Goal: Task Accomplishment & Management: Manage account settings

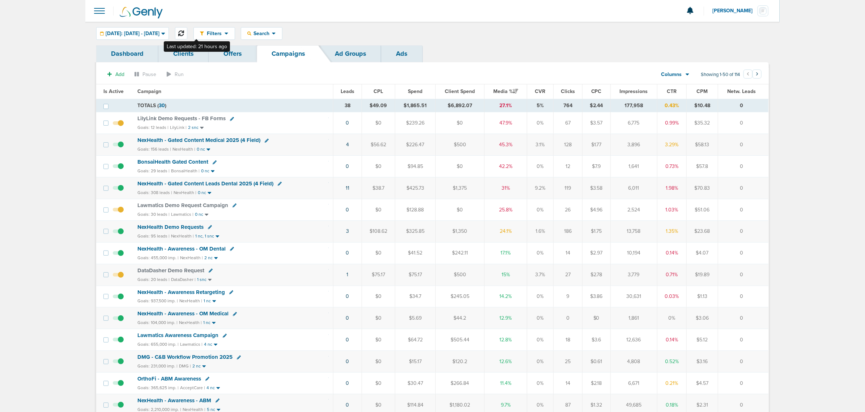
click at [184, 31] on icon at bounding box center [181, 33] width 6 height 6
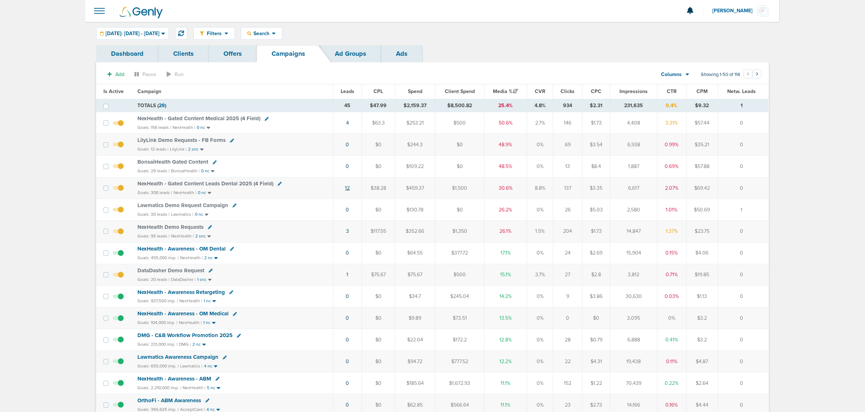
click at [348, 189] on link "12" at bounding box center [347, 188] width 5 height 6
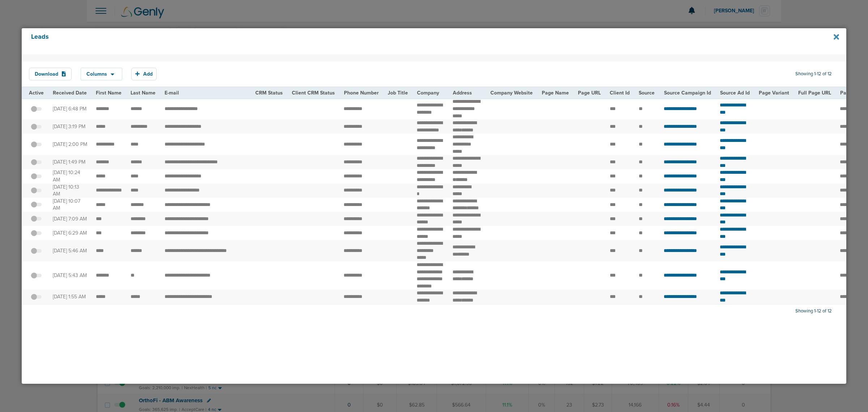
click at [838, 38] on icon at bounding box center [836, 36] width 5 height 5
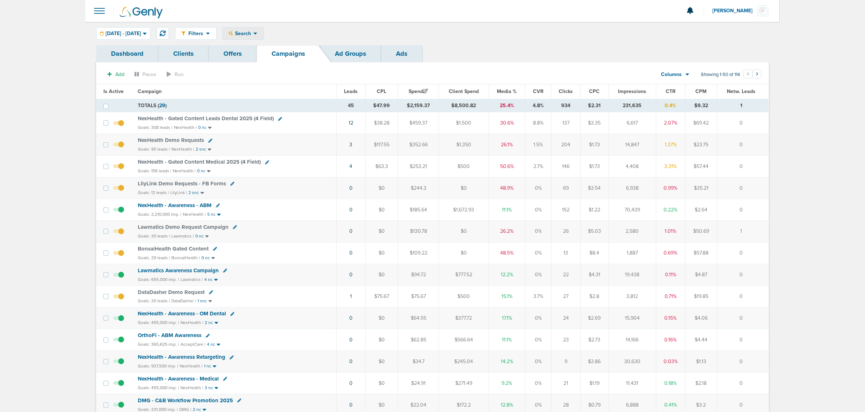
click at [256, 29] on div "Search" at bounding box center [243, 33] width 41 height 12
click at [262, 55] on link "Client" at bounding box center [260, 56] width 75 height 9
type input "lily"
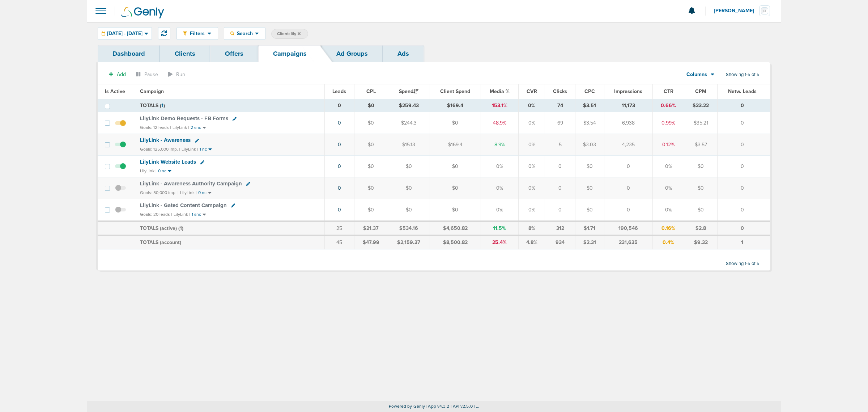
click at [181, 118] on span "LilyLink Demo Requests - FB Forms" at bounding box center [184, 118] width 88 height 7
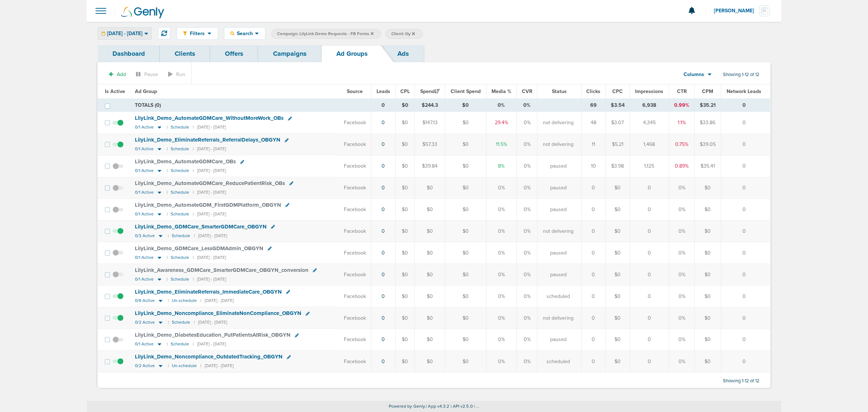
click at [127, 30] on div "[DATE] - [DATE]" at bounding box center [125, 33] width 54 height 12
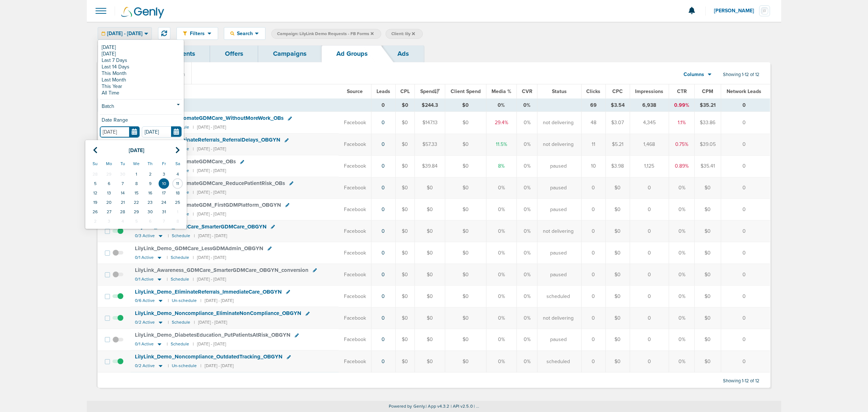
click at [135, 135] on input "[DATE]" at bounding box center [120, 131] width 40 height 11
click at [288, 78] on section "Add Pause Run Columns Media Stats Sales Performance Custom Showing 1-12 of 12" at bounding box center [434, 76] width 673 height 17
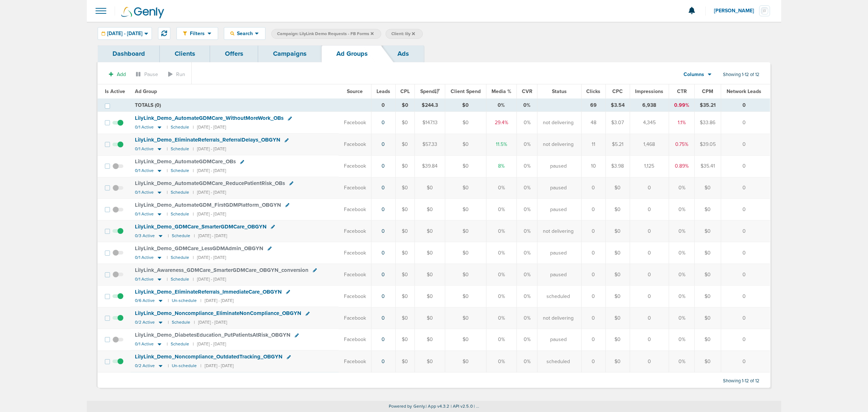
click at [286, 69] on section "Add Pause Run Columns Media Stats Sales Performance Custom Showing 1-12 of 12" at bounding box center [434, 76] width 673 height 17
click at [292, 51] on link "Campaigns" at bounding box center [289, 53] width 63 height 17
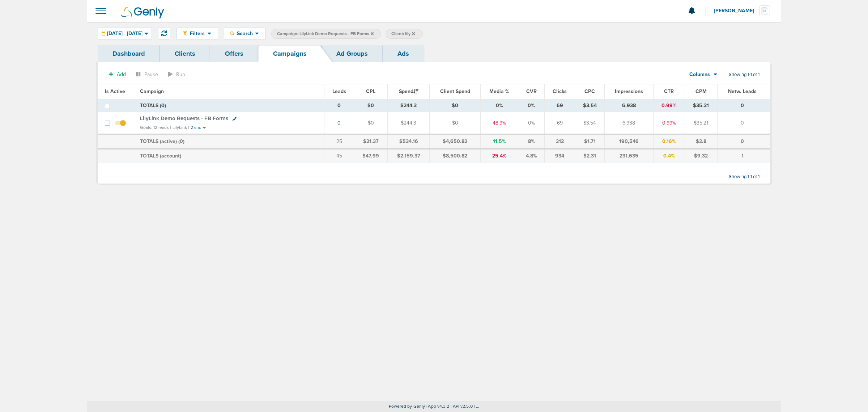
click at [374, 33] on icon at bounding box center [372, 33] width 3 height 3
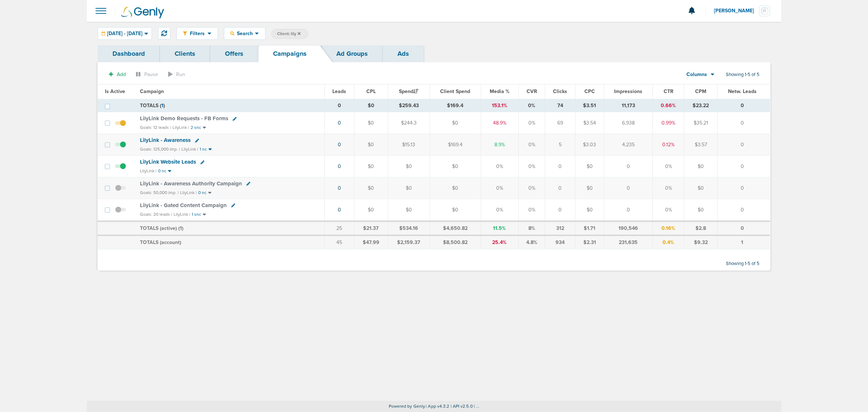
click at [162, 140] on span "LilyLink - Awareness" at bounding box center [165, 140] width 51 height 7
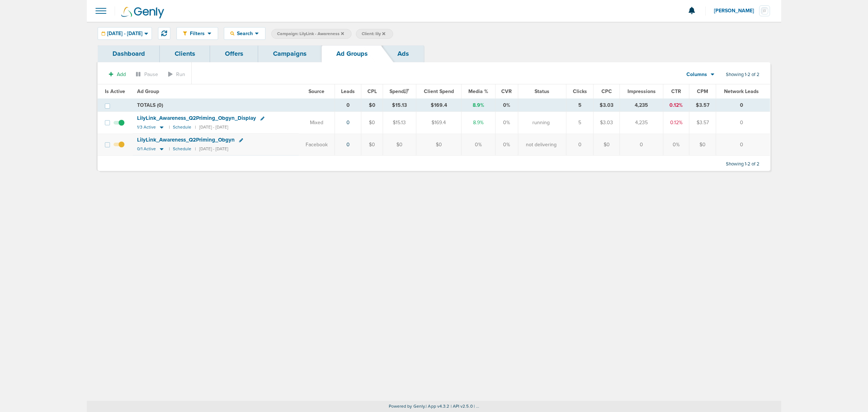
click at [167, 118] on span "LilyLink_ Awareness_ Q2Priming_ Obgyn_ Display" at bounding box center [196, 118] width 119 height 7
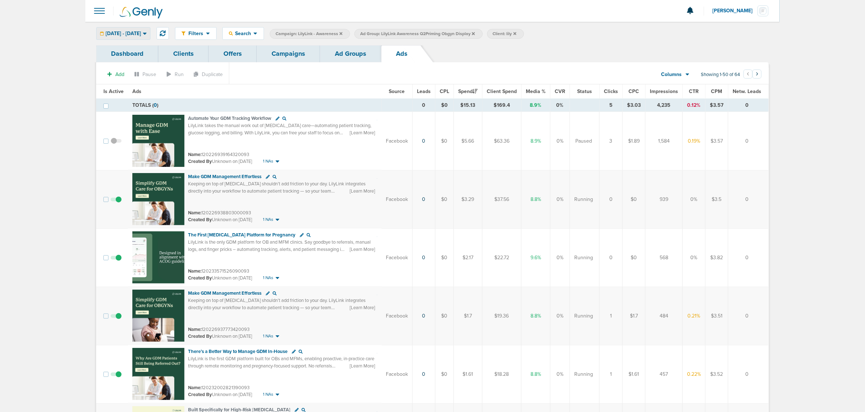
click at [147, 33] on icon at bounding box center [145, 34] width 4 height 2
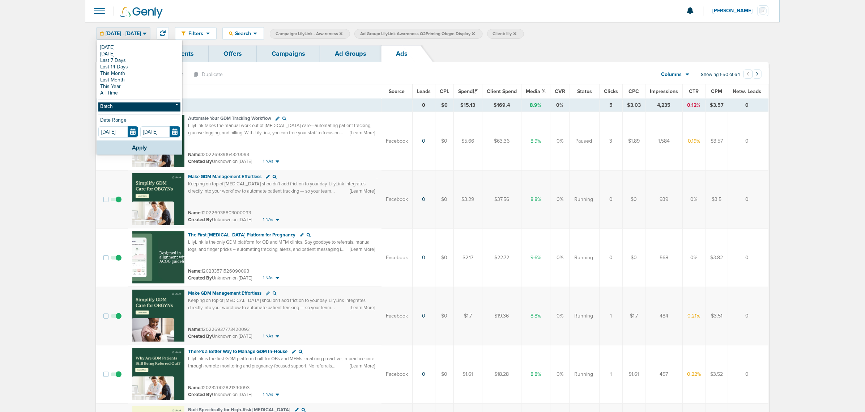
click at [145, 103] on link "Batch" at bounding box center [139, 106] width 82 height 9
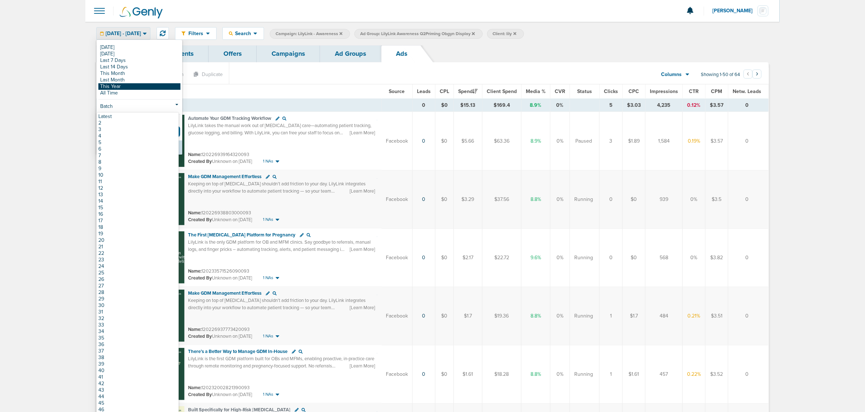
click at [124, 86] on link "This Year" at bounding box center [139, 86] width 82 height 7
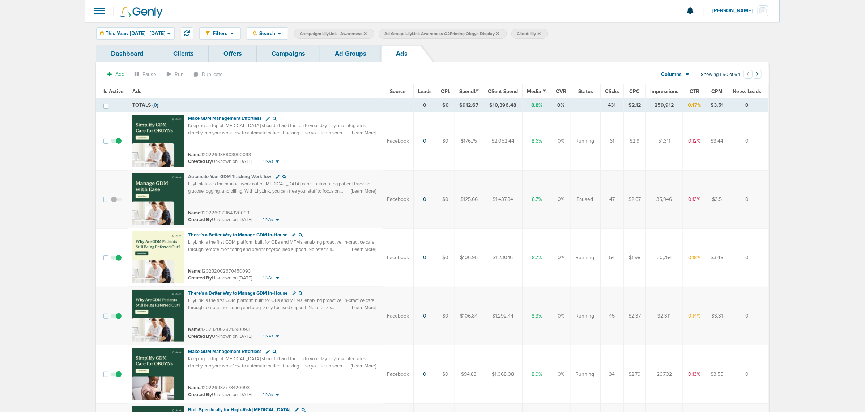
click at [693, 91] on span "CTR" at bounding box center [695, 91] width 10 height 6
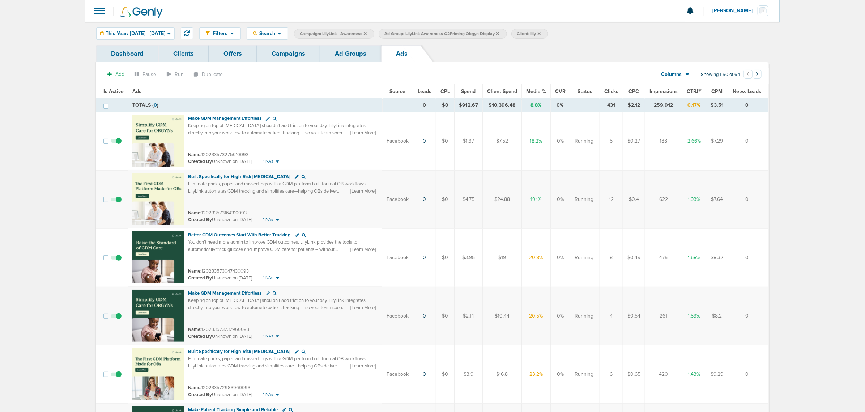
click at [655, 93] on span "Impressions" at bounding box center [664, 91] width 28 height 6
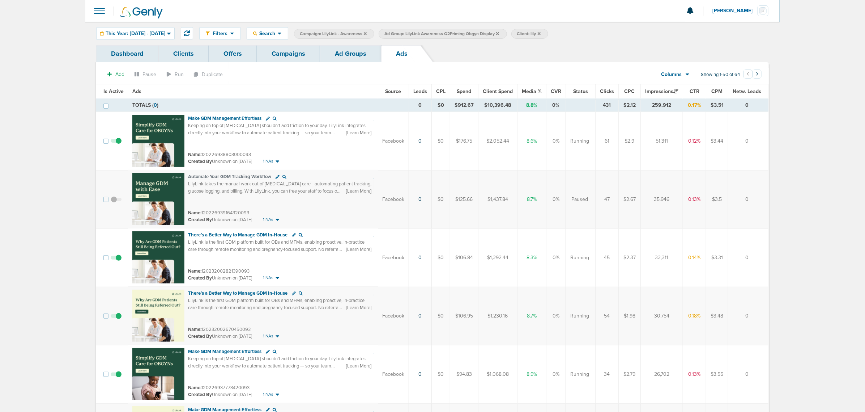
click at [659, 90] on span "Impressions" at bounding box center [661, 91] width 33 height 6
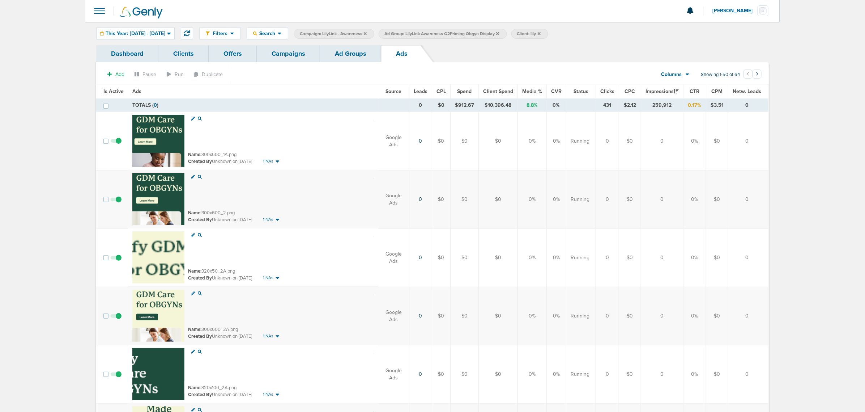
click at [697, 90] on span "CTR" at bounding box center [695, 91] width 10 height 6
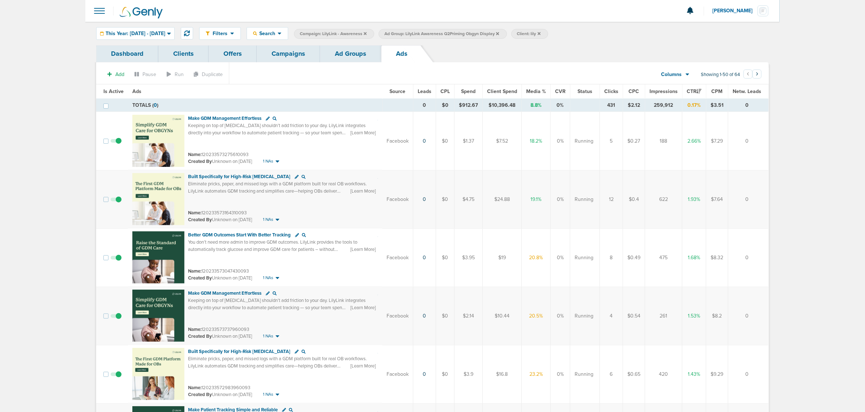
click at [367, 33] on span "Campaign: LilyLink - Awareness" at bounding box center [333, 34] width 67 height 6
click at [271, 58] on link "Campaigns" at bounding box center [288, 53] width 63 height 17
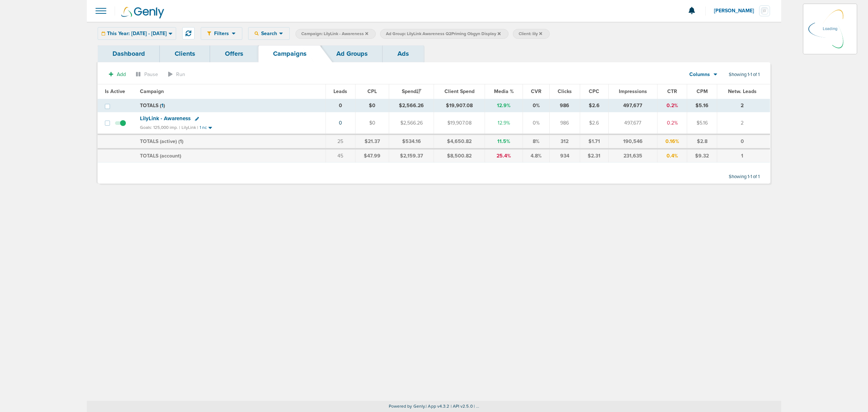
click at [368, 34] on icon at bounding box center [366, 33] width 3 height 3
click at [416, 35] on icon at bounding box center [414, 33] width 3 height 4
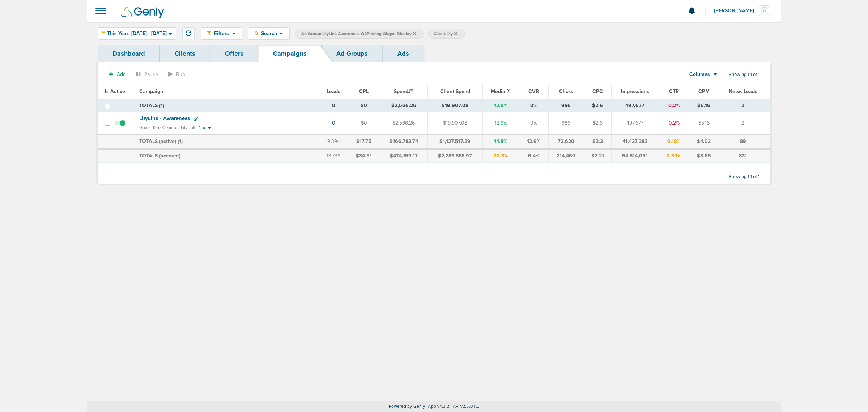
click at [416, 35] on icon at bounding box center [414, 33] width 3 height 4
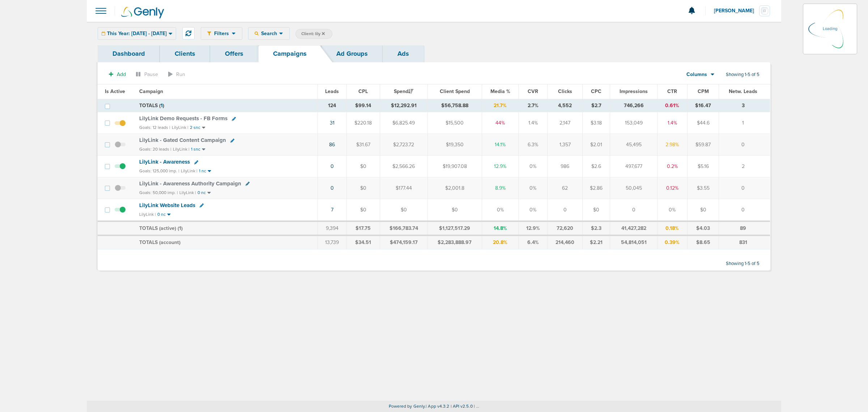
click at [177, 117] on span "LilyLink Demo Requests - FB Forms" at bounding box center [183, 118] width 88 height 7
click at [182, 116] on span "LilyLink Demo Requests - FB Forms" at bounding box center [183, 118] width 88 height 7
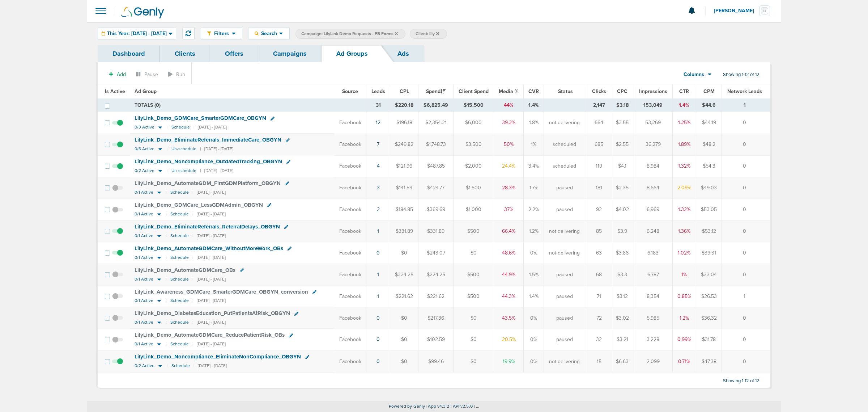
click at [167, 33] on span "This Year: [DATE] - [DATE]" at bounding box center [137, 33] width 60 height 5
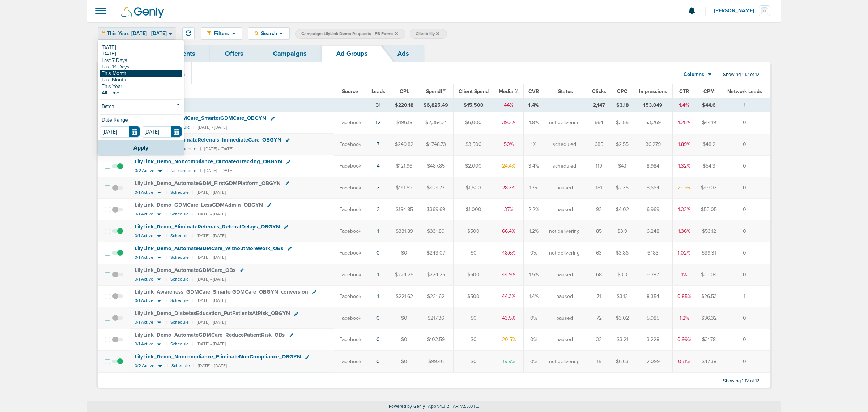
click at [124, 73] on link "This Month" at bounding box center [141, 73] width 82 height 7
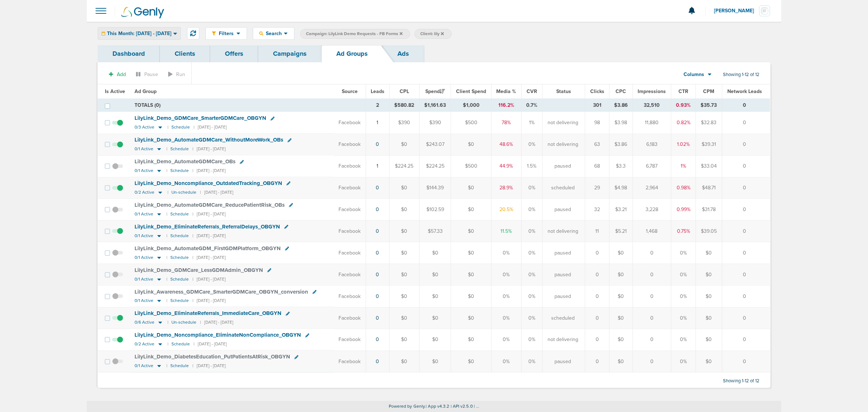
click at [152, 37] on div "This Month: [DATE] - [DATE]" at bounding box center [139, 33] width 82 height 12
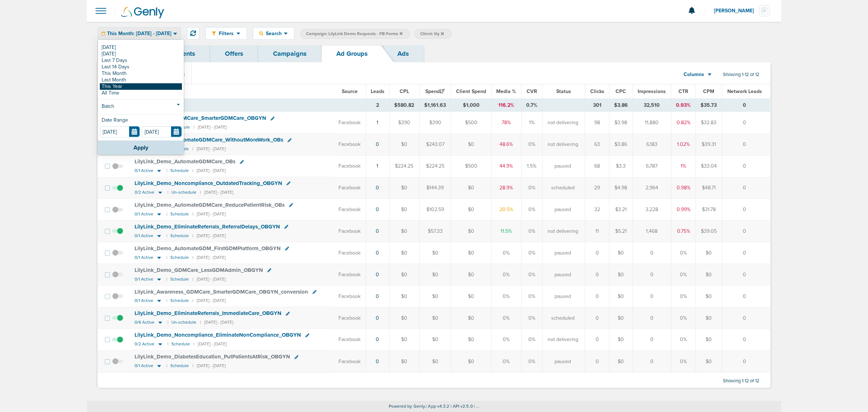
click at [121, 89] on link "This Year" at bounding box center [141, 86] width 82 height 7
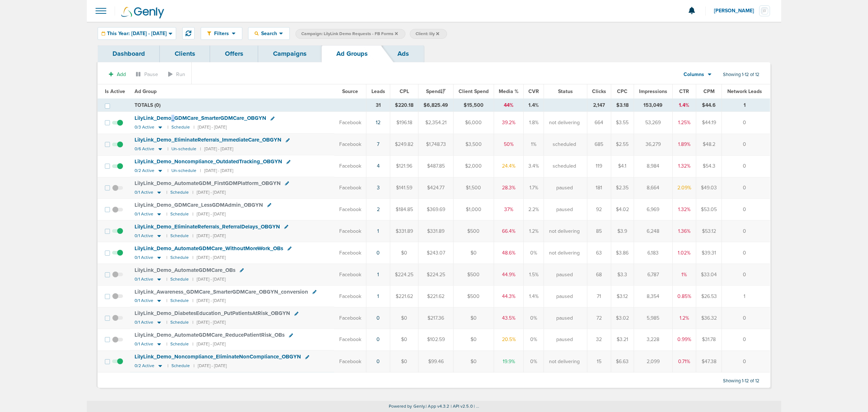
click at [172, 116] on span "LilyLink_ Demo_ GDMCare_ SmarterGDMCare_ OBGYN" at bounding box center [201, 118] width 132 height 7
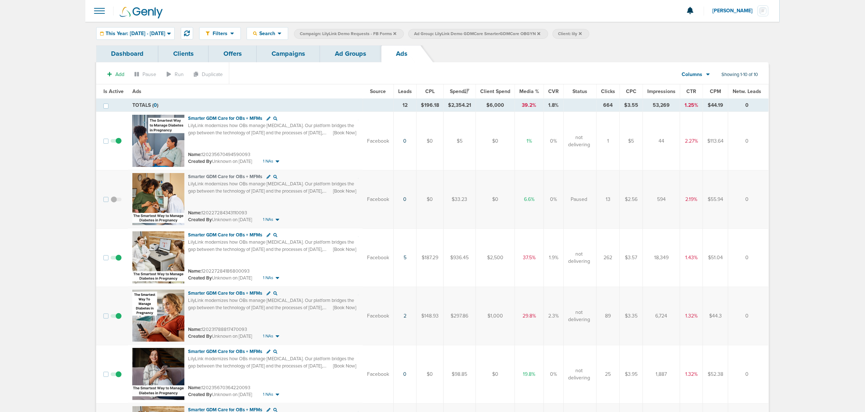
click at [366, 51] on link "Ad Groups" at bounding box center [350, 53] width 61 height 17
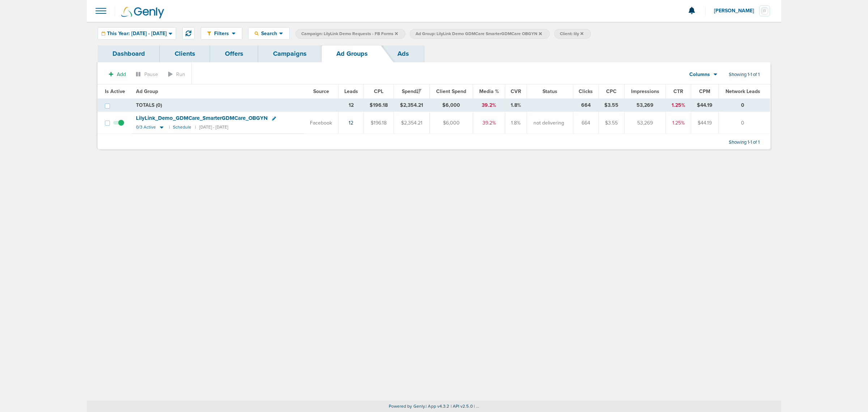
click at [542, 34] on icon at bounding box center [540, 33] width 3 height 4
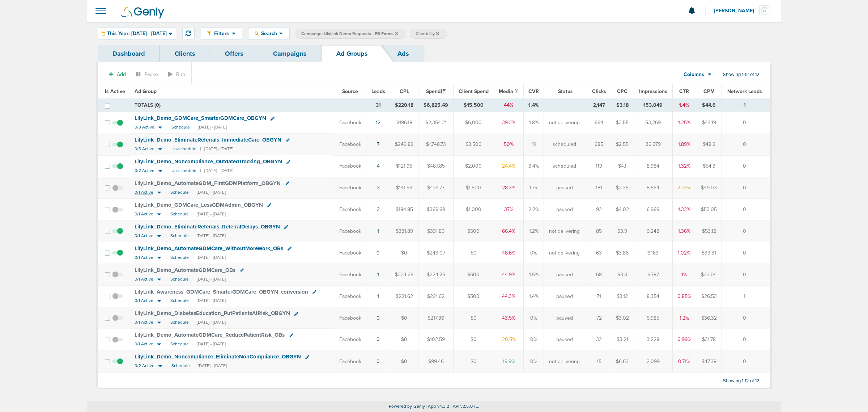
click at [158, 194] on icon at bounding box center [159, 192] width 4 height 2
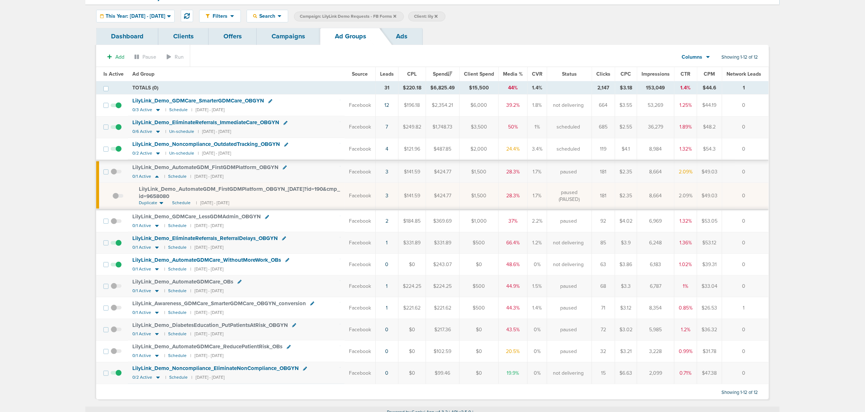
scroll to position [27, 0]
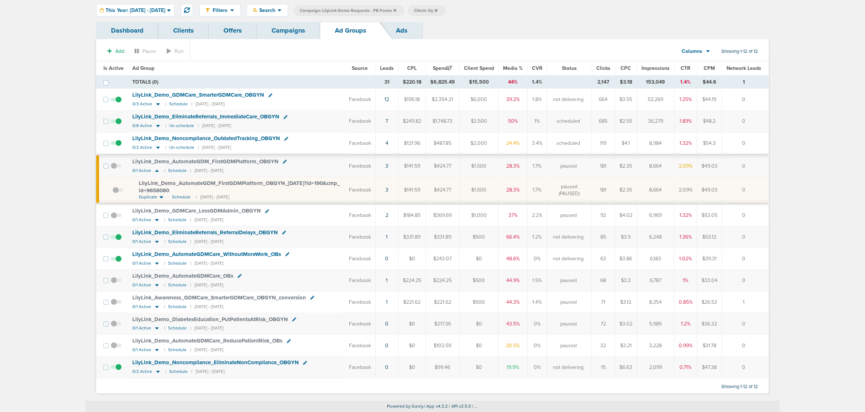
click at [291, 24] on link "Campaigns" at bounding box center [288, 30] width 63 height 17
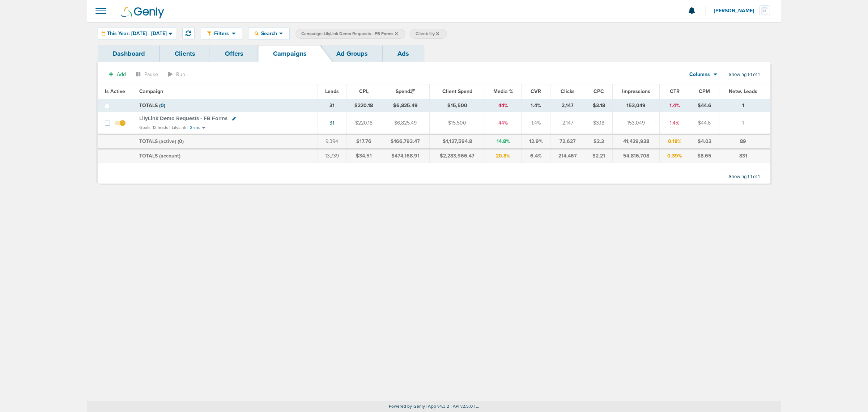
click at [176, 34] on div "This Year: [DATE] - [DATE]" at bounding box center [137, 33] width 78 height 12
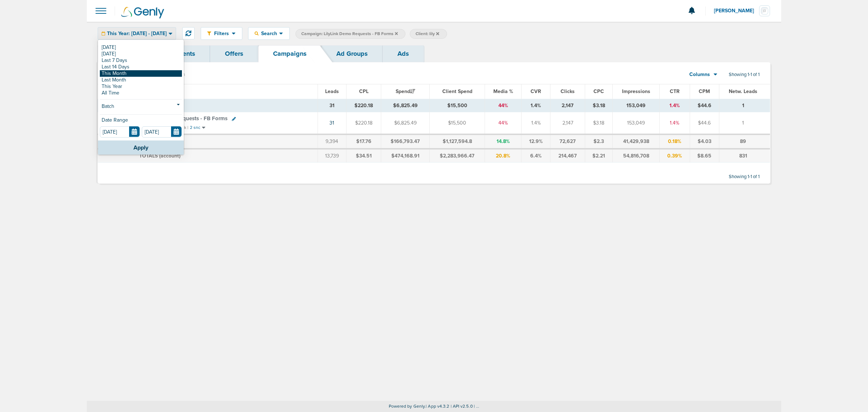
click at [146, 72] on link "This Month" at bounding box center [141, 73] width 82 height 7
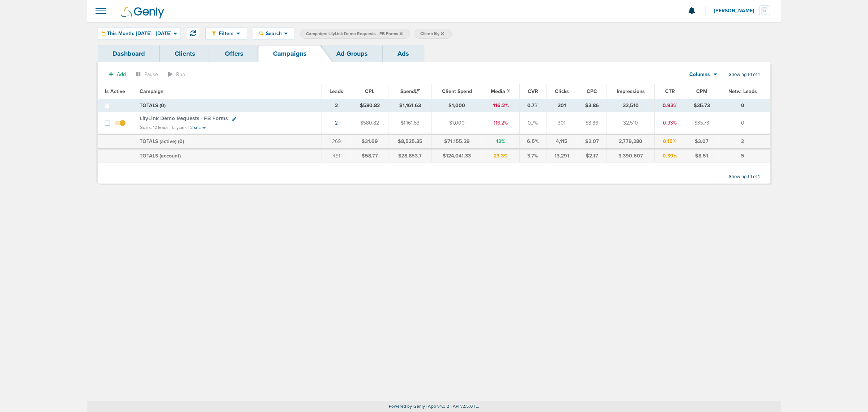
click at [166, 119] on span "LilyLink Demo Requests - FB Forms" at bounding box center [184, 118] width 88 height 7
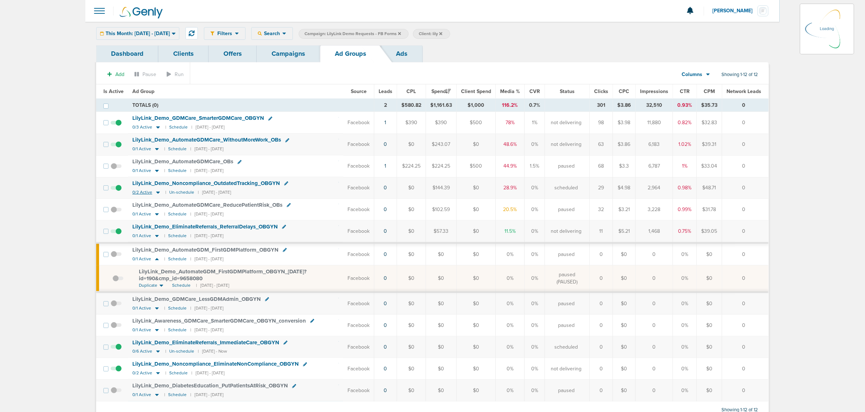
click at [157, 194] on icon at bounding box center [158, 192] width 4 height 2
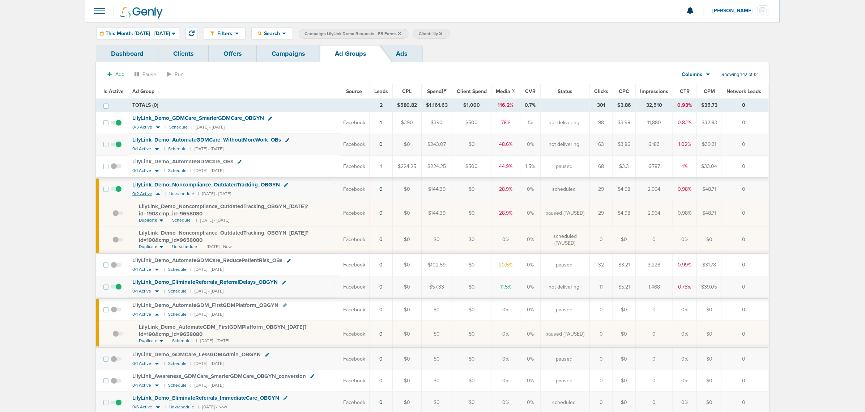
click at [157, 195] on icon at bounding box center [158, 194] width 4 height 2
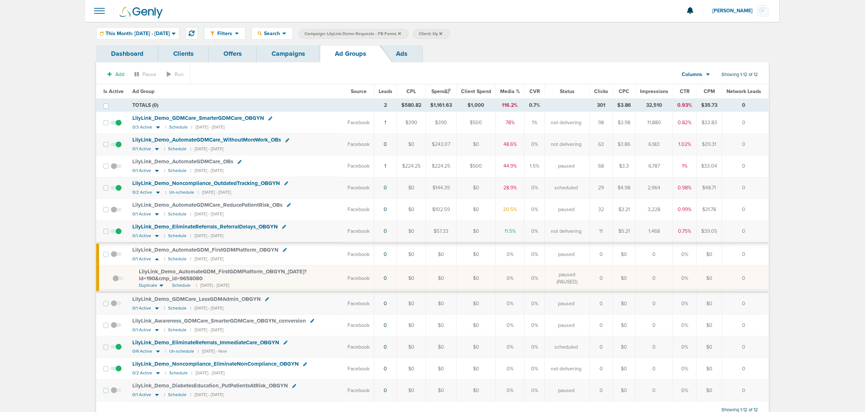
click at [118, 148] on span at bounding box center [116, 148] width 11 height 0
click at [116, 146] on input "checkbox" at bounding box center [116, 146] width 0 height 0
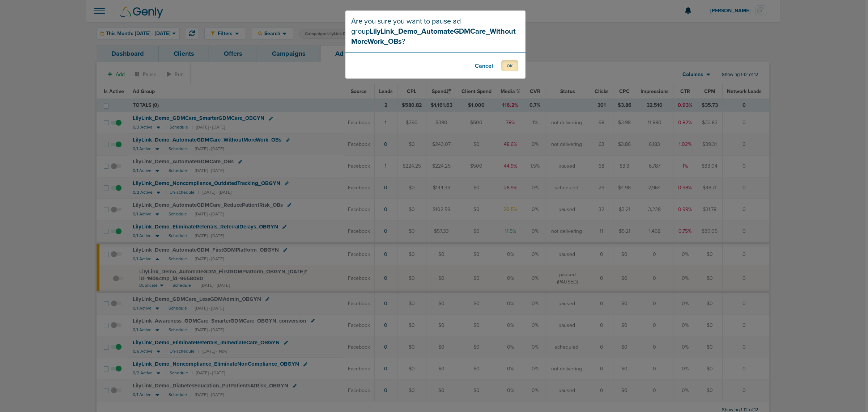
click at [505, 67] on button "OK" at bounding box center [509, 65] width 17 height 11
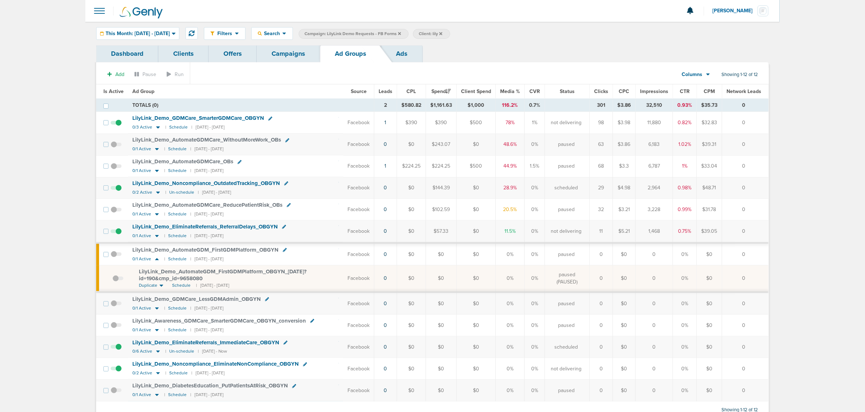
click at [118, 235] on span at bounding box center [116, 235] width 11 height 0
click at [116, 233] on input "checkbox" at bounding box center [116, 233] width 0 height 0
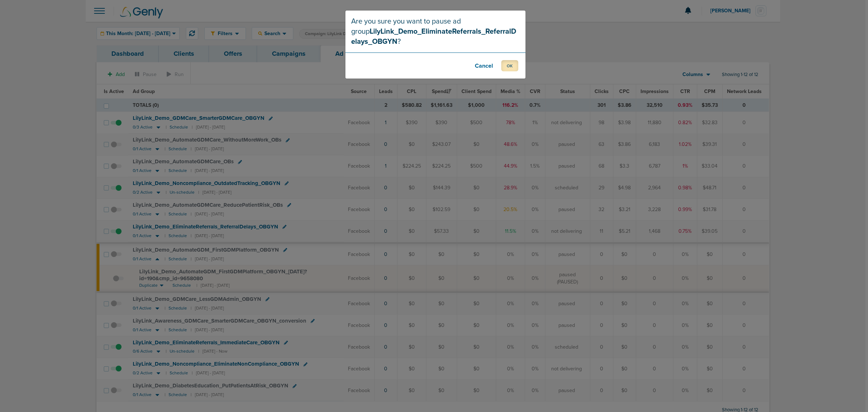
click at [509, 67] on button "OK" at bounding box center [509, 65] width 17 height 11
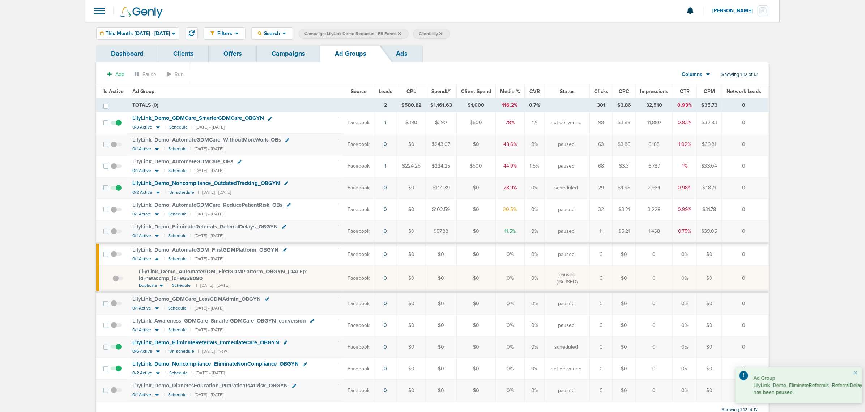
scroll to position [27, 0]
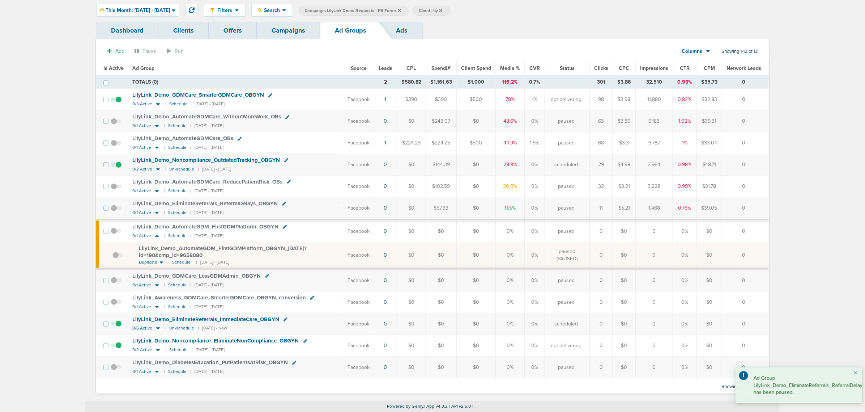
click at [157, 328] on icon at bounding box center [158, 328] width 4 height 2
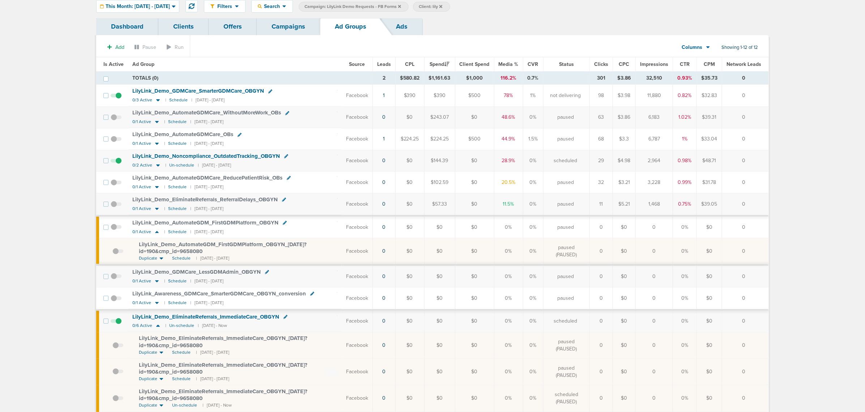
scroll to position [163, 0]
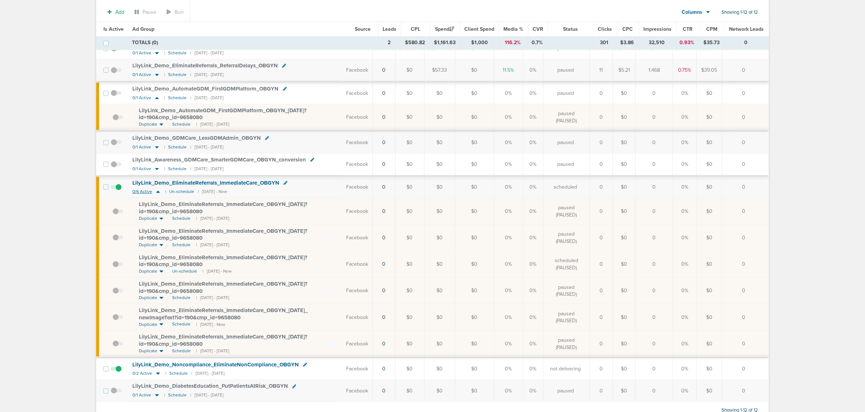
click at [158, 195] on icon at bounding box center [157, 191] width 7 height 6
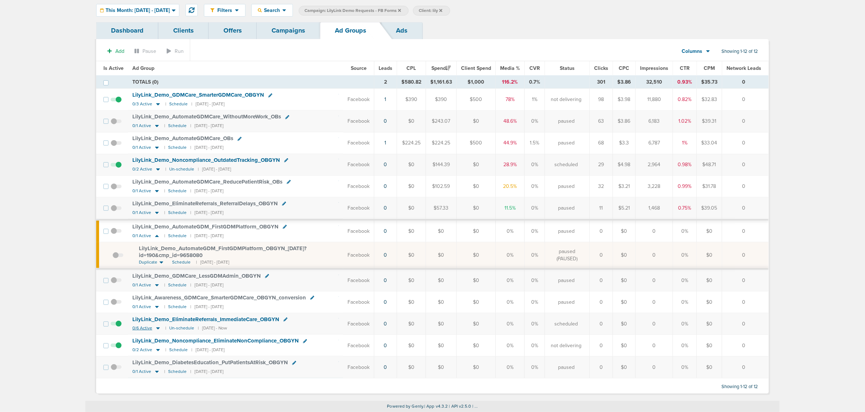
scroll to position [27, 0]
click at [119, 327] on span at bounding box center [116, 327] width 11 height 0
click at [116, 325] on input "checkbox" at bounding box center [116, 325] width 0 height 0
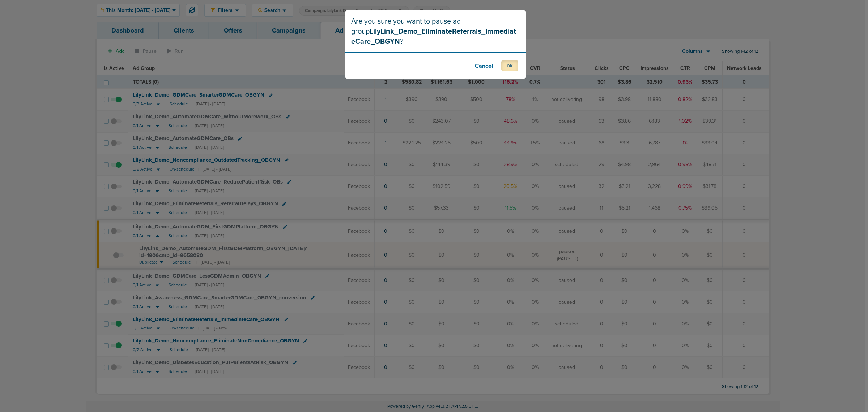
click at [509, 63] on button "OK" at bounding box center [509, 65] width 17 height 11
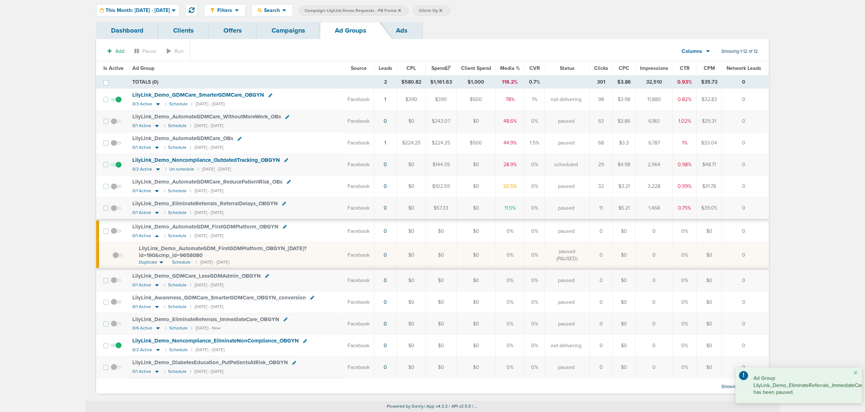
click at [121, 349] on span at bounding box center [116, 349] width 11 height 0
click at [116, 347] on input "checkbox" at bounding box center [116, 347] width 0 height 0
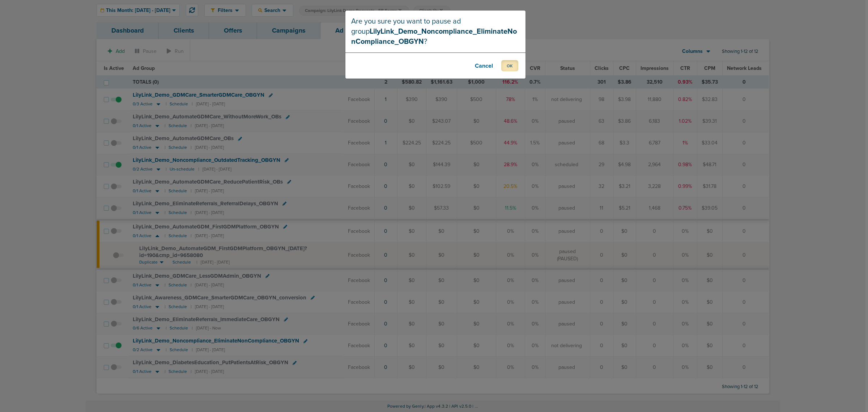
click at [511, 62] on button "OK" at bounding box center [509, 65] width 17 height 11
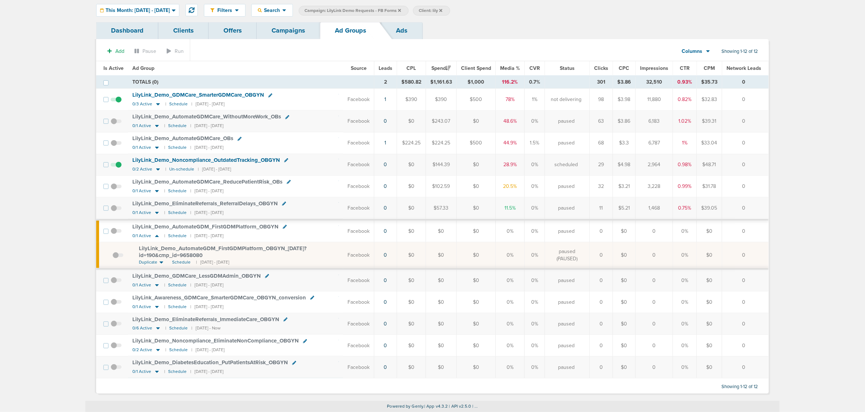
click at [401, 9] on icon at bounding box center [399, 10] width 3 height 3
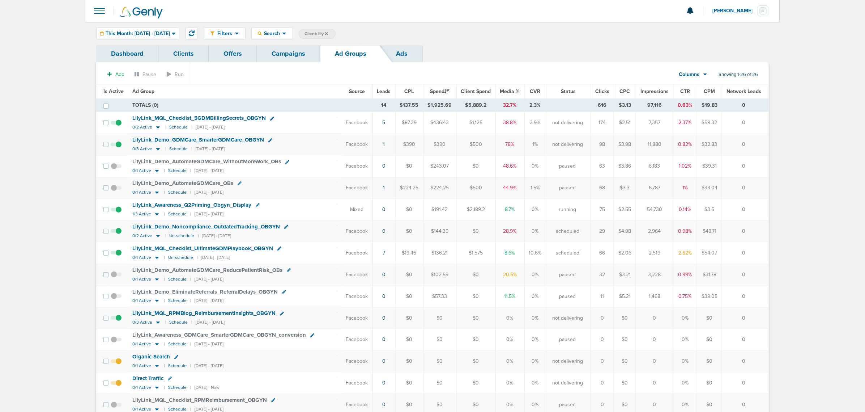
drag, startPoint x: 294, startPoint y: 50, endPoint x: 290, endPoint y: 51, distance: 4.2
click at [293, 50] on link "Campaigns" at bounding box center [288, 53] width 63 height 17
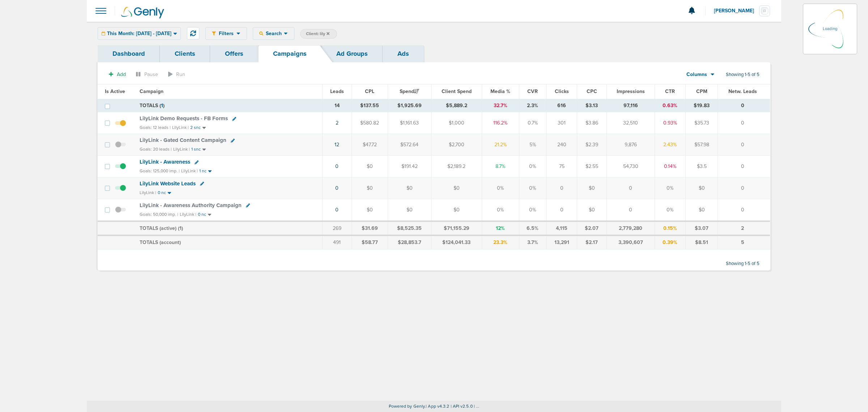
click at [330, 35] on span "Client: lily" at bounding box center [318, 34] width 24 height 6
drag, startPoint x: 404, startPoint y: 33, endPoint x: 364, endPoint y: 31, distance: 40.9
click at [364, 31] on span "Client Campaign Offers Landing Page Ad Group Network Campaign Ad Ad Status Netw…" at bounding box center [363, 34] width 126 height 10
type input "data"
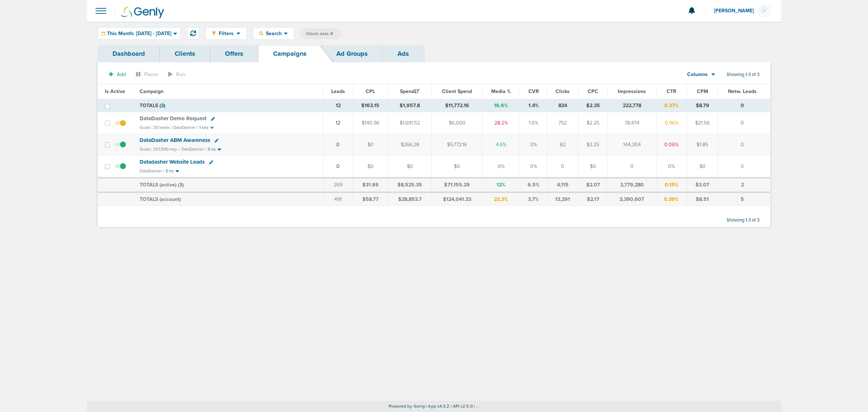
click at [184, 121] on span "DataDasher Demo Request" at bounding box center [173, 118] width 67 height 7
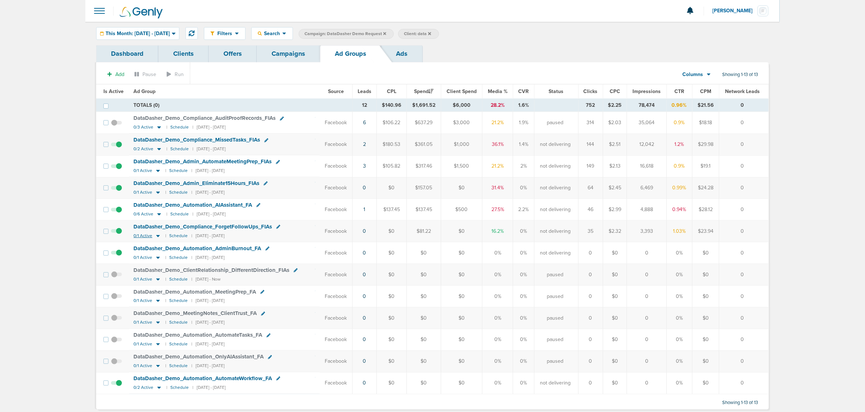
click at [156, 238] on icon at bounding box center [157, 236] width 7 height 6
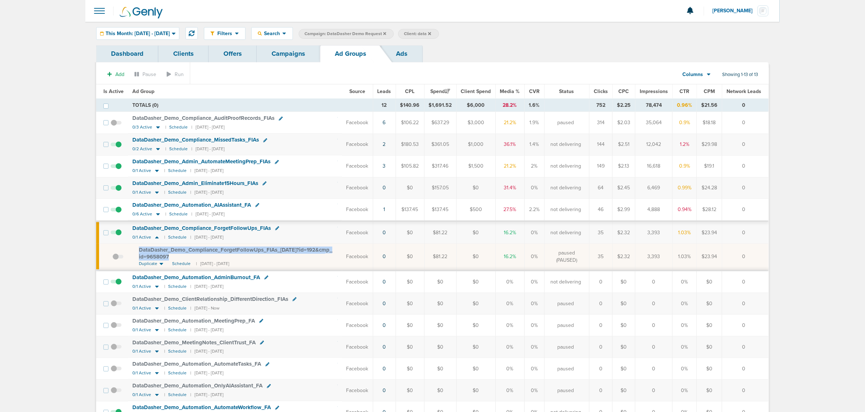
drag, startPoint x: 176, startPoint y: 262, endPoint x: 144, endPoint y: 254, distance: 32.7
click at [139, 252] on div "DataDasher_ Demo_ Compliance_ ForgetFollowUps_ FIAs_ [DATE]?id=192&cmp_ id=9658…" at bounding box center [238, 253] width 199 height 14
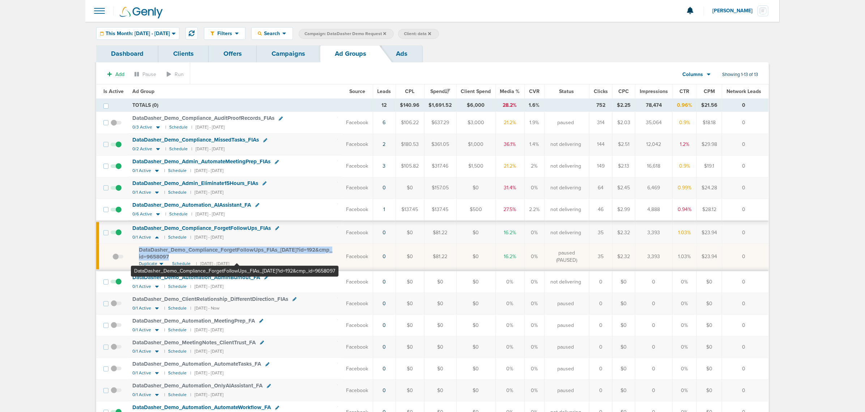
copy span "DataDasher_ Demo_ Compliance_ ForgetFollowUps_ FIAs_ [DATE]?id=192&cmp_ id=9658…"
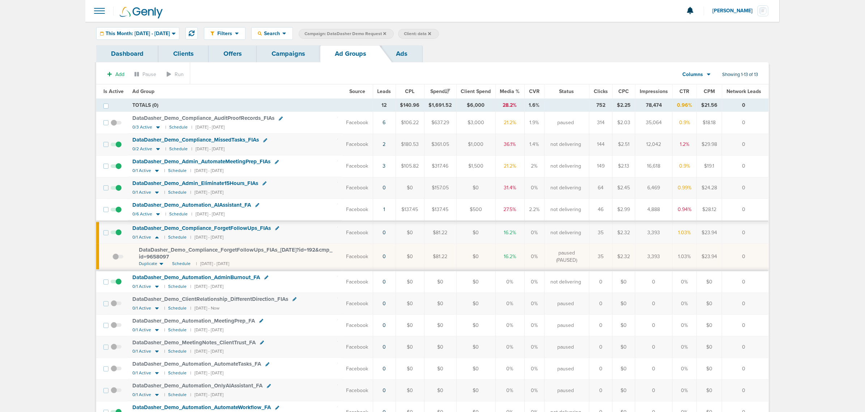
click at [119, 213] on span at bounding box center [116, 213] width 11 height 0
click at [116, 211] on input "checkbox" at bounding box center [116, 211] width 0 height 0
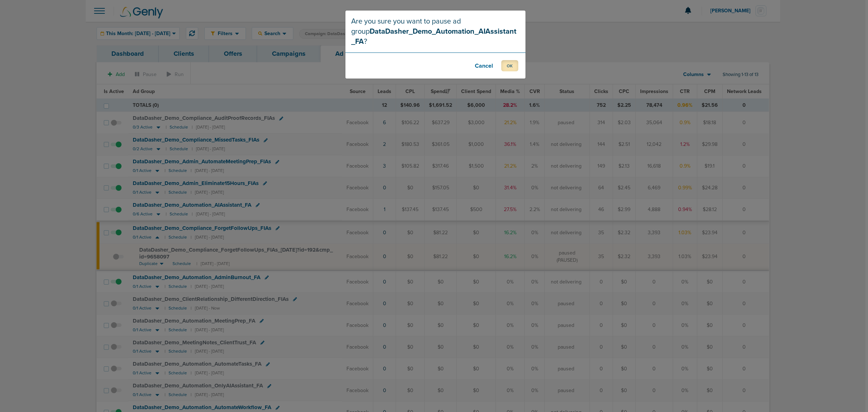
click at [505, 60] on button "OK" at bounding box center [509, 65] width 17 height 11
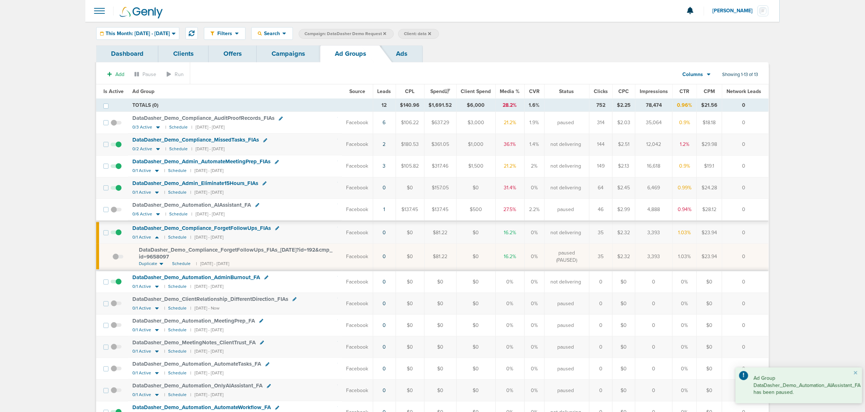
click at [112, 126] on span at bounding box center [116, 126] width 11 height 0
click at [116, 124] on input "checkbox" at bounding box center [116, 124] width 0 height 0
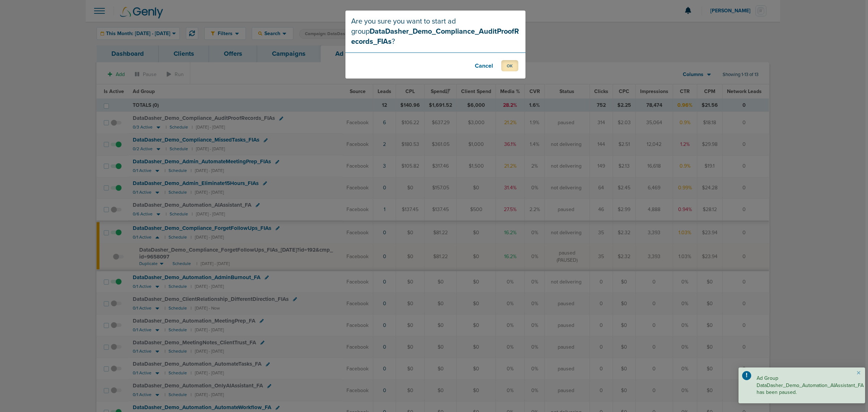
click at [507, 69] on button "OK" at bounding box center [509, 65] width 17 height 11
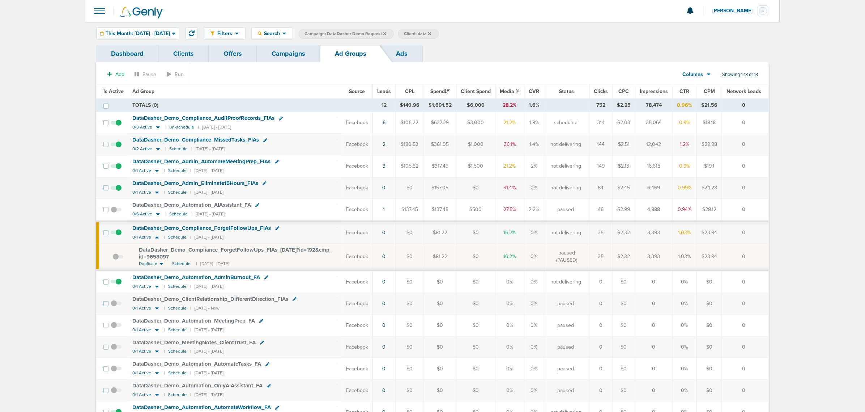
click at [116, 191] on span at bounding box center [116, 191] width 11 height 0
click at [116, 189] on input "checkbox" at bounding box center [116, 189] width 0 height 0
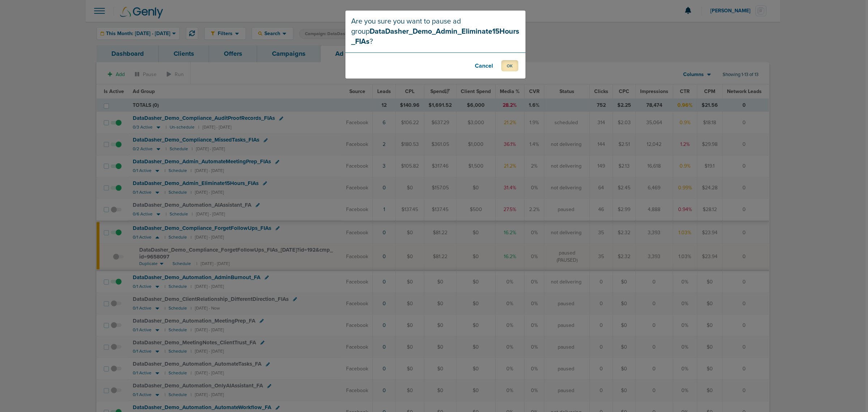
click at [508, 64] on button "OK" at bounding box center [509, 65] width 17 height 11
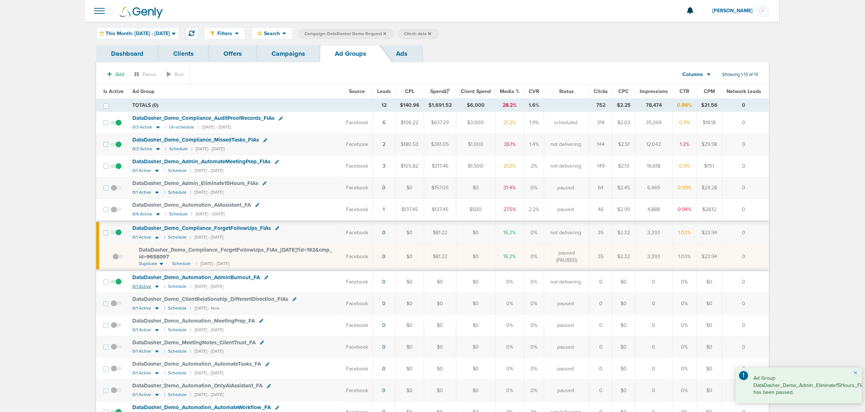
click at [156, 288] on icon at bounding box center [157, 286] width 4 height 2
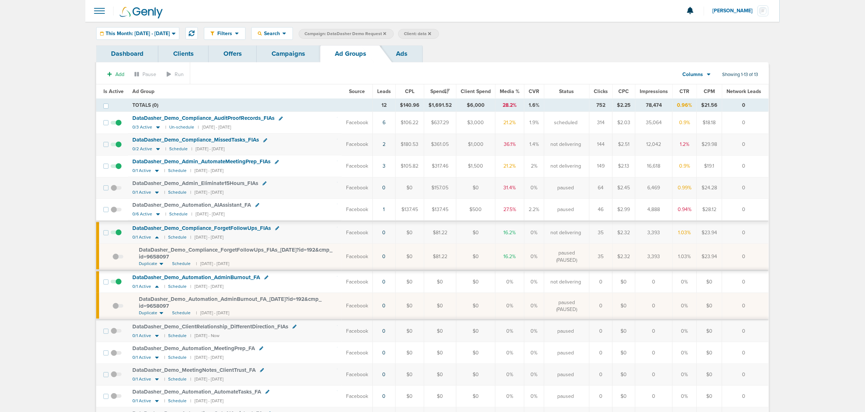
click at [119, 285] on span at bounding box center [116, 285] width 11 height 0
click at [116, 283] on input "checkbox" at bounding box center [116, 283] width 0 height 0
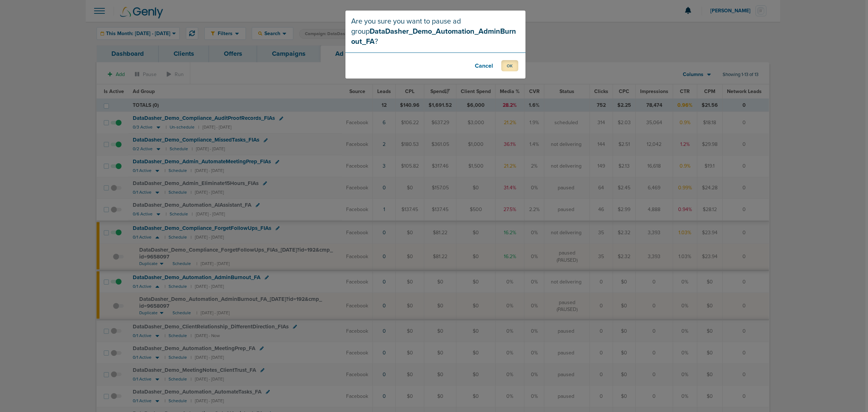
click at [507, 62] on button "OK" at bounding box center [509, 65] width 17 height 11
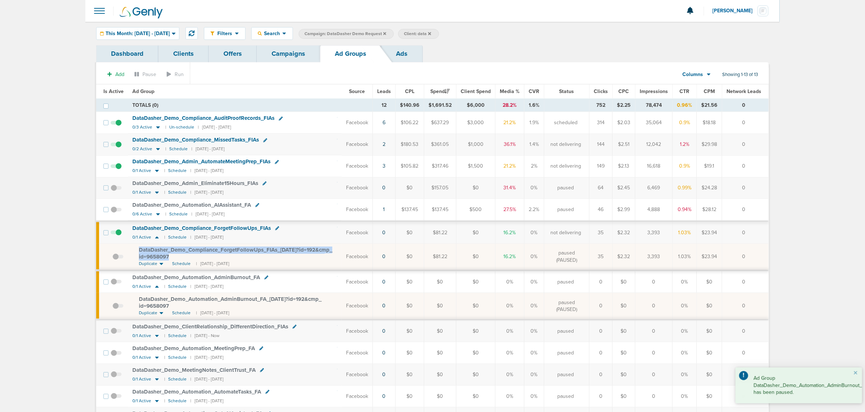
drag, startPoint x: 172, startPoint y: 258, endPoint x: 134, endPoint y: 248, distance: 39.2
click at [134, 248] on td "DataDasher_ Demo_ Compliance_ ForgetFollowUps_ FIAs_ [DATE]?id=192&cmp_ id=9658…" at bounding box center [235, 256] width 214 height 27
copy span "DataDasher_ Demo_ Compliance_ ForgetFollowUps_ FIAs_ [DATE]?id=192&cmp_ id=9658…"
click at [290, 52] on link "Campaigns" at bounding box center [288, 53] width 63 height 17
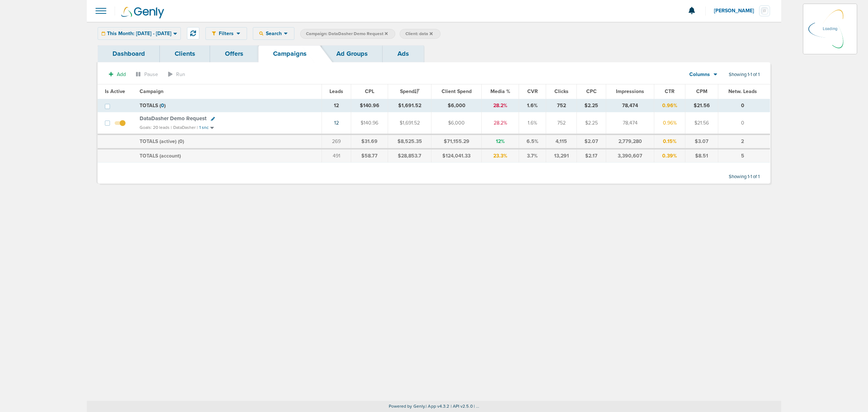
click at [388, 34] on icon at bounding box center [386, 33] width 3 height 3
click at [395, 31] on label "Campaign: DataDasher Demo Request" at bounding box center [347, 34] width 95 height 10
click at [388, 35] on span "Campaign: DataDasher Demo Request" at bounding box center [347, 34] width 82 height 6
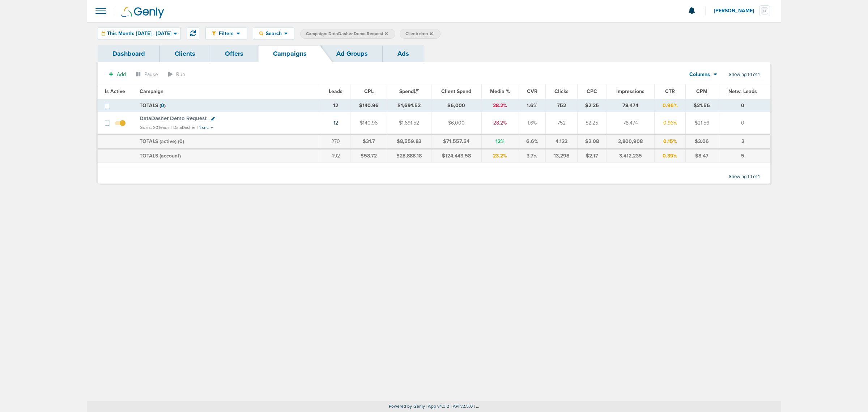
click at [388, 32] on icon at bounding box center [386, 33] width 3 height 4
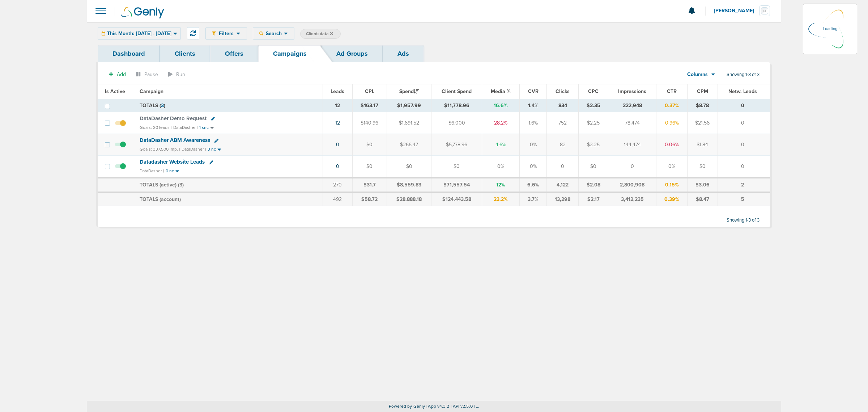
click at [333, 35] on span "Client: data" at bounding box center [319, 34] width 27 height 6
drag, startPoint x: 398, startPoint y: 35, endPoint x: 366, endPoint y: 37, distance: 32.6
click at [370, 36] on span "Client Campaign Offers Landing Page Ad Group Network Campaign Ad Ad Status Netw…" at bounding box center [363, 34] width 126 height 10
type input "nex"
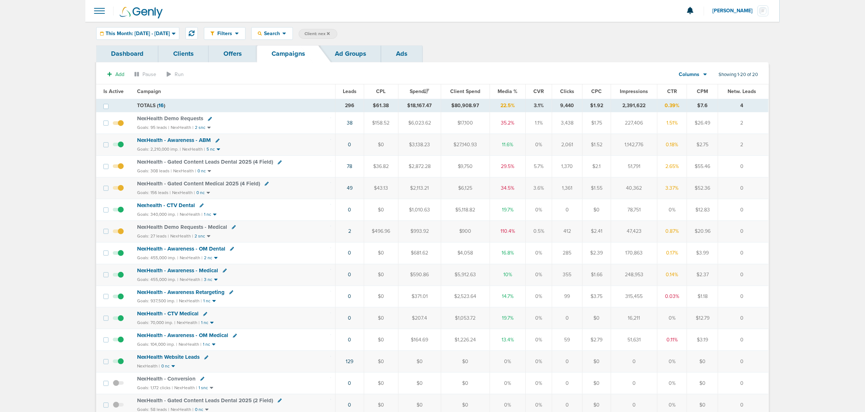
click at [223, 164] on span "NexHealth - Gated Content Leads Dental 2025 (4 Field)" at bounding box center [205, 161] width 136 height 7
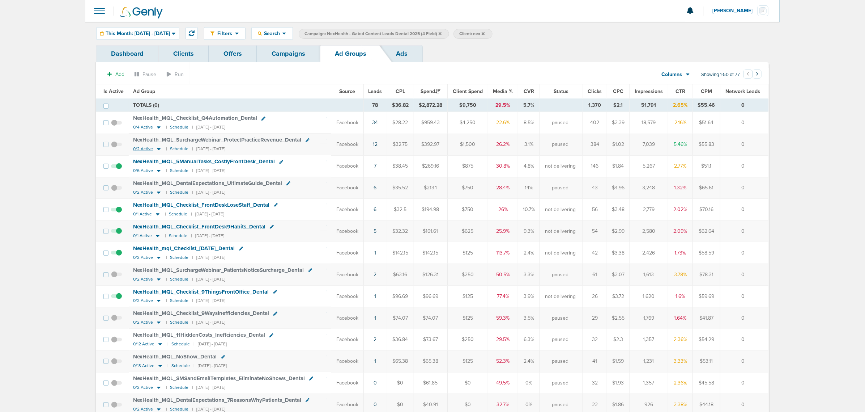
click at [158, 149] on icon at bounding box center [159, 149] width 4 height 2
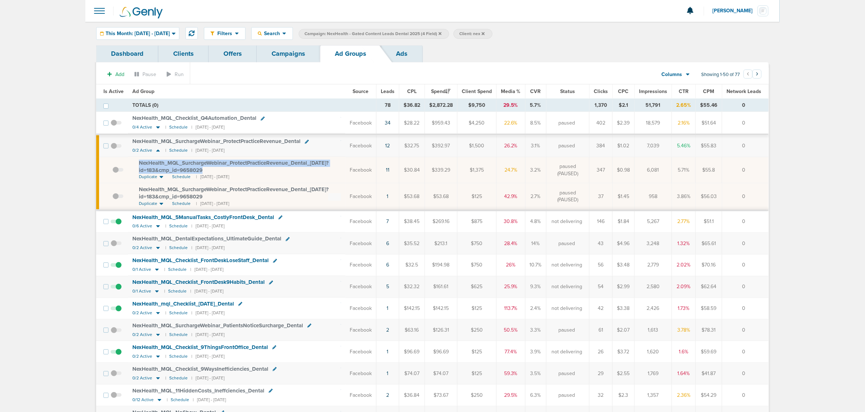
drag, startPoint x: 207, startPoint y: 170, endPoint x: 133, endPoint y: 163, distance: 73.8
click at [133, 163] on td "NexHealth_ MQL_ SurchargeWebinar_ ProtectPracticeRevenue_ Dental_ [DATE]?id=183…" at bounding box center [236, 170] width 217 height 26
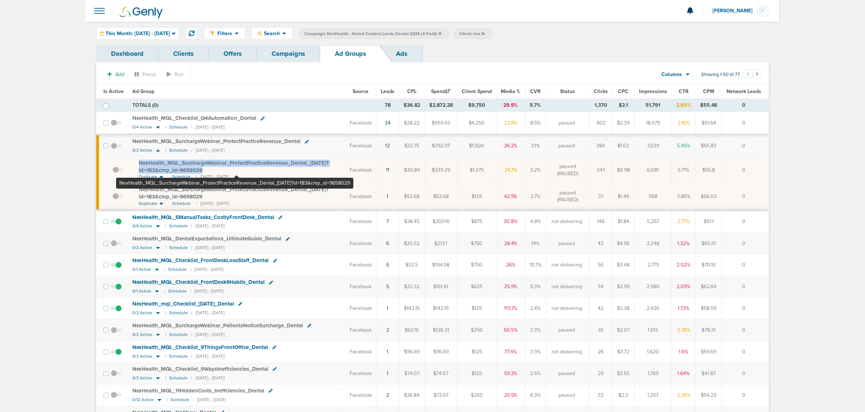
copy span "NexHealth_ MQL_ SurchargeWebinar_ ProtectPracticeRevenue_ Dental_ [DATE]?id=183…"
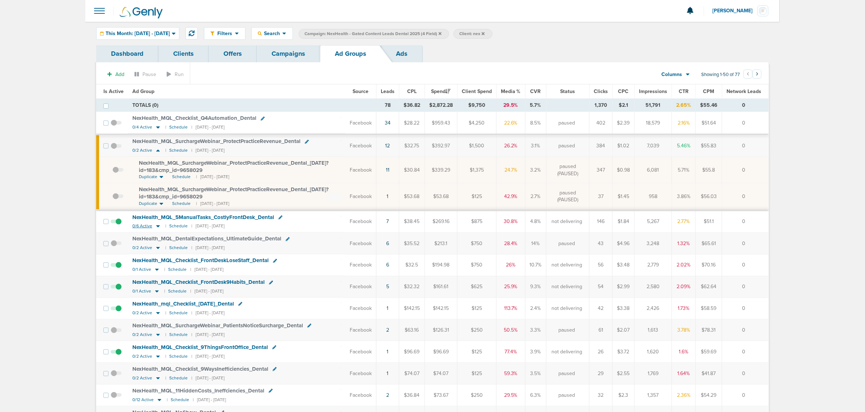
click at [158, 228] on icon at bounding box center [158, 226] width 4 height 2
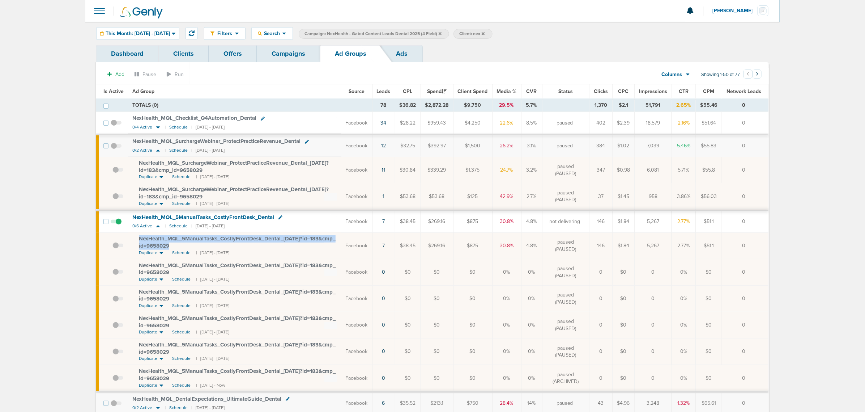
drag, startPoint x: 212, startPoint y: 245, endPoint x: 137, endPoint y: 238, distance: 74.4
click at [137, 238] on td "NexHealth_ MQL_ 5ManualTasks_ CostlyFrontDesk_ Dental_ [DATE]?id=183&cmp_ id=96…" at bounding box center [234, 245] width 213 height 26
copy span "NexHealth_ MQL_ 5ManualTasks_ CostlyFrontDesk_ Dental_ [DATE]?id=183&cmp_ id=96…"
click at [158, 228] on icon at bounding box center [158, 226] width 4 height 2
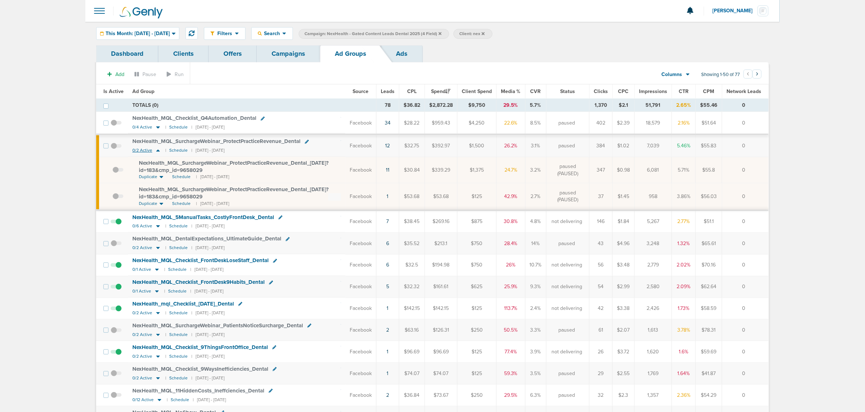
click at [156, 149] on icon at bounding box center [157, 150] width 7 height 6
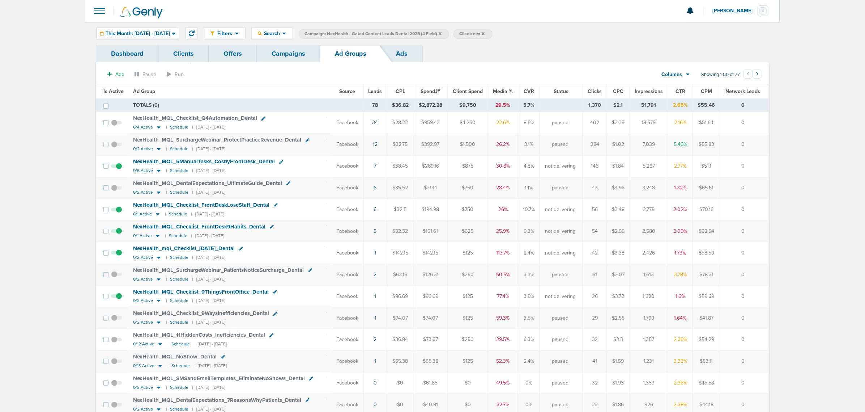
click at [156, 215] on icon at bounding box center [158, 214] width 4 height 2
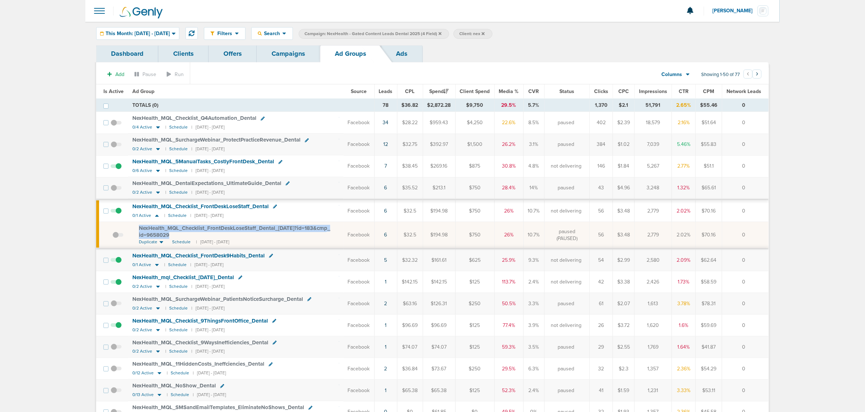
drag, startPoint x: 192, startPoint y: 237, endPoint x: 138, endPoint y: 229, distance: 54.9
click at [138, 229] on td "NexHealth_ MQL_ Checklist_ FrontDeskLoseStaff_ Dental_ [DATE]?id=183&cmp_ id=96…" at bounding box center [236, 235] width 216 height 27
copy span "NexHealth_ MQL_ Checklist_ FrontDeskLoseStaff_ Dental_ [DATE]?id=183&cmp_ id=96…"
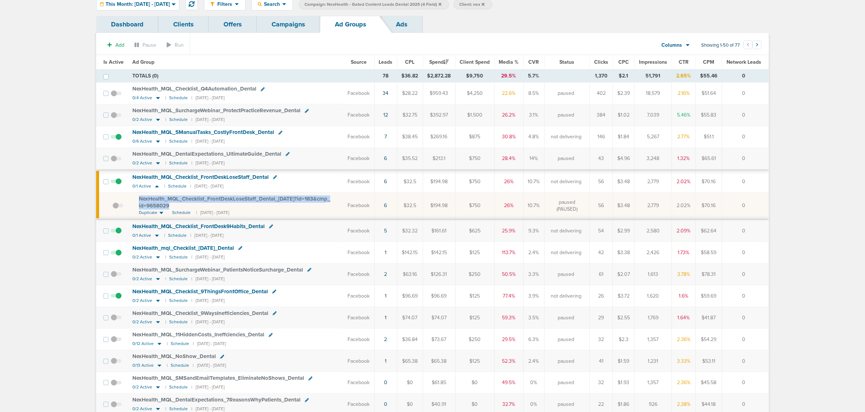
scroll to position [45, 0]
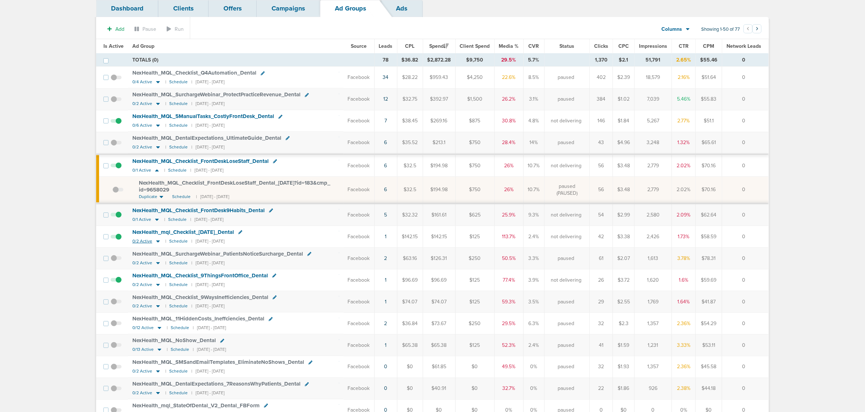
click at [158, 242] on icon at bounding box center [158, 241] width 4 height 2
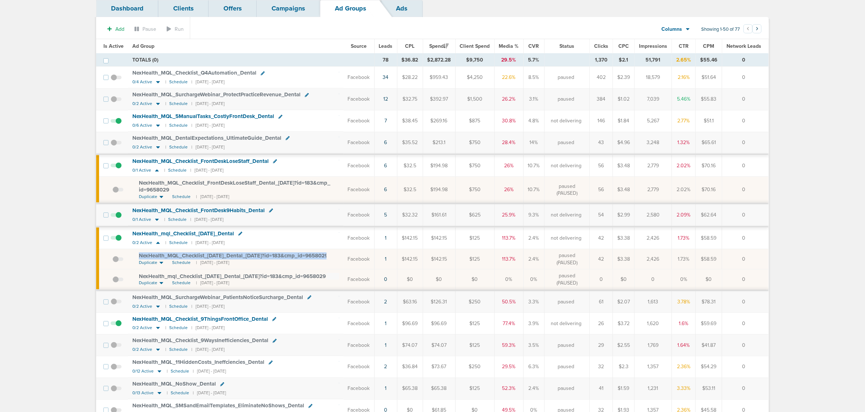
drag, startPoint x: 174, startPoint y: 264, endPoint x: 136, endPoint y: 258, distance: 38.5
click at [136, 258] on td "NexHealth_ MQL_ Checklist_ [DATE]_ Dental_ [DATE]?id=183&cmp_ id=9658029 Duplic…" at bounding box center [236, 259] width 216 height 20
copy span "NexHealth_ MQL_ Checklist_ [DATE]_ Dental_ [DATE]?id=183&cmp_ id=9658029"
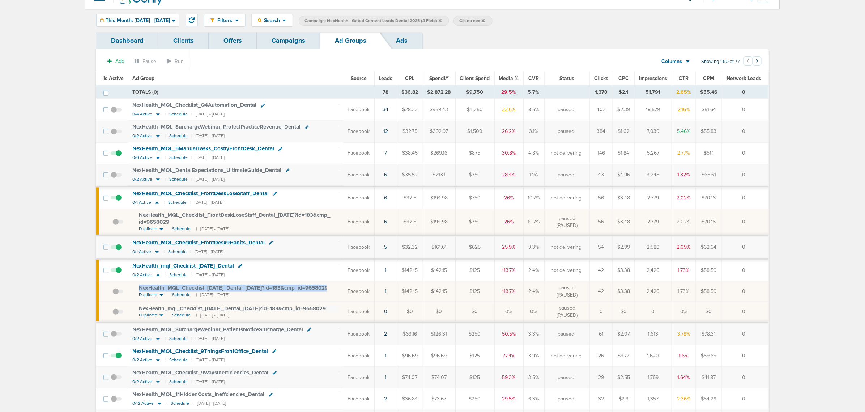
scroll to position [0, 0]
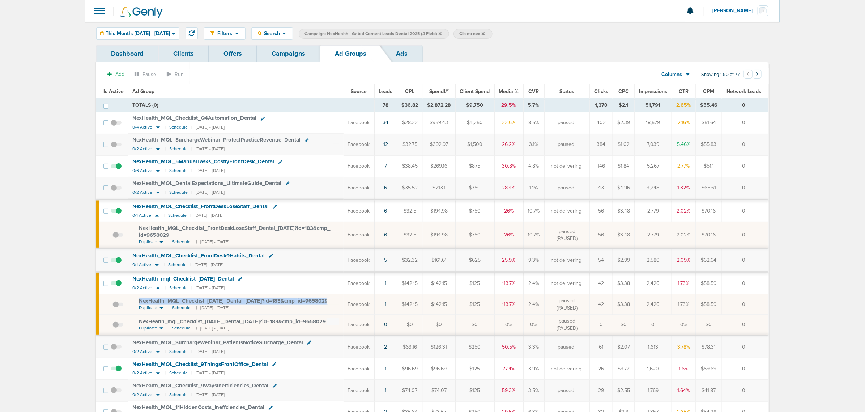
click at [303, 53] on link "Campaigns" at bounding box center [288, 53] width 63 height 17
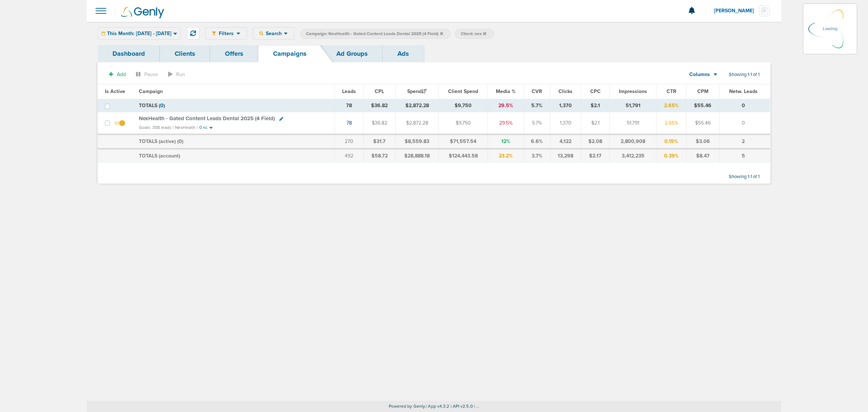
click at [443, 33] on icon at bounding box center [441, 33] width 3 height 3
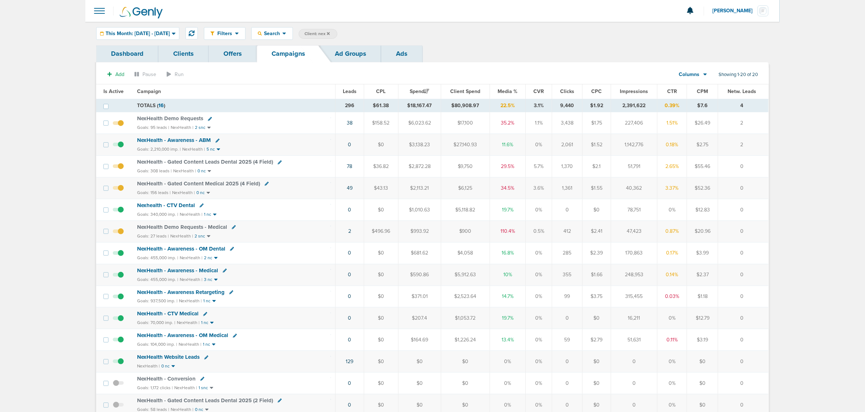
click at [221, 183] on span "NexHealth - Gated Content Medical 2025 (4 Field)" at bounding box center [198, 183] width 123 height 7
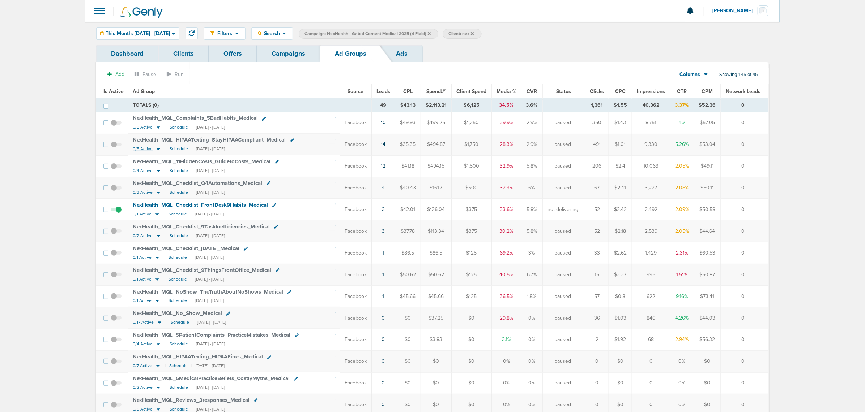
click at [157, 149] on icon at bounding box center [159, 149] width 4 height 2
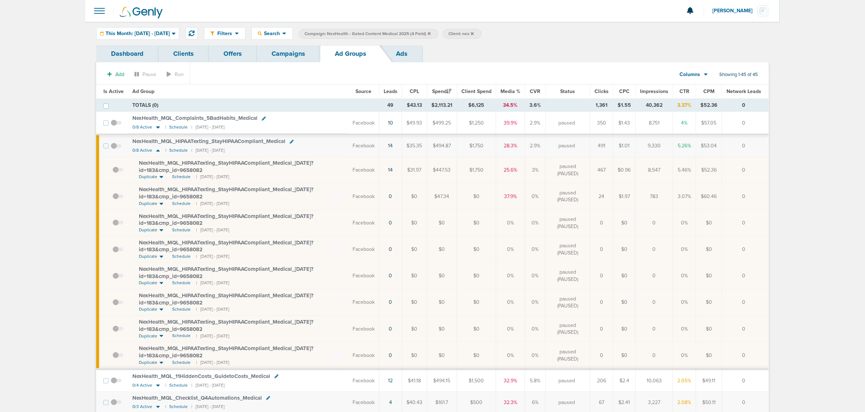
click at [182, 192] on span "NexHealth_ MQL_ HIPAATexting_ StayHIPAACompliant_ Medical_ [DATE]?id=183&cmp_ i…" at bounding box center [226, 193] width 175 height 14
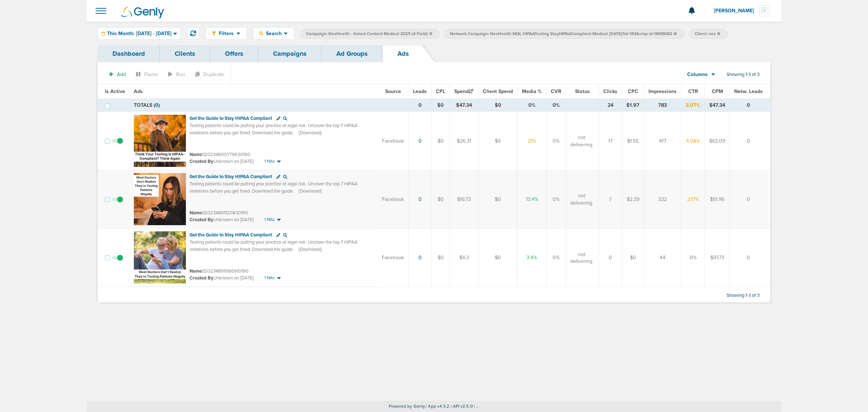
click at [358, 53] on link "Ad Groups" at bounding box center [352, 53] width 61 height 17
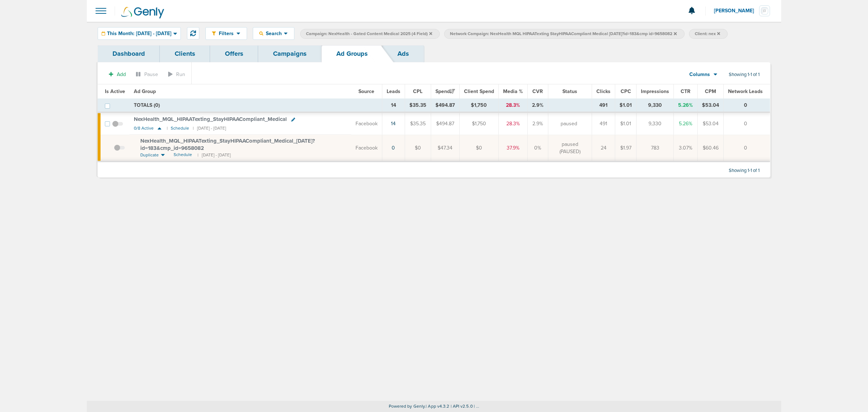
click at [677, 33] on icon at bounding box center [675, 33] width 3 height 4
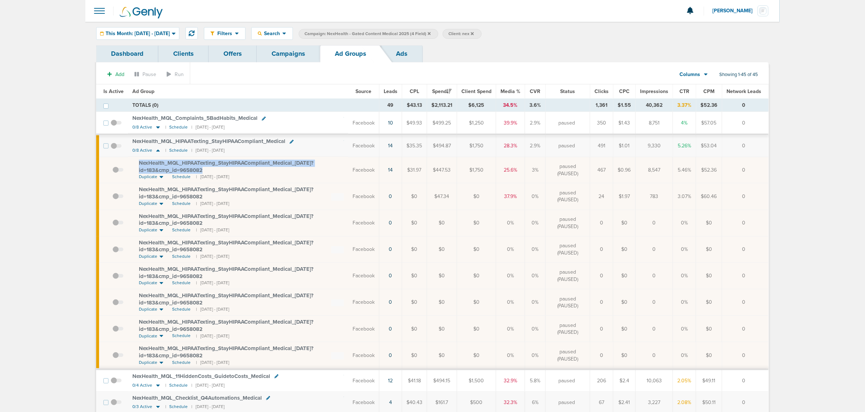
drag, startPoint x: 205, startPoint y: 172, endPoint x: 133, endPoint y: 165, distance: 72.7
click at [133, 165] on td "NexHealth_ MQL_ HIPAATexting_ StayHIPAACompliant_ Medical_ [DATE]?id=183&cmp_ i…" at bounding box center [238, 170] width 220 height 26
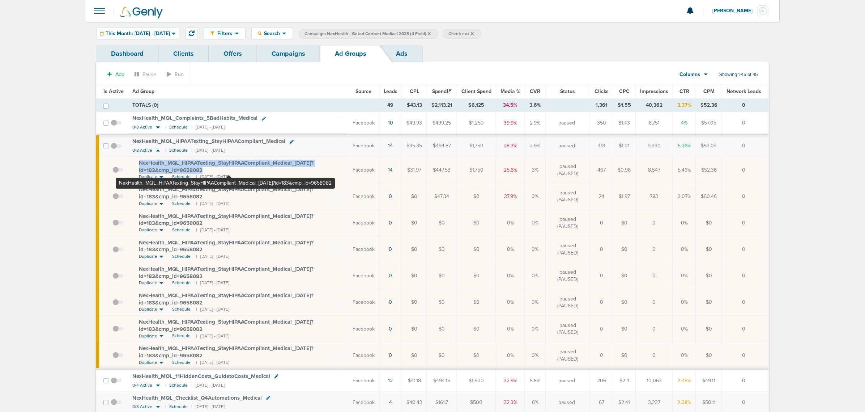
copy span "NexHealth_ MQL_ HIPAATexting_ StayHIPAACompliant_ Medical_ [DATE]?id=183&cmp_ i…"
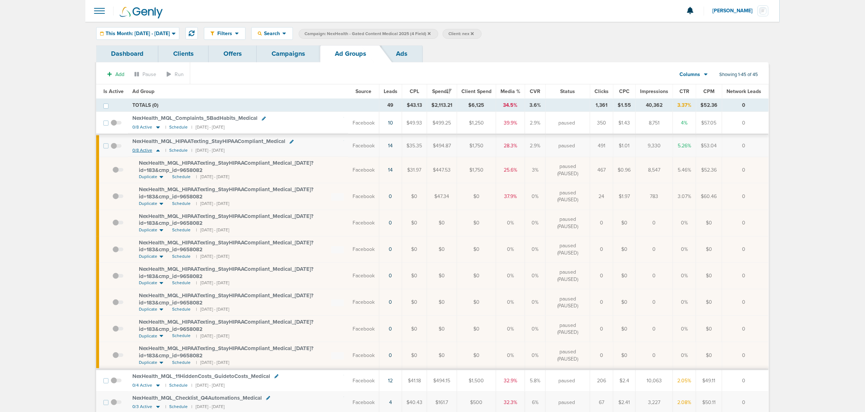
click at [157, 151] on icon at bounding box center [158, 150] width 4 height 2
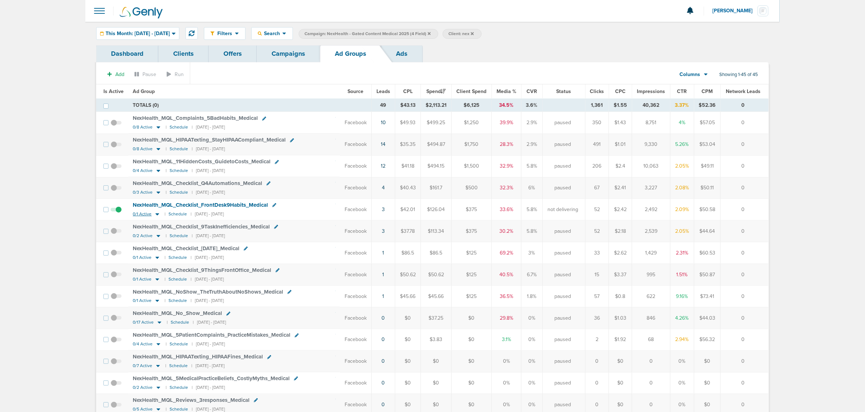
click at [157, 215] on icon at bounding box center [158, 214] width 4 height 2
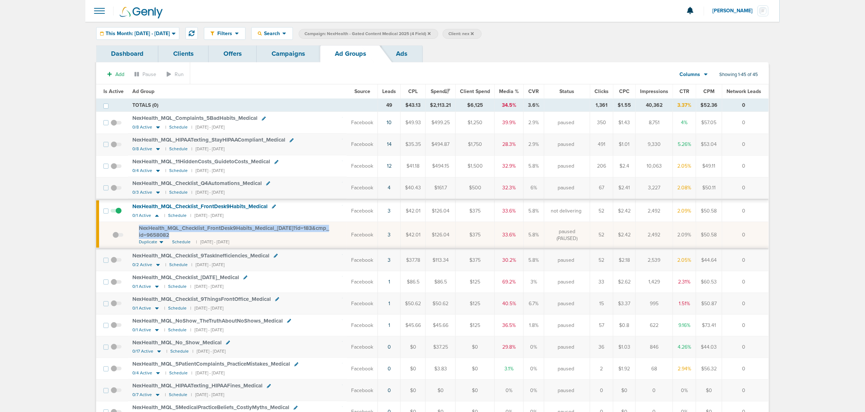
drag, startPoint x: 180, startPoint y: 235, endPoint x: 131, endPoint y: 226, distance: 49.7
click at [131, 226] on td "NexHealth_ MQL_ Checklist_ FrontDesk9Habits_ Medical_ [DATE]?id=183&cmp_ id=965…" at bounding box center [237, 235] width 219 height 27
copy span "NexHealth_ MQL_ Checklist_ FrontDesk9Habits_ Medical_ [DATE]?id=183&cmp_ id=965…"
click at [332, 245] on td "NexHealth_ MQL_ Checklist_ FrontDesk9Habits_ Medical_ [DATE]?id=183&cmp_ id=965…" at bounding box center [237, 235] width 219 height 27
click at [156, 288] on icon at bounding box center [157, 286] width 4 height 2
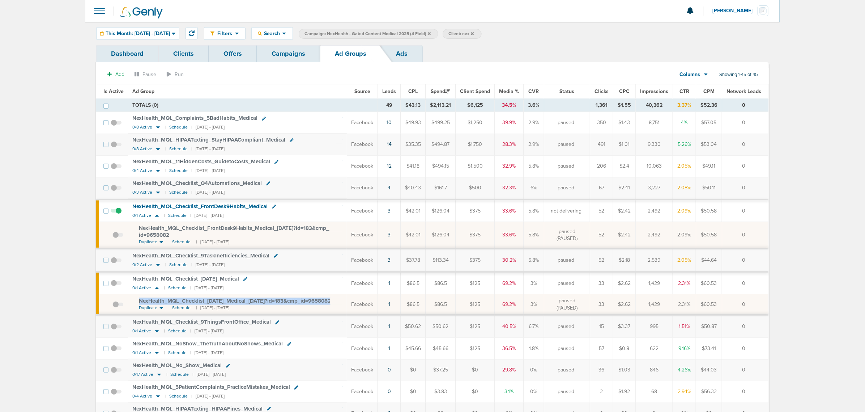
drag, startPoint x: 187, startPoint y: 311, endPoint x: 139, endPoint y: 304, distance: 47.9
click at [139, 304] on div "NexHealth_ MQL_ Checklist_ [DATE]_ Medical_ [DATE]?id=183&cmp_ id=9658082" at bounding box center [241, 300] width 204 height 7
copy span "NexHealth_ MQL_ Checklist_ [DATE]_ Medical_ [DATE]?id=183&cmp_ id=9658082"
click at [304, 54] on link "Campaigns" at bounding box center [288, 53] width 63 height 17
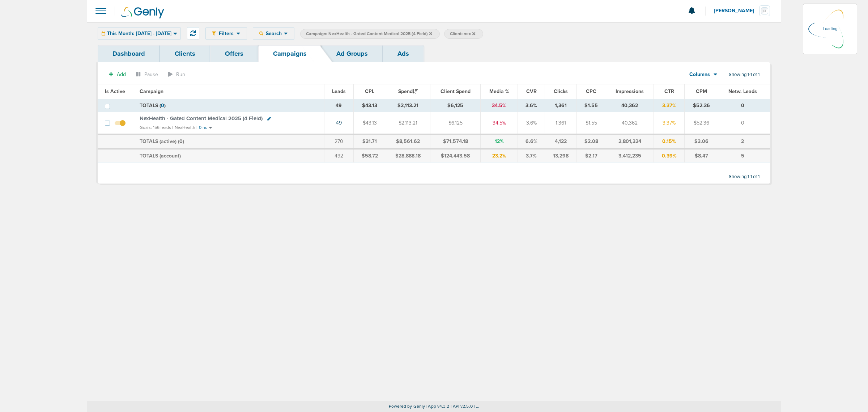
click at [432, 34] on icon at bounding box center [430, 33] width 3 height 3
click at [432, 32] on icon at bounding box center [430, 33] width 3 height 4
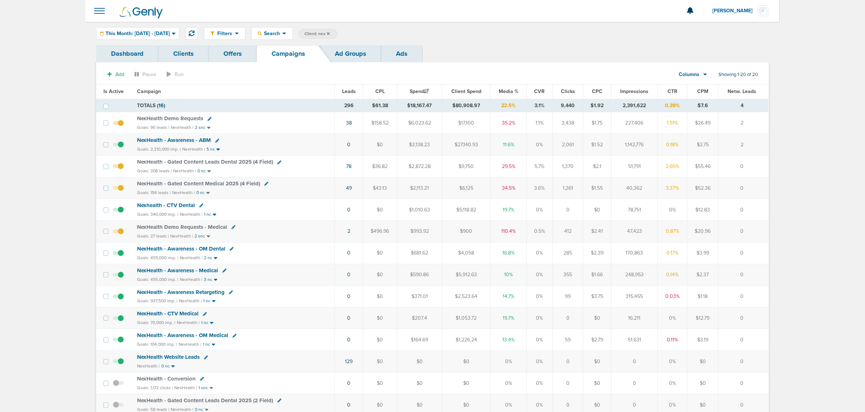
click at [330, 33] on icon at bounding box center [328, 33] width 3 height 3
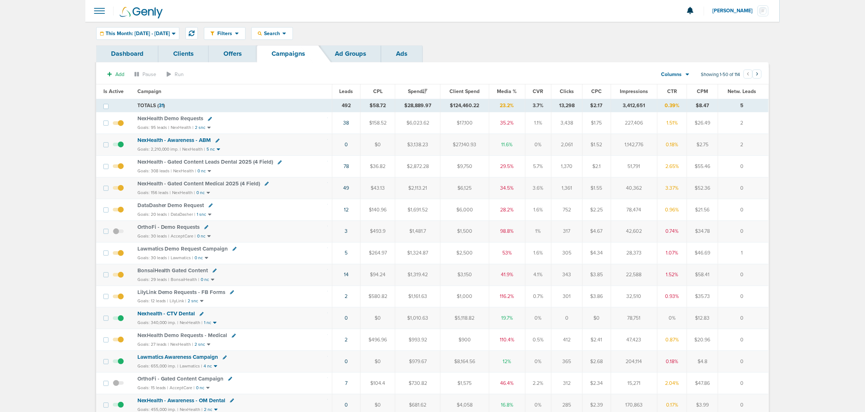
click at [176, 252] on span "Lawmatics Demo Request Campaign" at bounding box center [182, 248] width 91 height 7
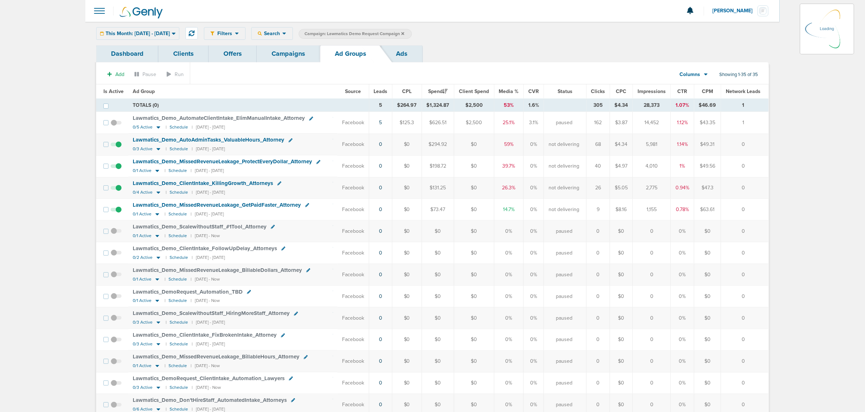
click at [296, 32] on div "Filters Active Only Settings Status Active Inactive Objectives MQL SQL Traffic …" at bounding box center [486, 33] width 565 height 13
click at [283, 30] on span "Search" at bounding box center [272, 33] width 21 height 6
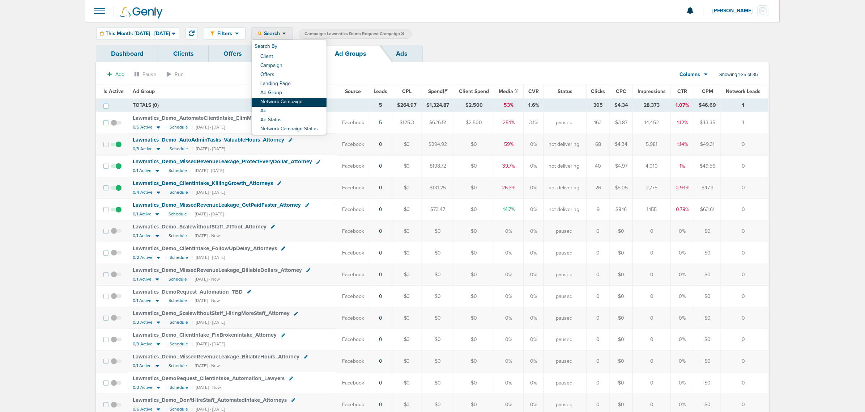
click at [294, 98] on link "Network Campaign" at bounding box center [289, 102] width 75 height 9
select select "netCmpName"
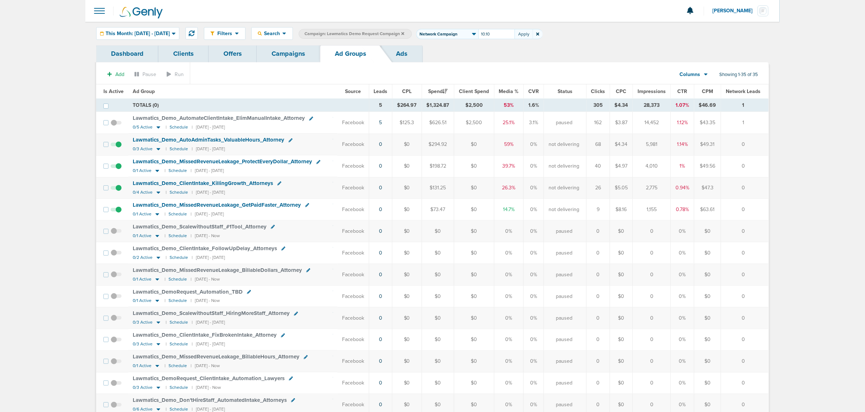
type input "10.10"
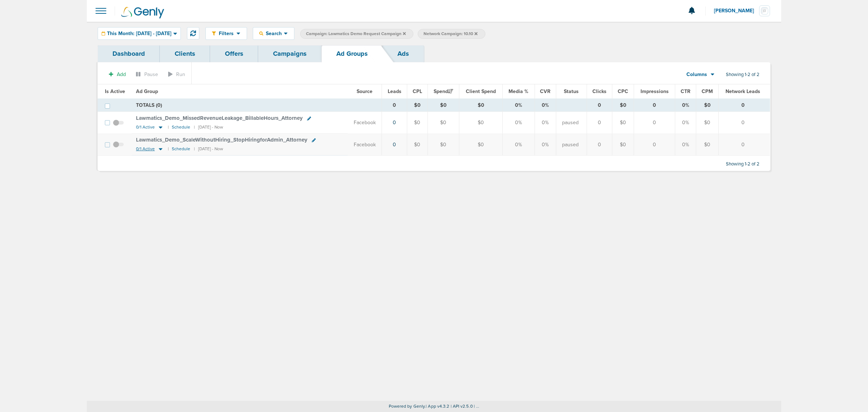
click at [159, 150] on icon at bounding box center [161, 149] width 4 height 2
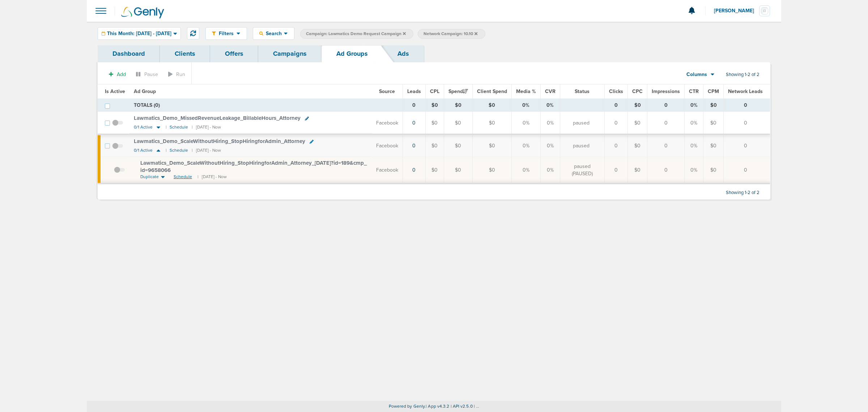
click at [182, 179] on span "Schedule" at bounding box center [183, 177] width 18 height 6
click at [184, 126] on small "Schedule" at bounding box center [179, 126] width 18 height 5
click at [270, 57] on link "Campaigns" at bounding box center [289, 53] width 63 height 17
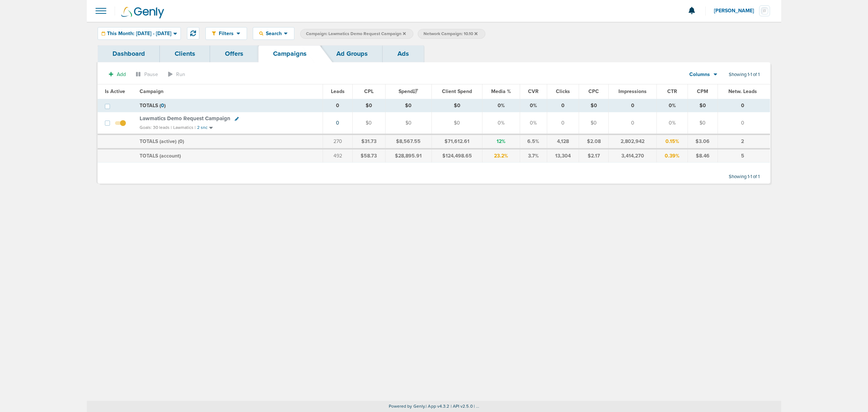
click at [406, 33] on icon at bounding box center [404, 33] width 3 height 3
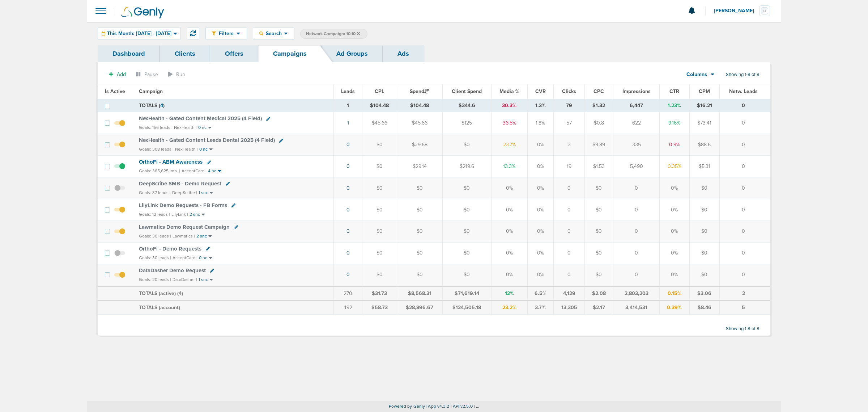
click at [360, 33] on icon at bounding box center [358, 33] width 3 height 3
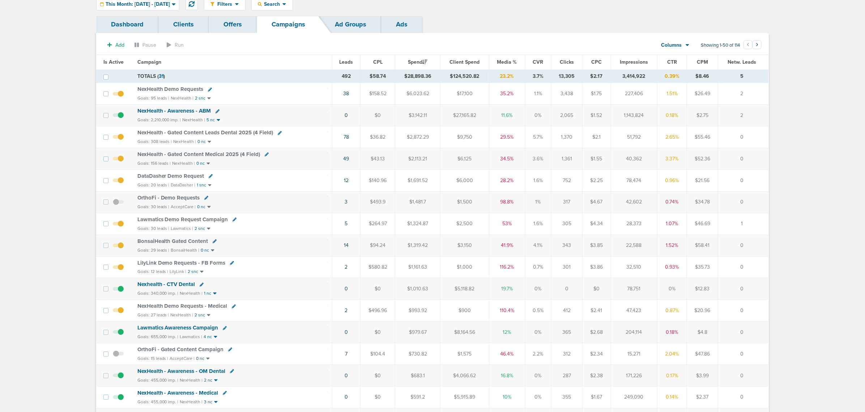
scroll to position [45, 0]
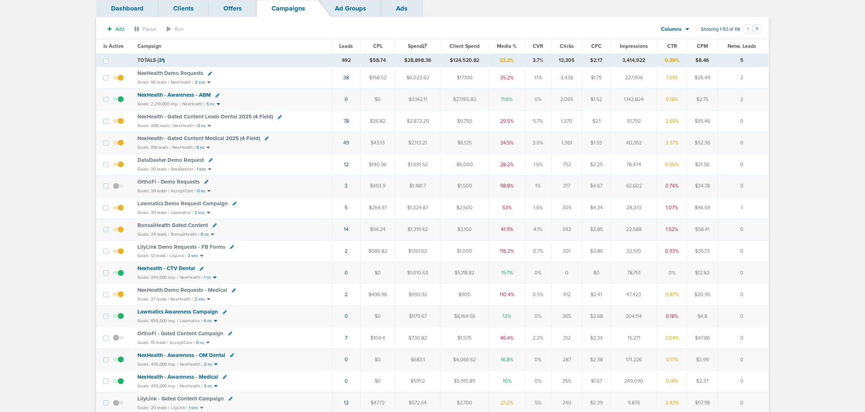
click at [115, 341] on span at bounding box center [118, 341] width 11 height 0
click at [118, 339] on input "checkbox" at bounding box center [118, 339] width 0 height 0
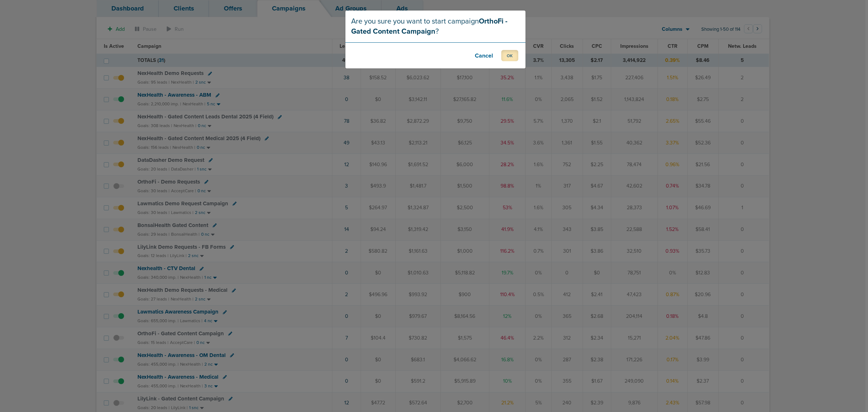
click at [503, 55] on button "OK" at bounding box center [509, 55] width 17 height 11
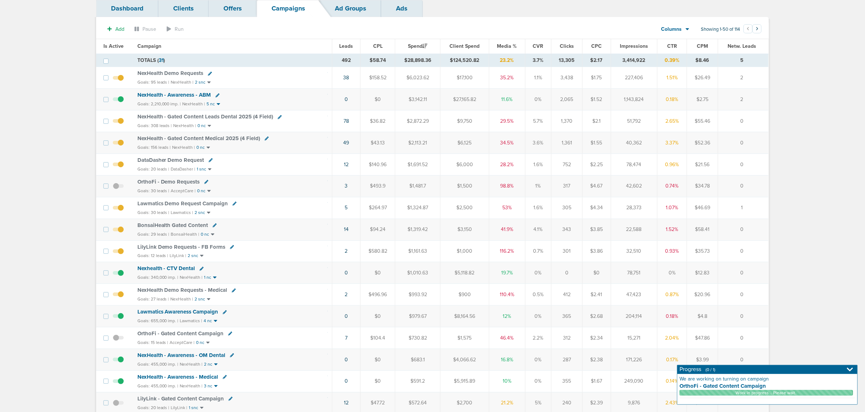
click at [187, 336] on span "OrthoFi - Gated Content Campaign" at bounding box center [180, 333] width 86 height 7
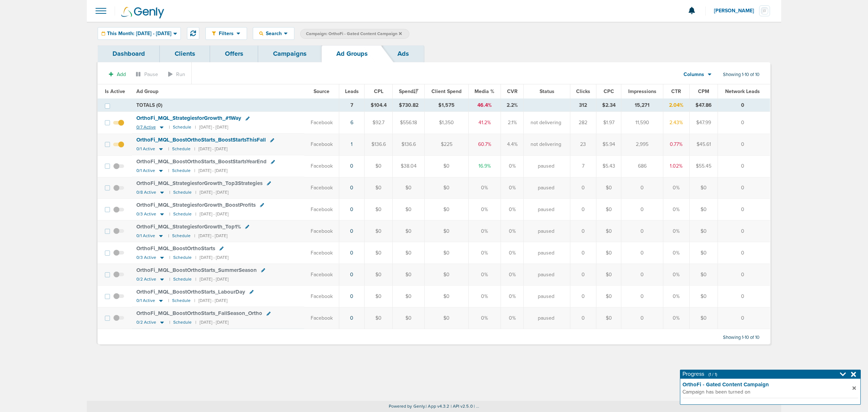
click at [162, 127] on icon at bounding box center [161, 127] width 7 height 6
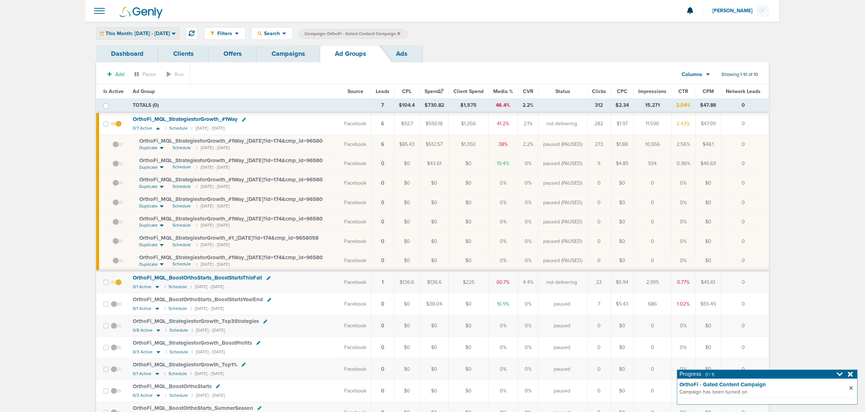
click at [140, 30] on div "This Month: [DATE] - [DATE]" at bounding box center [138, 33] width 82 height 12
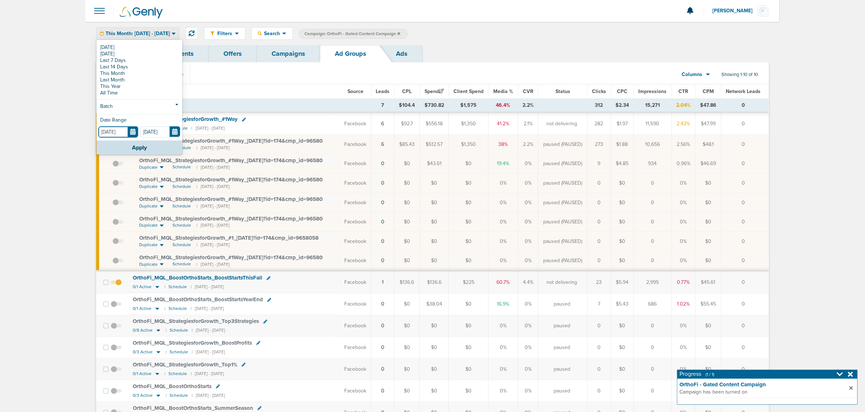
click at [134, 130] on input "[DATE]" at bounding box center [118, 131] width 40 height 11
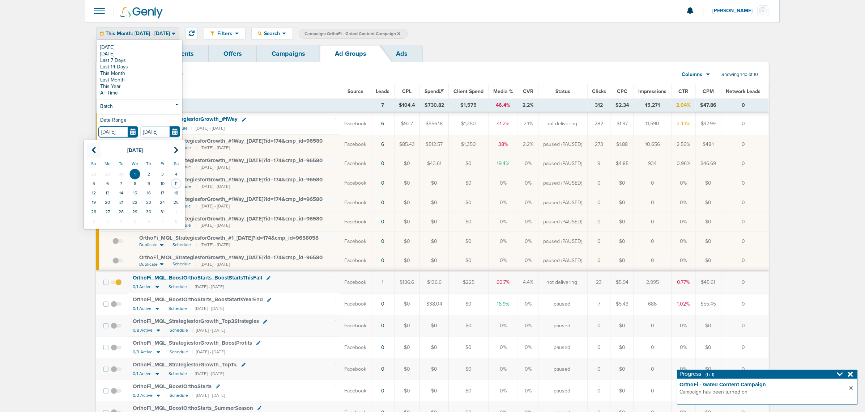
click at [95, 148] on icon at bounding box center [94, 150] width 5 height 7
click at [162, 173] on td "1" at bounding box center [163, 173] width 14 height 9
type input "[DATE]"
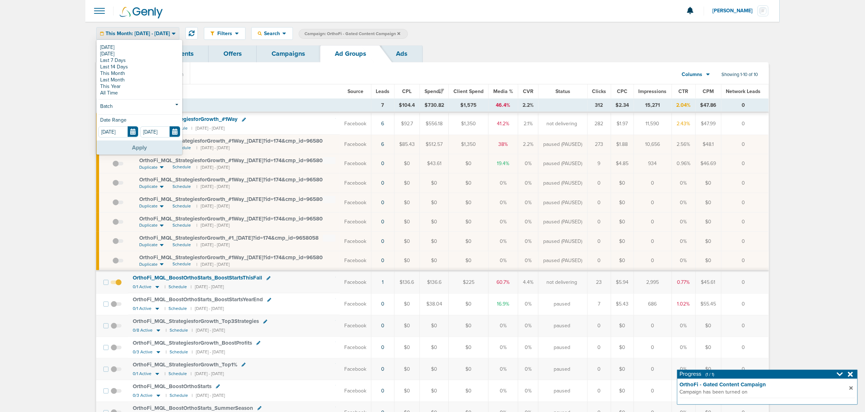
click at [158, 149] on button "Apply" at bounding box center [140, 147] width 86 height 14
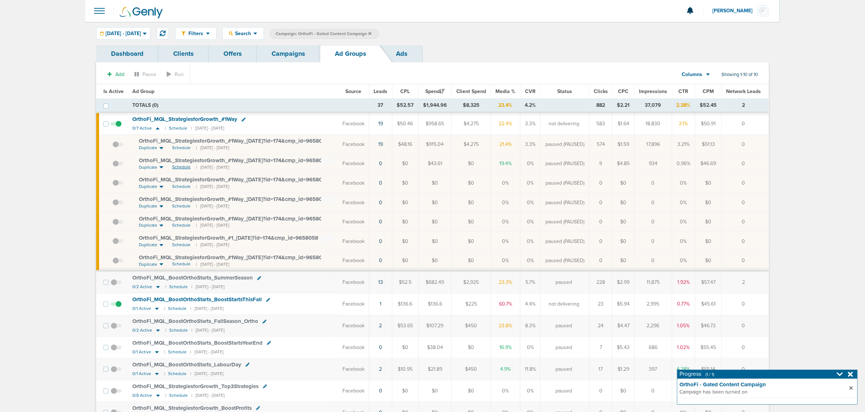
click at [181, 166] on span "Schedule" at bounding box center [181, 167] width 18 height 6
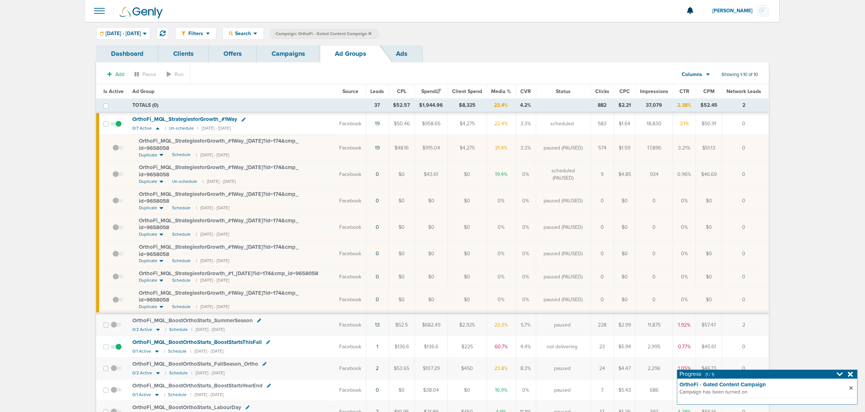
click at [296, 51] on link "Campaigns" at bounding box center [288, 53] width 63 height 17
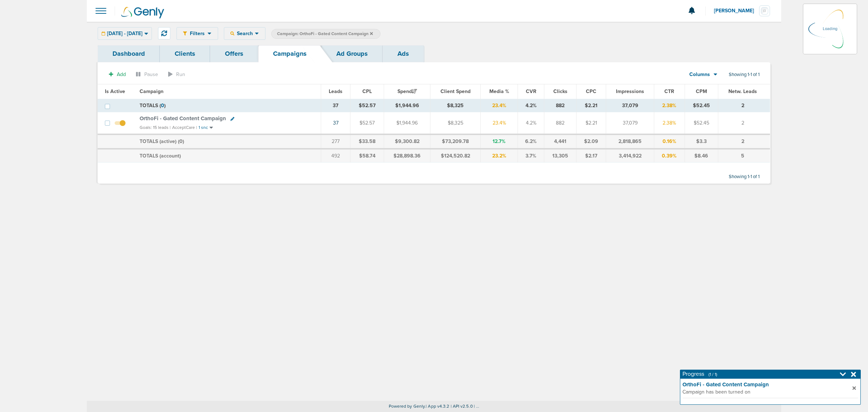
click at [230, 119] on icon at bounding box center [232, 119] width 4 height 4
select select
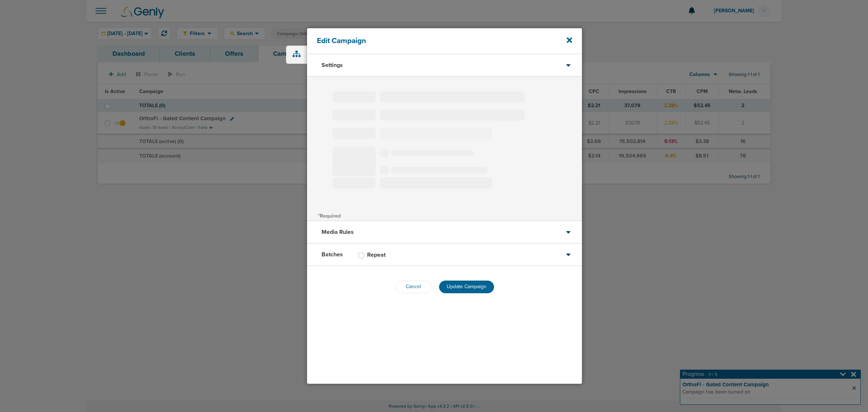
type input "OrthoFi - Gated Content Campaign"
select select "Leads"
radio input "true"
select select "readWrite"
select select "1"
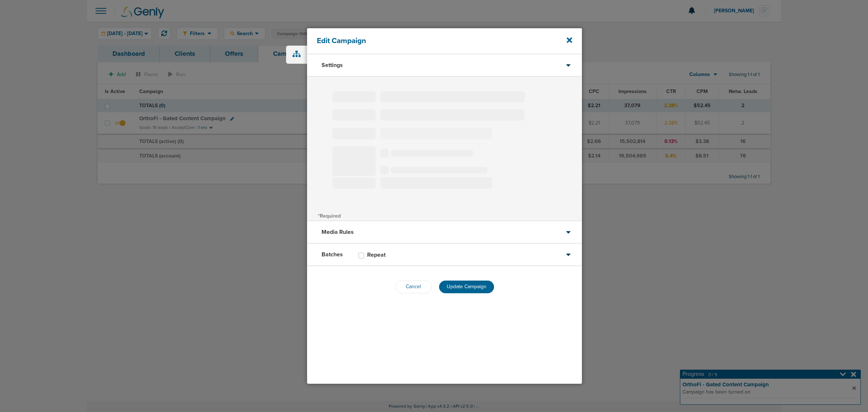
select select "2"
select select "3"
select select "4"
select select "6"
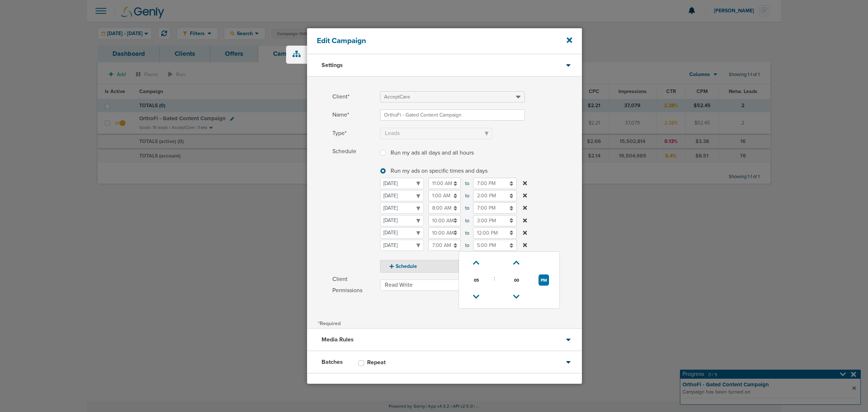
click at [479, 246] on input "5:00 PM" at bounding box center [495, 244] width 44 height 11
click at [477, 280] on span "05" at bounding box center [476, 280] width 11 height 11
click at [542, 291] on td "11" at bounding box center [545, 289] width 24 height 14
click at [540, 280] on button "PM" at bounding box center [544, 279] width 10 height 11
type input "11:00 AM"
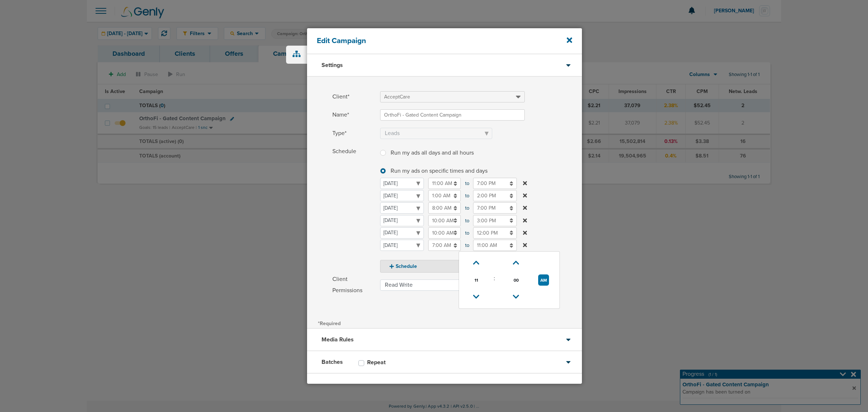
click at [548, 214] on label "Schedule Run my ads all days and all hours Run my ads all days and all hours Ru…" at bounding box center [457, 209] width 250 height 127
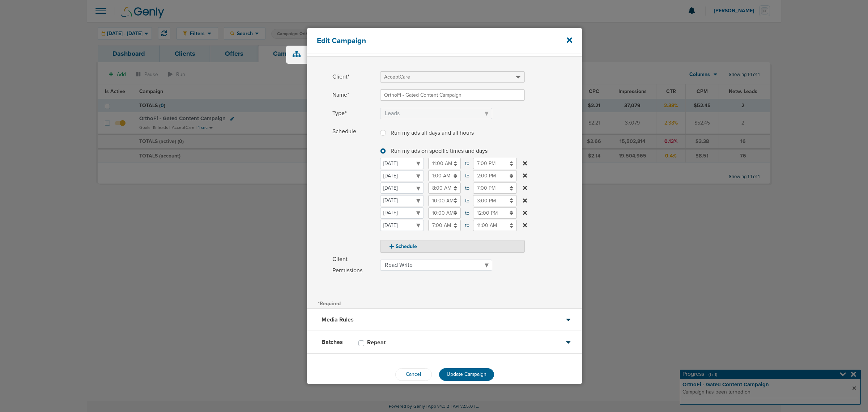
scroll to position [31, 0]
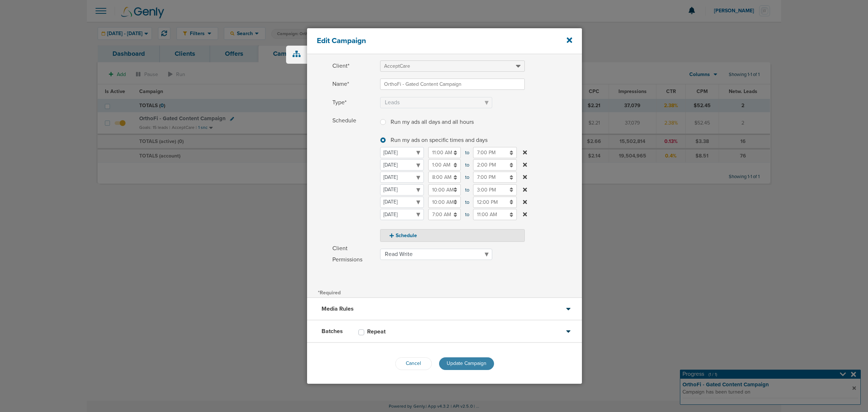
click at [466, 360] on span "Update Campaign" at bounding box center [467, 363] width 40 height 6
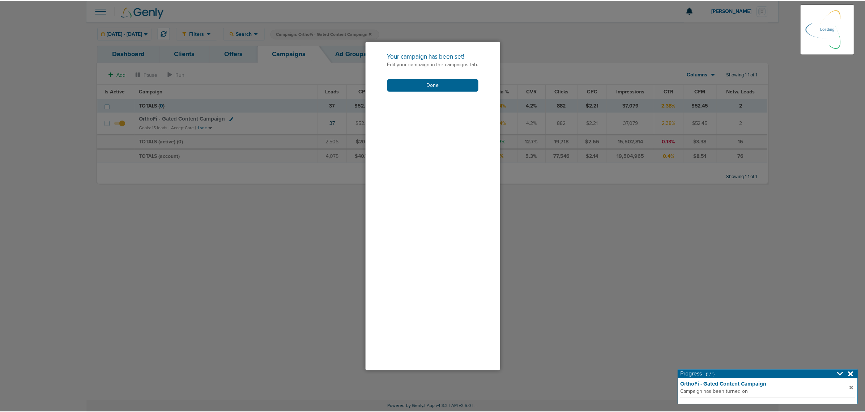
scroll to position [8, 0]
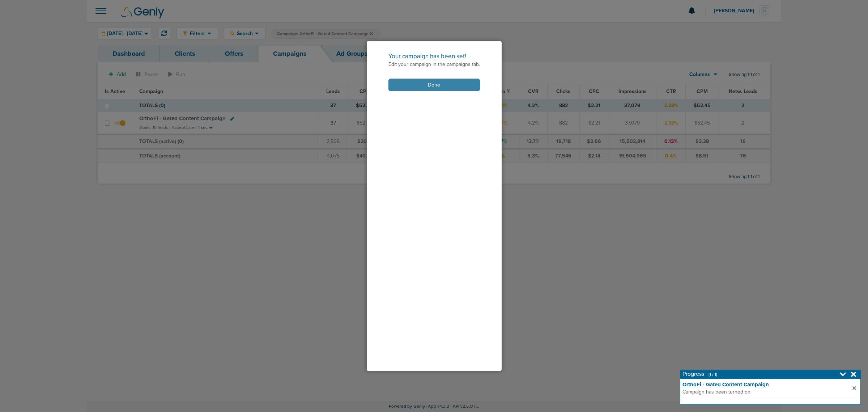
click at [438, 83] on button "Done" at bounding box center [434, 84] width 92 height 13
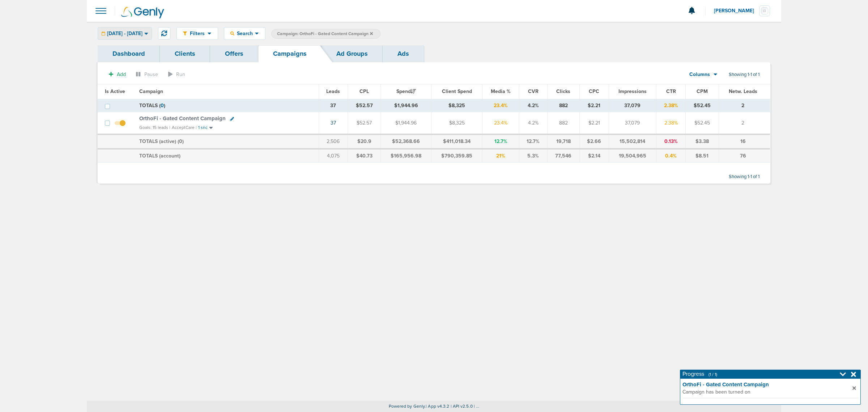
click at [143, 29] on div "[DATE] - [DATE]" at bounding box center [125, 33] width 54 height 12
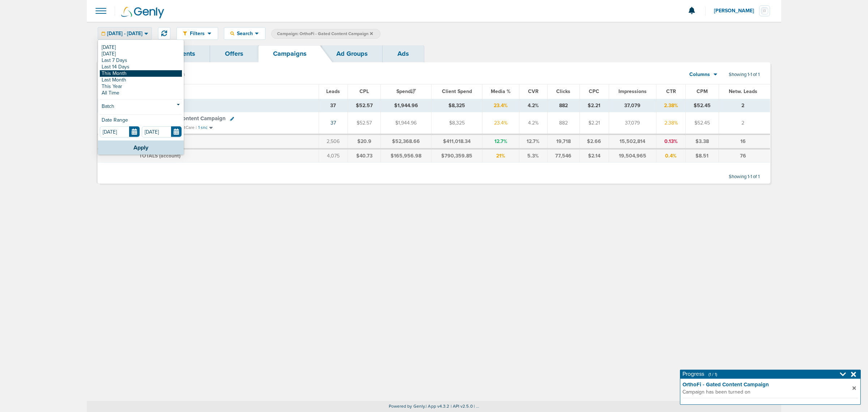
click at [136, 73] on link "This Month" at bounding box center [141, 73] width 82 height 7
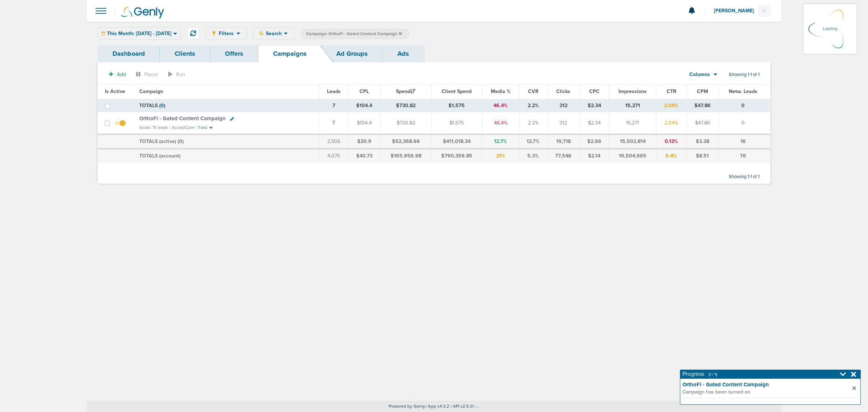
click at [402, 34] on icon at bounding box center [400, 33] width 3 height 3
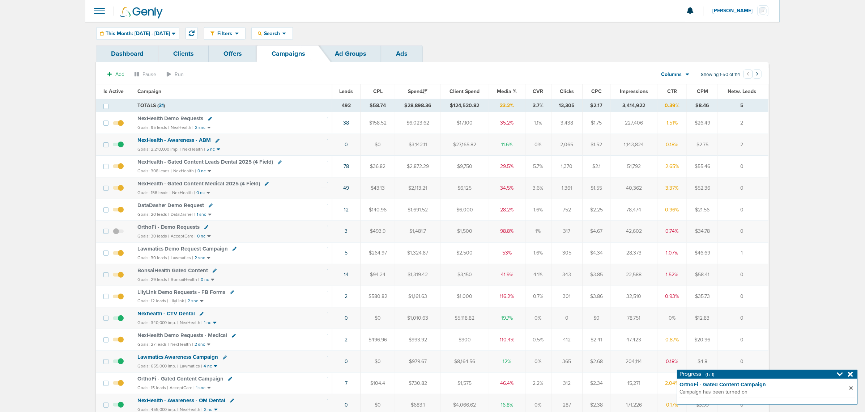
click at [849, 373] on icon at bounding box center [850, 373] width 5 height 5
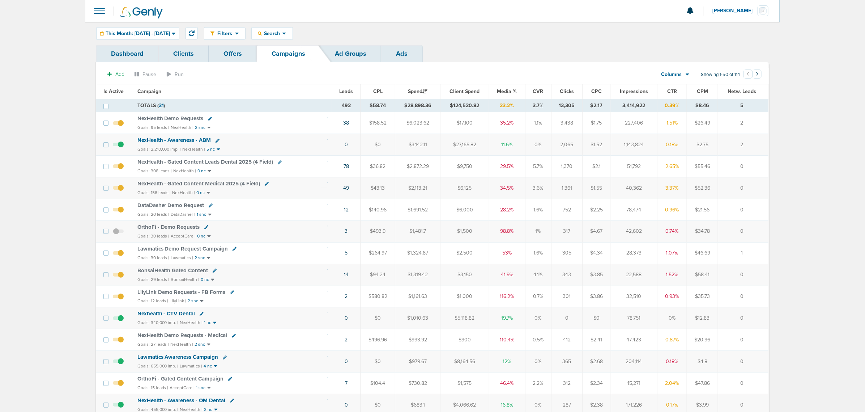
click at [173, 206] on span "DataDasher Demo Request" at bounding box center [170, 205] width 67 height 7
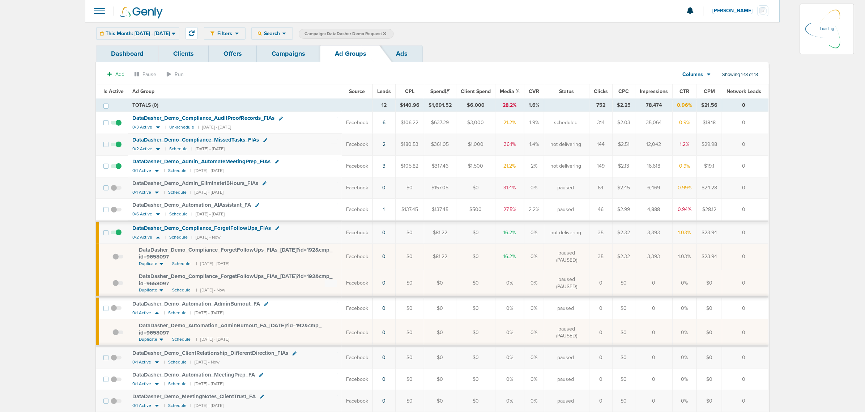
click at [293, 35] on div "Filters Active Only Settings Status Active Inactive Objectives MQL SQL Traffic …" at bounding box center [486, 33] width 565 height 13
click at [283, 33] on span "Search" at bounding box center [272, 33] width 21 height 6
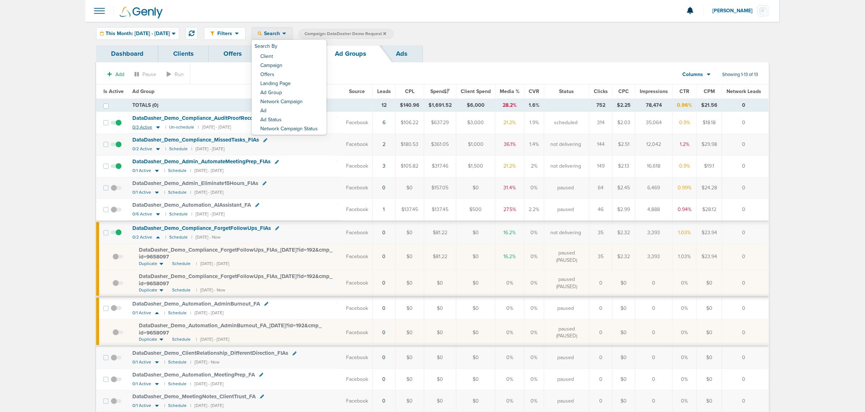
click at [156, 128] on icon at bounding box center [157, 127] width 7 height 6
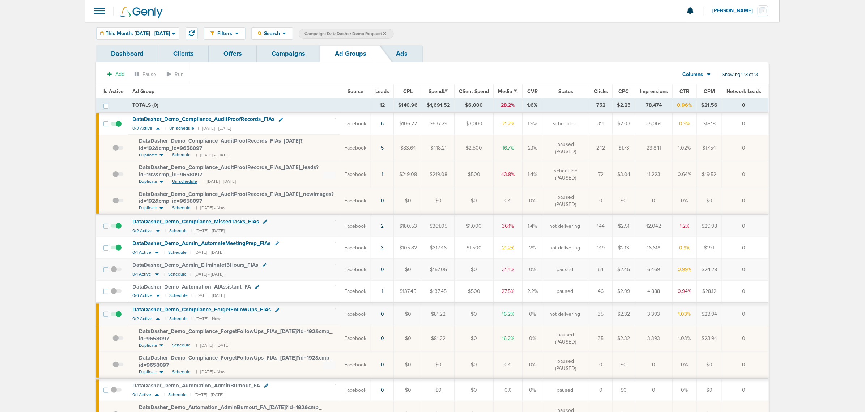
click at [183, 182] on span "Un-schedule" at bounding box center [184, 181] width 25 height 6
click at [186, 182] on span "Un-schedule" at bounding box center [184, 181] width 25 height 6
click at [184, 207] on span "Schedule" at bounding box center [181, 208] width 18 height 6
click at [156, 129] on icon at bounding box center [158, 128] width 4 height 2
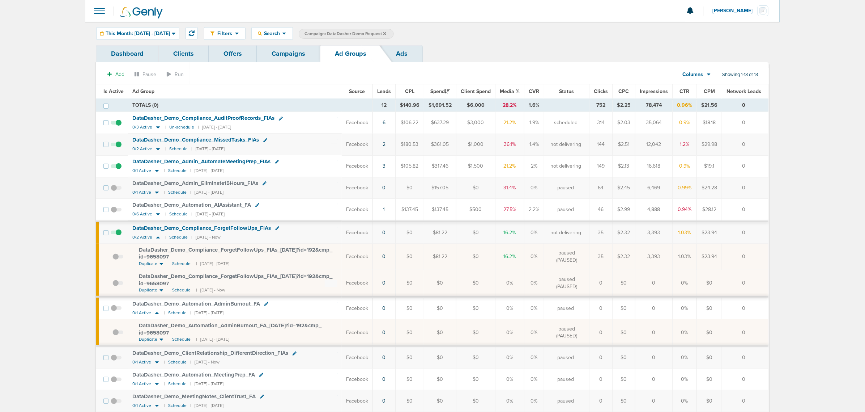
click at [119, 148] on span at bounding box center [116, 148] width 11 height 0
click at [116, 146] on input "checkbox" at bounding box center [116, 146] width 0 height 0
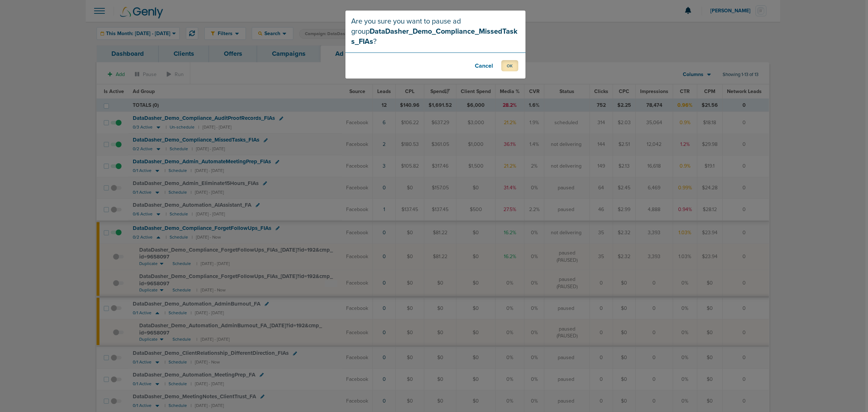
click at [505, 67] on button "OK" at bounding box center [509, 65] width 17 height 11
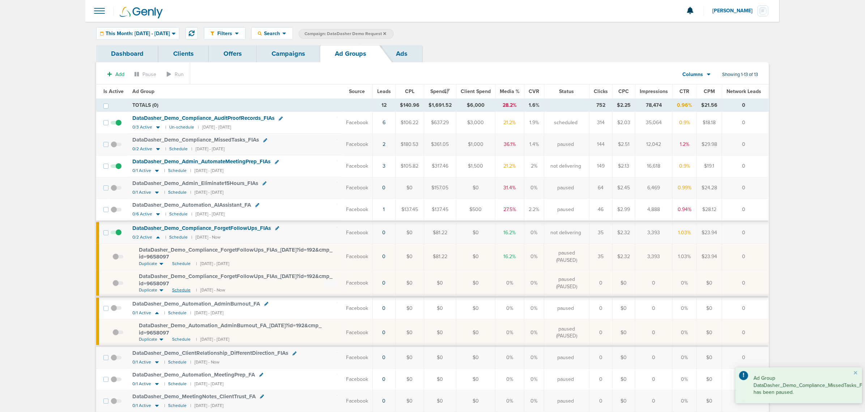
click at [176, 292] on span "Schedule" at bounding box center [181, 290] width 18 height 6
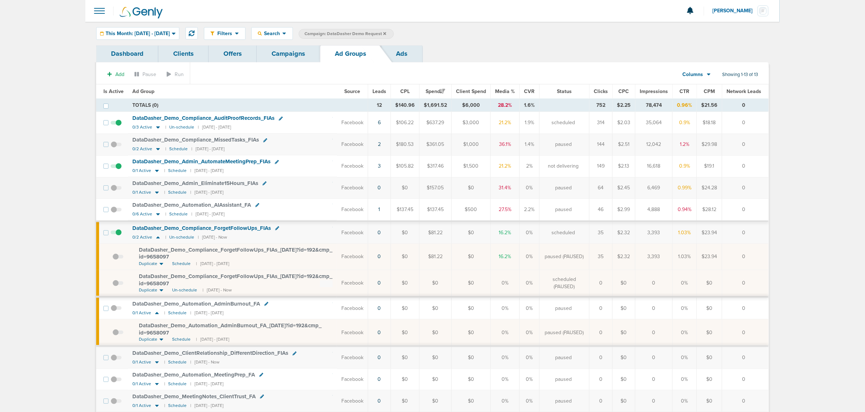
click at [297, 54] on link "Campaigns" at bounding box center [288, 53] width 63 height 17
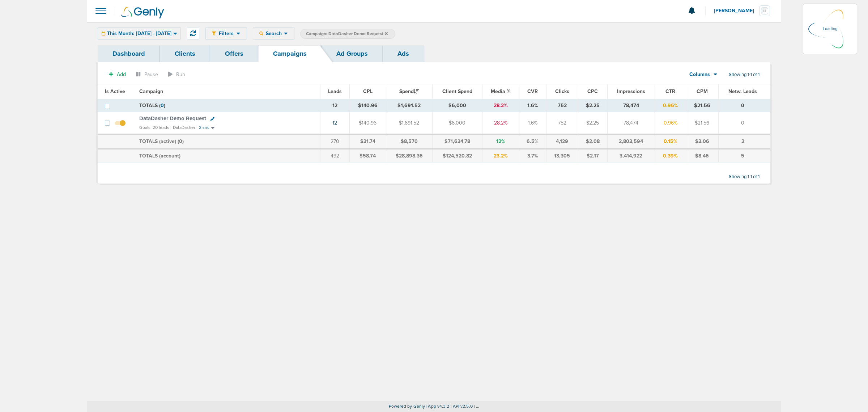
click at [388, 33] on icon at bounding box center [386, 33] width 3 height 3
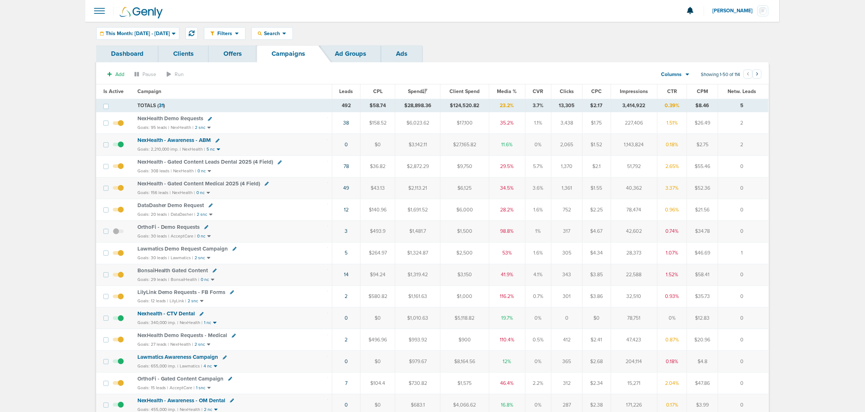
click at [210, 207] on icon at bounding box center [211, 205] width 4 height 4
select select
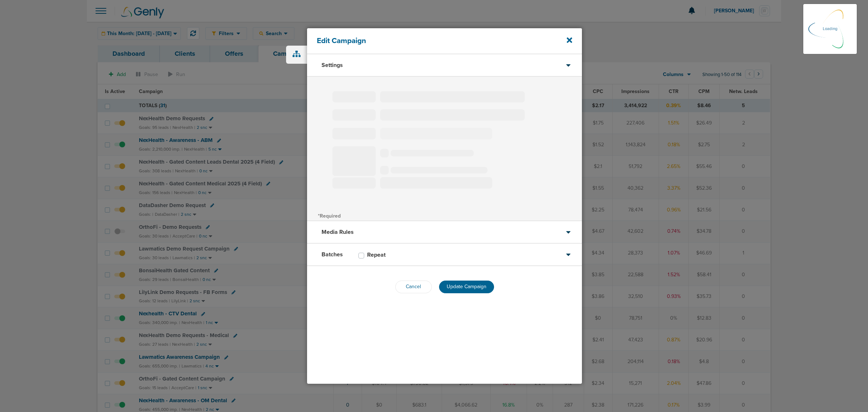
type input "DataDasher Demo Request"
select select "Leads"
radio input "true"
select select "readOnly"
select select "1"
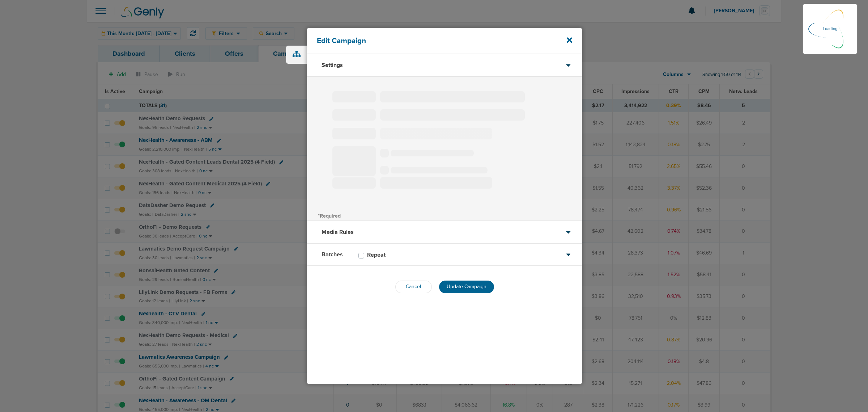
select select "1"
select select "2"
select select "3"
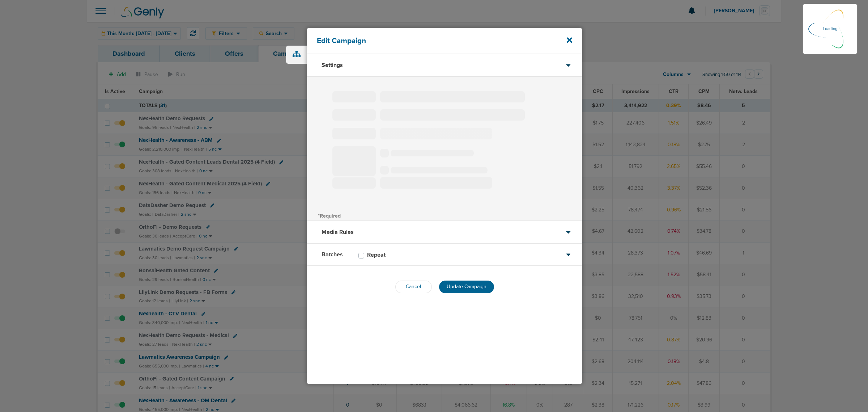
select select "4"
select select "6"
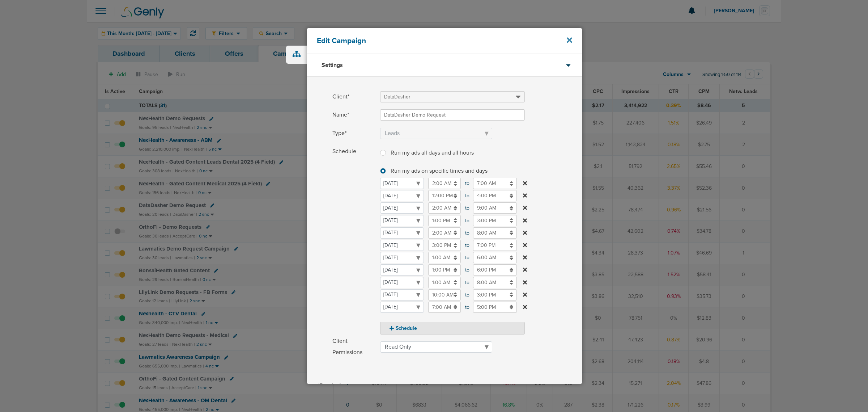
click at [568, 40] on icon at bounding box center [569, 40] width 5 height 5
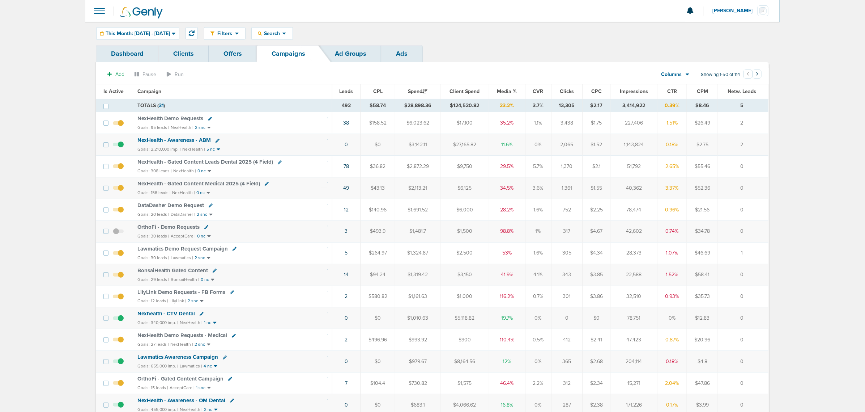
click at [205, 164] on span "NexHealth - Gated Content Leads Dental 2025 (4 Field)" at bounding box center [205, 161] width 136 height 7
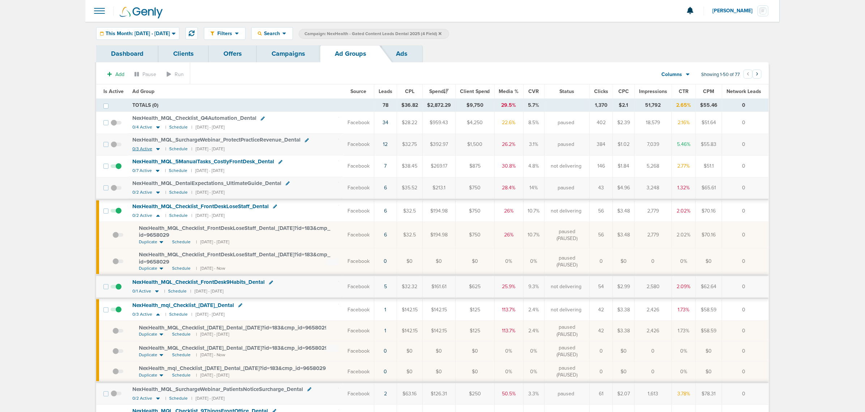
click at [156, 148] on icon at bounding box center [157, 149] width 7 height 6
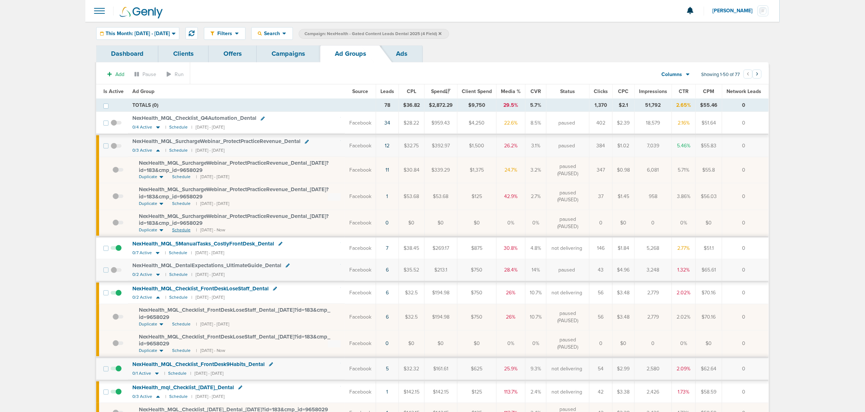
click at [179, 230] on span "Schedule" at bounding box center [181, 230] width 18 height 6
click at [181, 353] on span "Schedule" at bounding box center [181, 350] width 18 height 6
click at [156, 254] on icon at bounding box center [157, 253] width 7 height 6
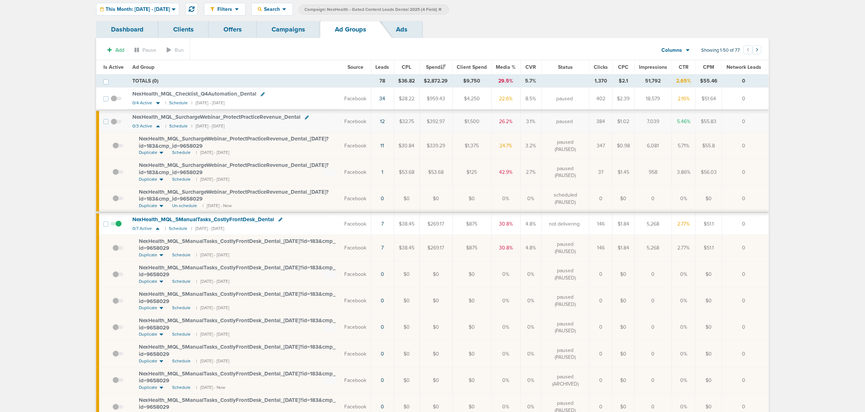
scroll to position [45, 0]
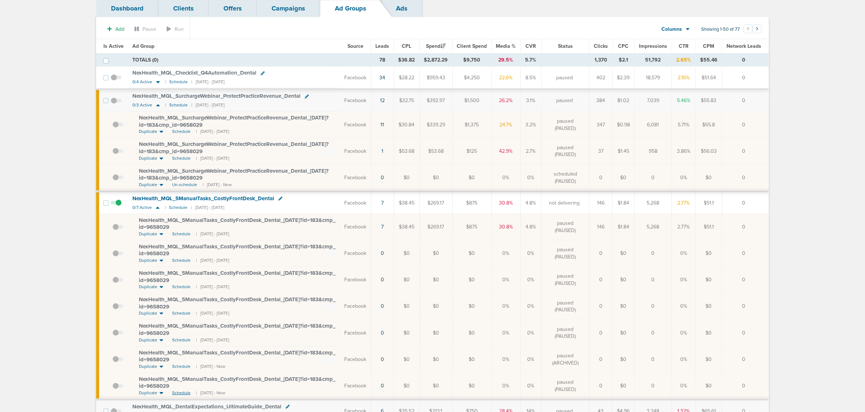
click at [183, 394] on span "Schedule" at bounding box center [181, 393] width 18 height 6
click at [281, 7] on link "Campaigns" at bounding box center [288, 8] width 63 height 17
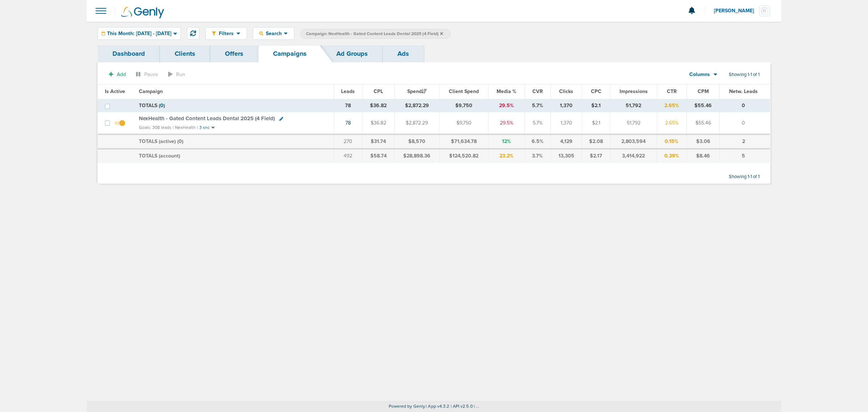
click at [443, 33] on icon at bounding box center [441, 33] width 3 height 4
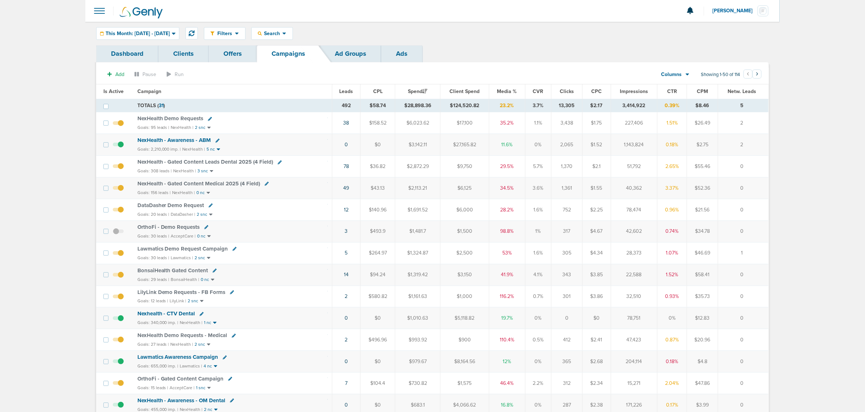
click at [203, 183] on span "NexHealth - Gated Content Medical 2025 (4 Field)" at bounding box center [198, 183] width 123 height 7
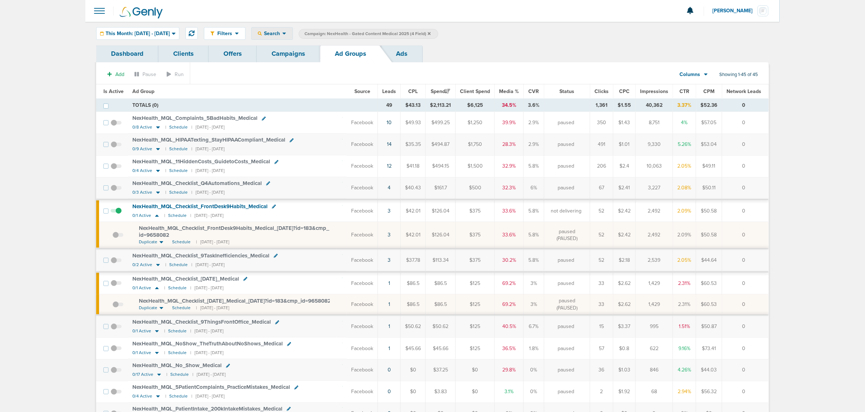
click at [282, 29] on div "Search" at bounding box center [272, 33] width 41 height 12
click at [306, 105] on link "Network Campaign" at bounding box center [289, 102] width 75 height 9
select select "netCmpName"
type input "10.11"
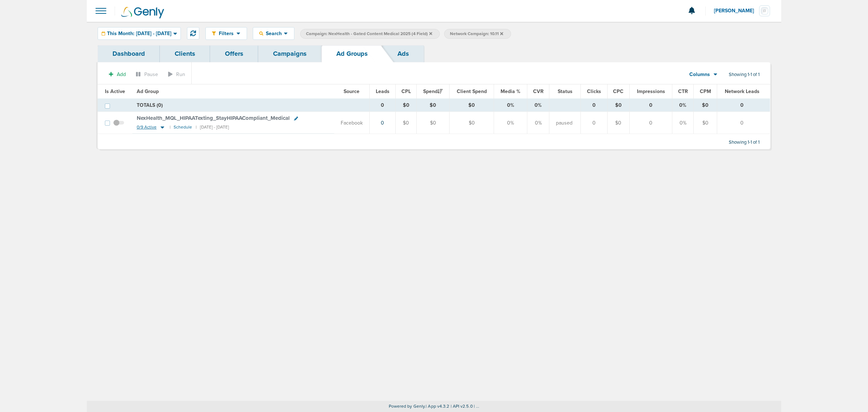
click at [161, 127] on icon at bounding box center [162, 127] width 7 height 6
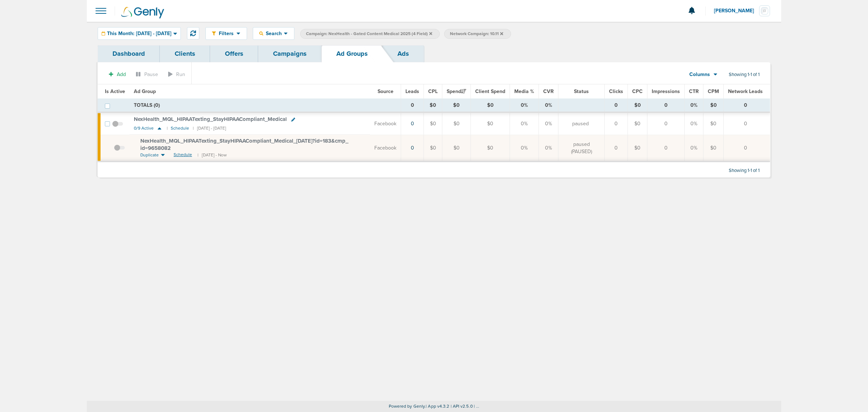
click at [178, 152] on span "Schedule" at bounding box center [183, 155] width 18 height 6
click at [294, 55] on link "Campaigns" at bounding box center [289, 53] width 63 height 17
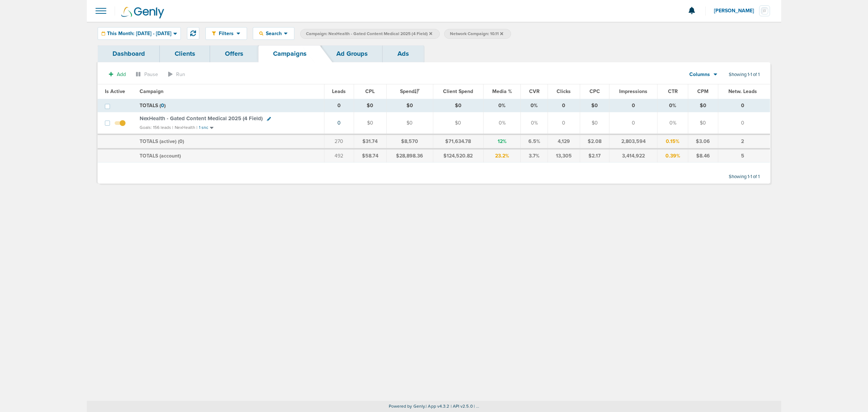
click at [500, 33] on span "Network Campaign: 10.11" at bounding box center [476, 34] width 53 height 6
select select "netCmpName"
drag, startPoint x: 545, startPoint y: 33, endPoint x: 509, endPoint y: 35, distance: 37.0
click at [509, 35] on span "Client Campaign Offers Landing Page Ad Group Network Campaign Ad Ad Status Netw…" at bounding box center [507, 34] width 126 height 10
type input "webinar"
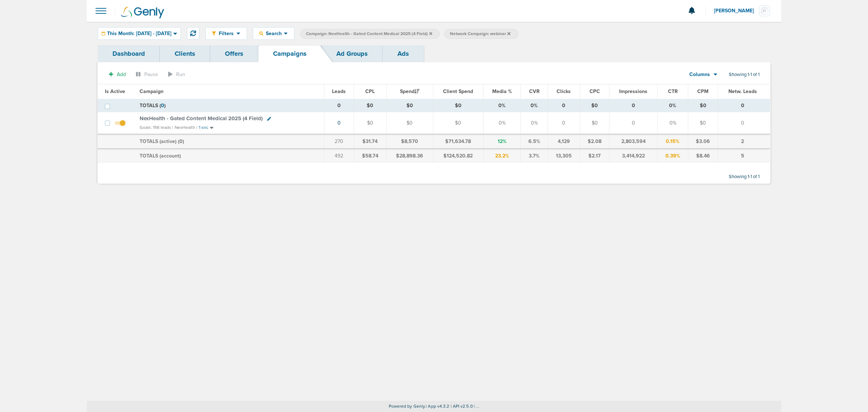
click at [358, 53] on link "Ad Groups" at bounding box center [352, 53] width 61 height 17
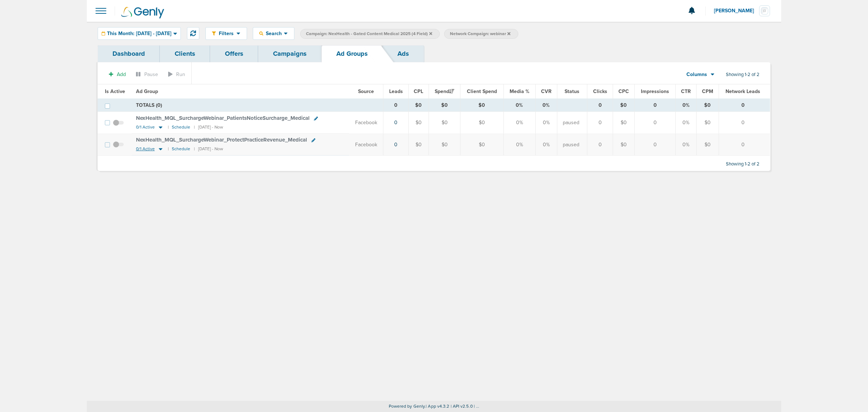
click at [161, 148] on icon at bounding box center [160, 149] width 7 height 6
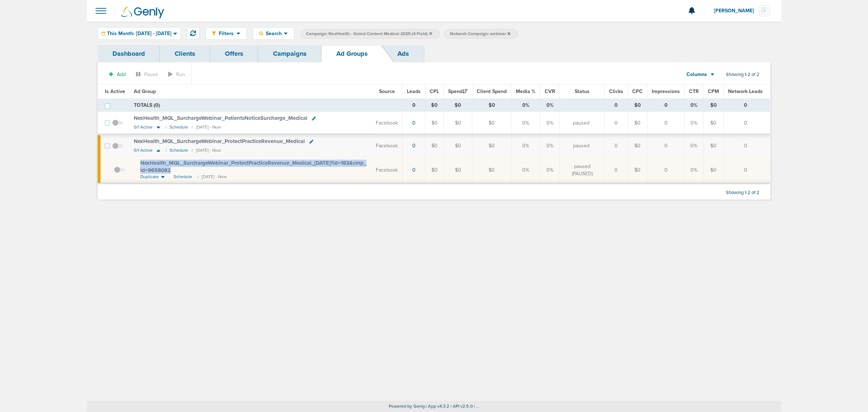
drag, startPoint x: 212, startPoint y: 170, endPoint x: 137, endPoint y: 163, distance: 75.6
click at [137, 163] on td "NexHealth_ MQL_ SurchargeWebinar_ ProtectPracticeRevenue_ Medical_ [DATE]?id=18…" at bounding box center [250, 170] width 242 height 27
copy span "NexHealth_ MQL_ SurchargeWebinar_ ProtectPracticeRevenue_ Medical_ [DATE]?id=18…"
click at [158, 125] on icon at bounding box center [158, 127] width 7 height 6
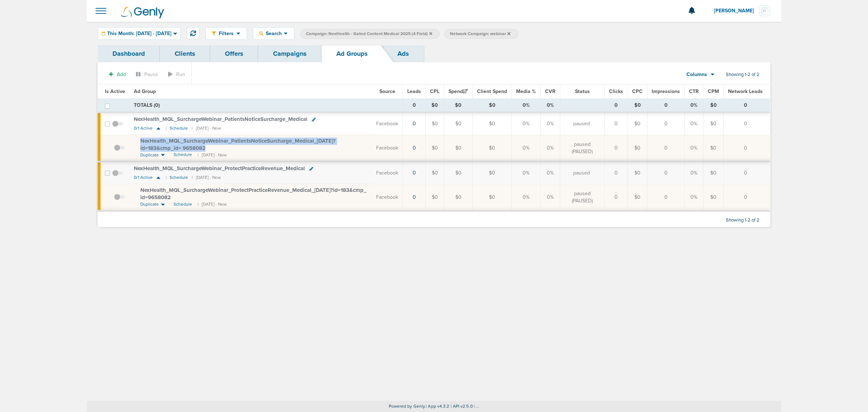
drag, startPoint x: 211, startPoint y: 149, endPoint x: 138, endPoint y: 142, distance: 72.7
click at [138, 142] on td "NexHealth_ MQL_ SurchargeWebinar_ PatientsNoticeSurcharge_ Medical_ [DATE]?id=1…" at bounding box center [250, 148] width 242 height 27
click at [186, 152] on div "NexHealth_ MQL_ SurchargeWebinar_ PatientsNoticeSurcharge_ Medical_ [DATE]?id=1…" at bounding box center [253, 144] width 227 height 14
click at [184, 154] on span "Schedule" at bounding box center [183, 155] width 18 height 6
click at [297, 60] on link "Campaigns" at bounding box center [289, 53] width 63 height 17
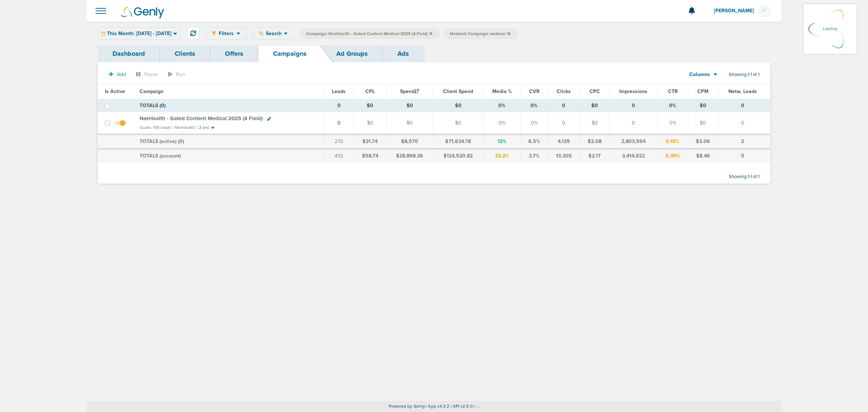
click at [432, 31] on icon at bounding box center [430, 33] width 3 height 4
click at [432, 32] on icon at bounding box center [430, 33] width 3 height 4
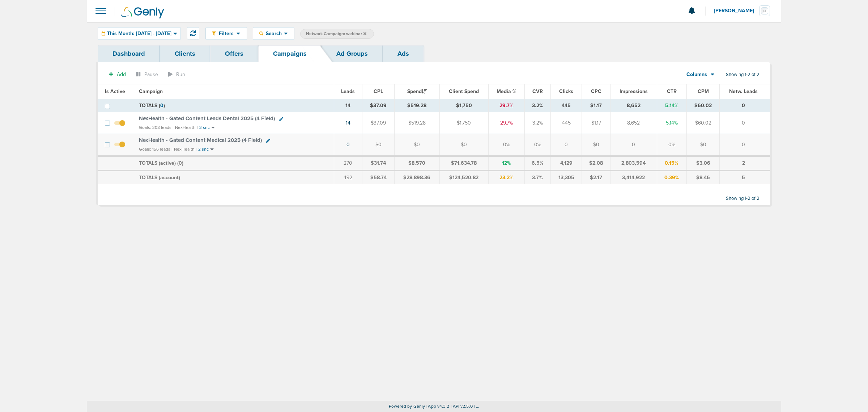
click at [366, 31] on icon at bounding box center [365, 33] width 3 height 4
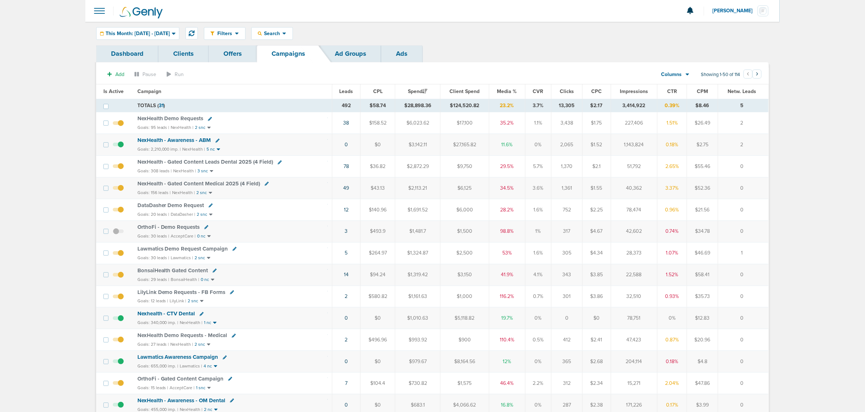
click at [278, 163] on icon at bounding box center [280, 162] width 4 height 4
select select
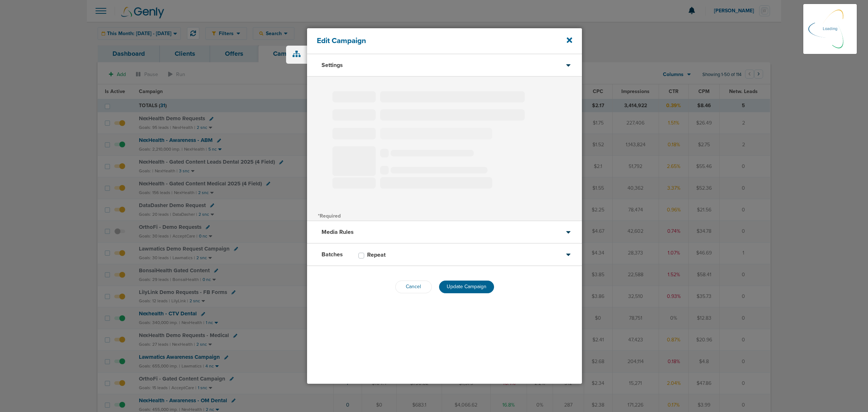
select select "1"
select select "2"
select select "3"
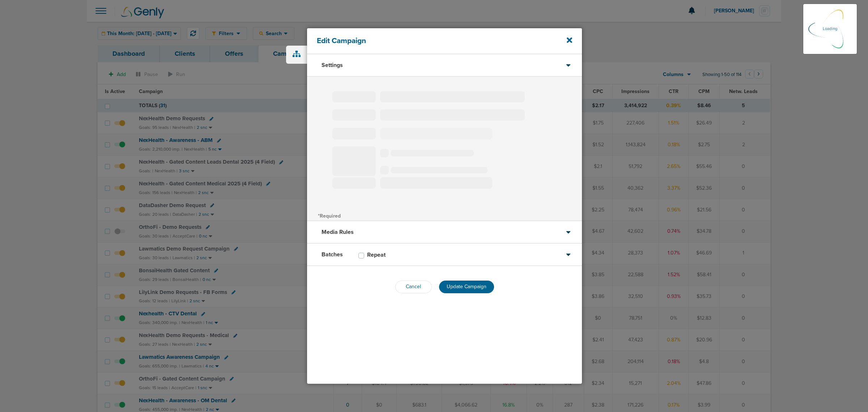
select select "4"
select select "6"
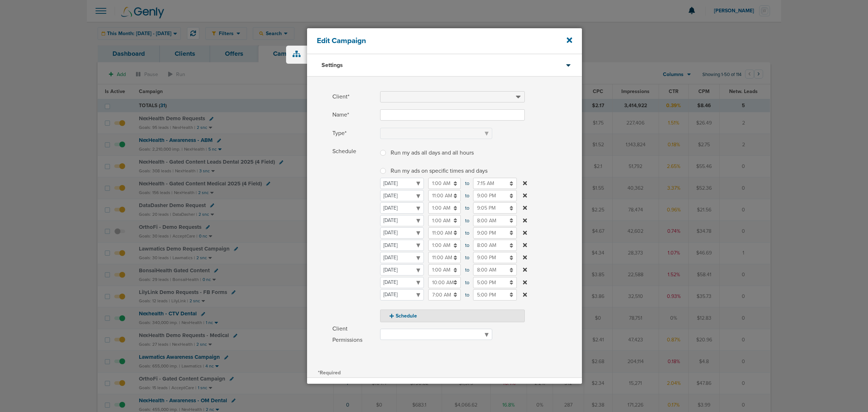
type input "NexHealth - Gated Content Leads Dental 2025 (4 Field)"
select select "Leads"
radio input "true"
select select "readWrite"
checkbox input "true"
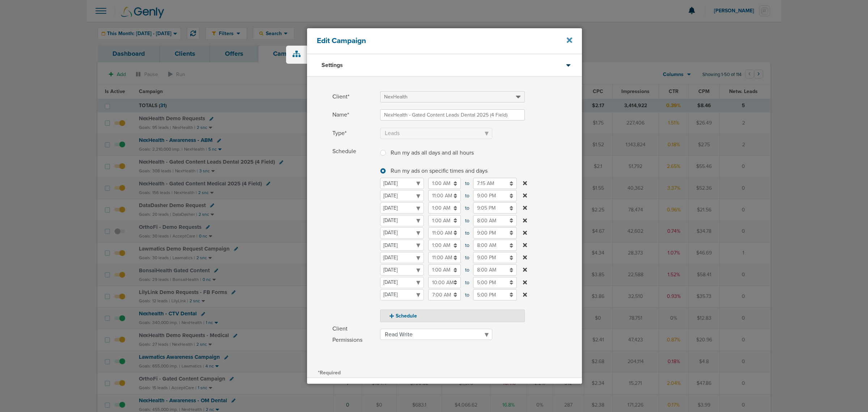
click at [567, 43] on icon at bounding box center [569, 40] width 5 height 8
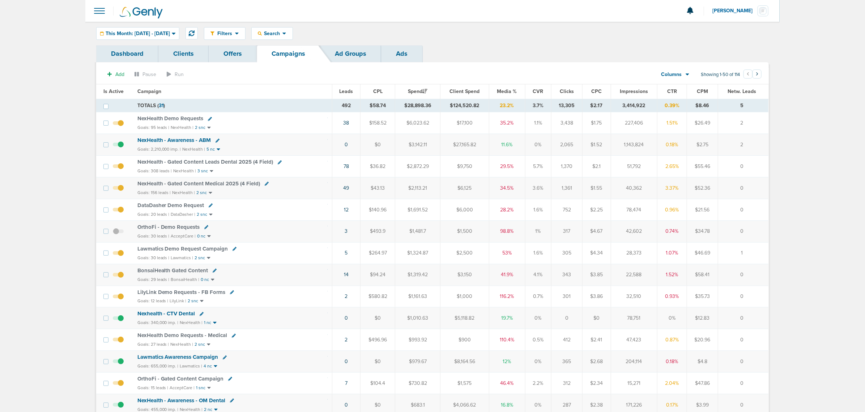
click at [265, 185] on icon at bounding box center [267, 184] width 4 height 4
select select
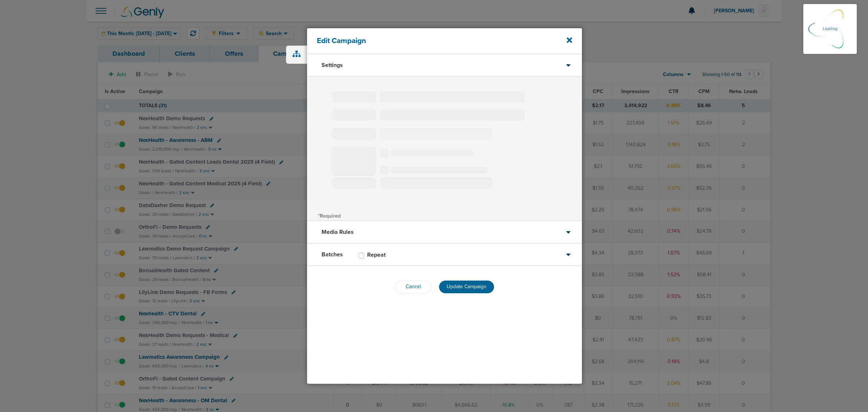
type input "NexHealth - Gated Content Medical 2025 (4 Field)"
select select "Leads"
radio input "true"
select select "readWrite"
checkbox input "true"
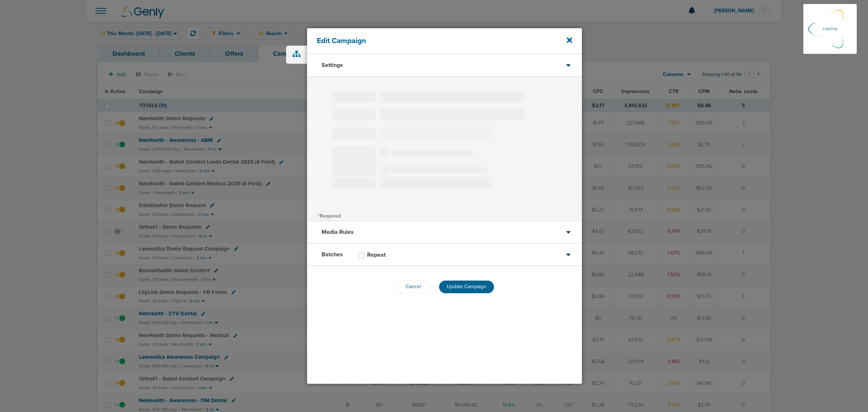
select select "1"
select select "2"
select select "3"
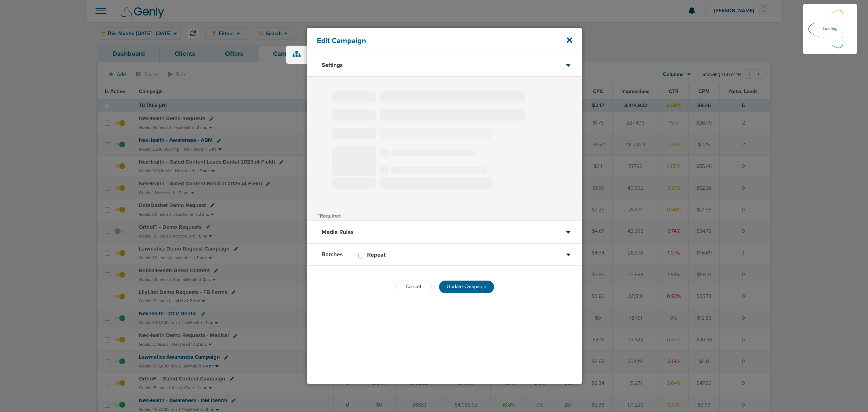
select select "4"
select select "6"
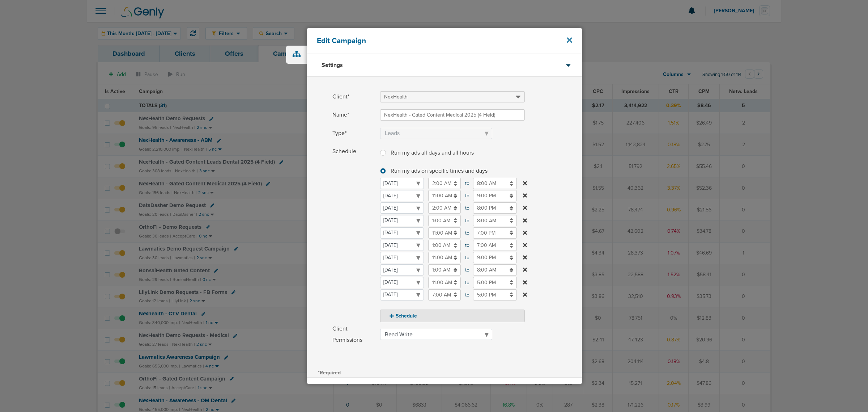
click at [569, 42] on icon at bounding box center [569, 40] width 5 height 8
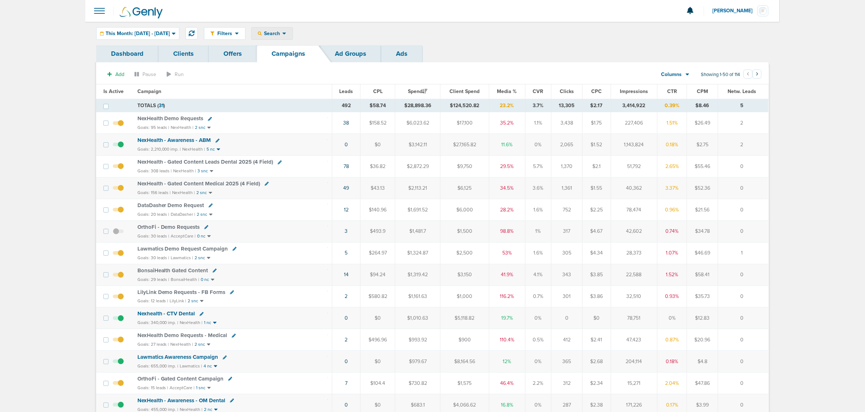
click at [286, 33] on icon at bounding box center [285, 33] width 4 height 6
click at [292, 55] on link "Client" at bounding box center [289, 56] width 75 height 9
type input "data"
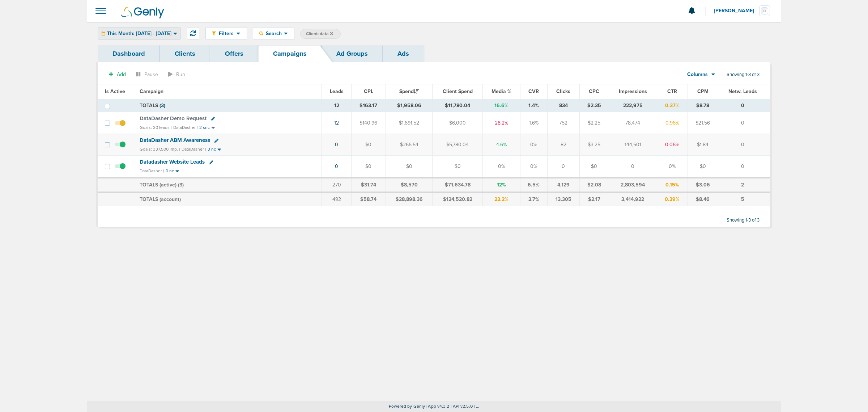
click at [169, 34] on span "This Month: [DATE] - [DATE]" at bounding box center [139, 33] width 64 height 5
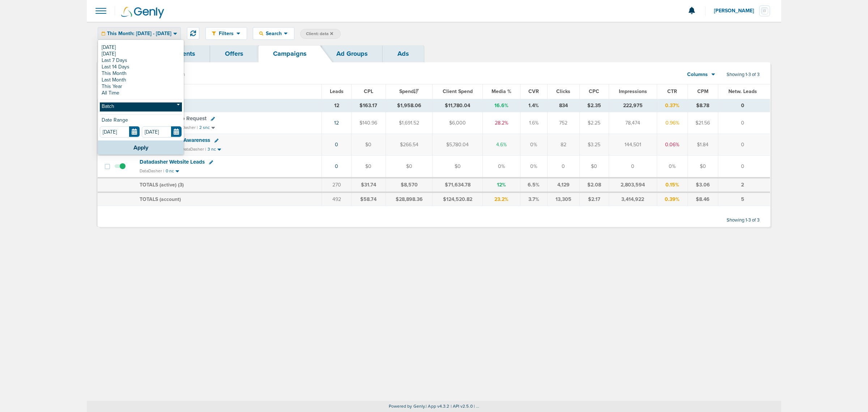
click at [158, 103] on link "Batch" at bounding box center [141, 106] width 82 height 9
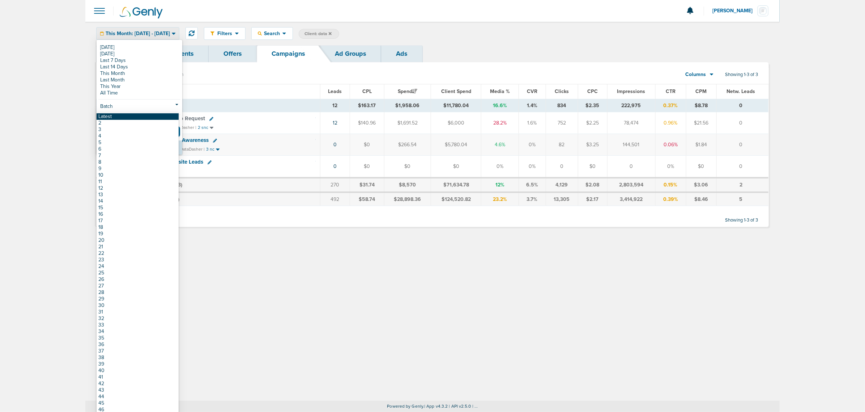
click at [153, 113] on link "Latest" at bounding box center [138, 116] width 82 height 7
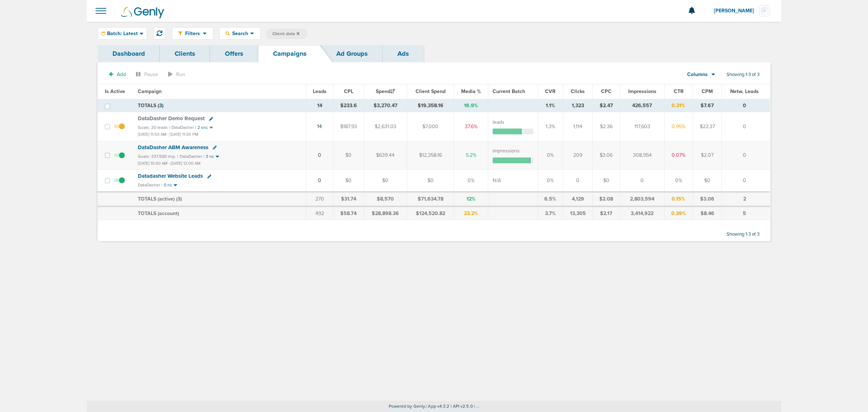
click at [175, 150] on span "DataDasher ABM Awareness" at bounding box center [173, 147] width 71 height 7
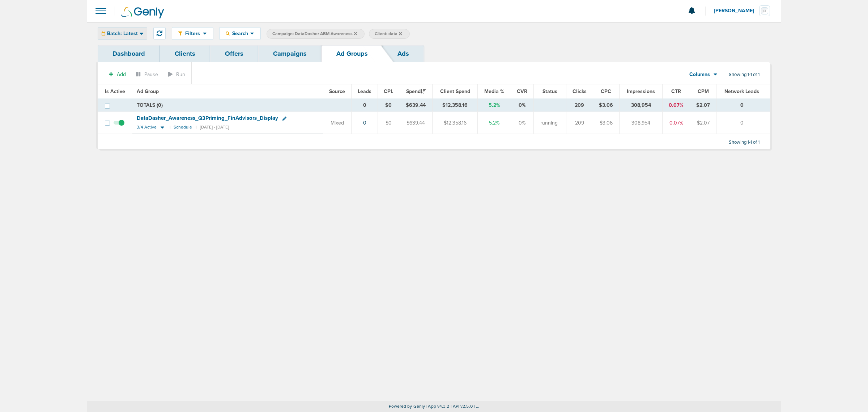
click at [136, 32] on span "Batch: Latest" at bounding box center [122, 33] width 31 height 5
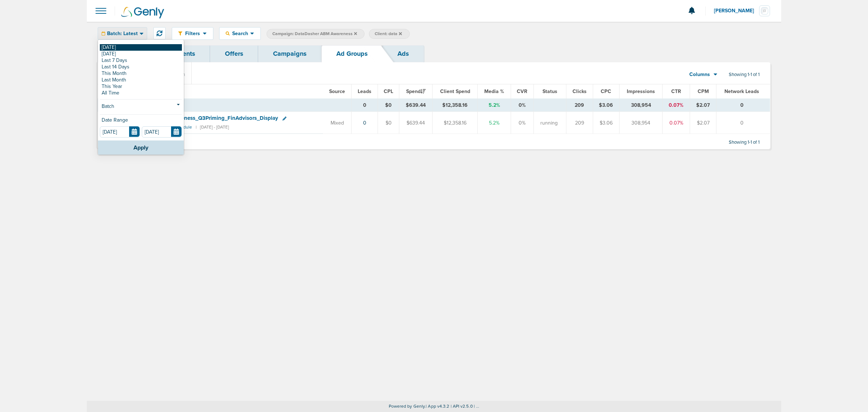
click at [127, 46] on link "[DATE]" at bounding box center [141, 47] width 82 height 7
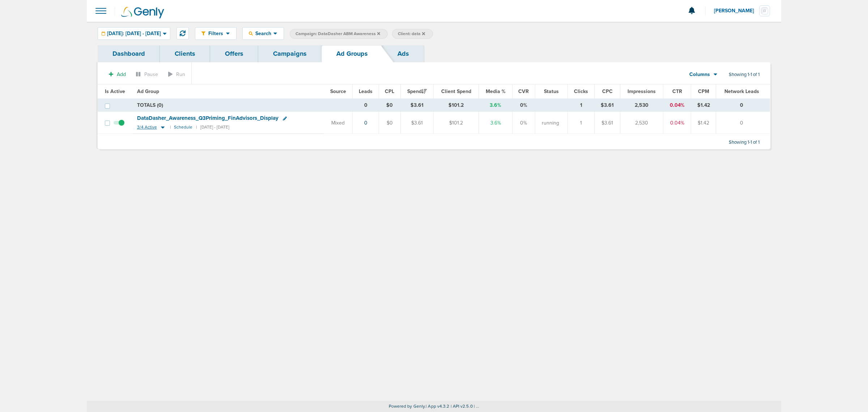
click at [160, 128] on icon at bounding box center [162, 127] width 7 height 6
